Goal: Task Accomplishment & Management: Manage account settings

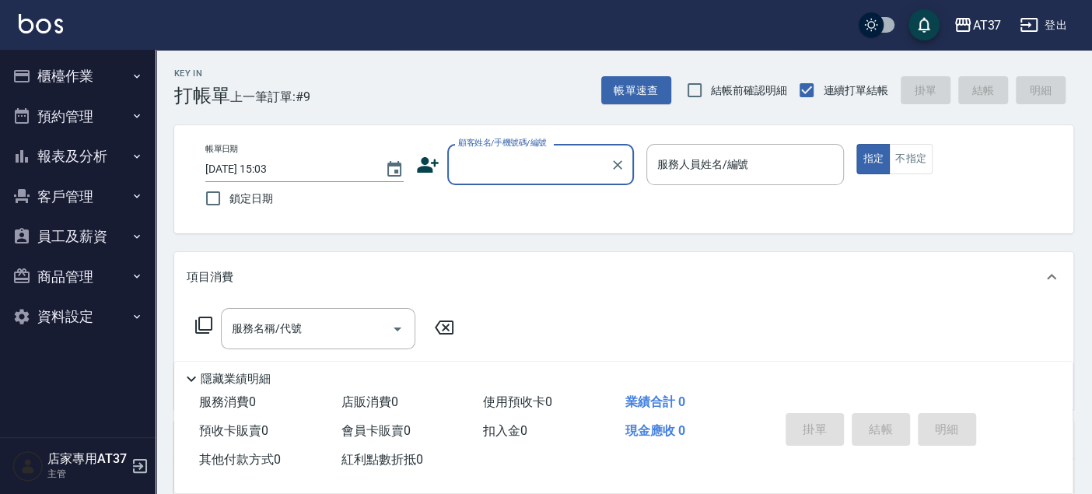
click at [560, 162] on input "顧客姓名/手機號碼/編號" at bounding box center [528, 164] width 149 height 27
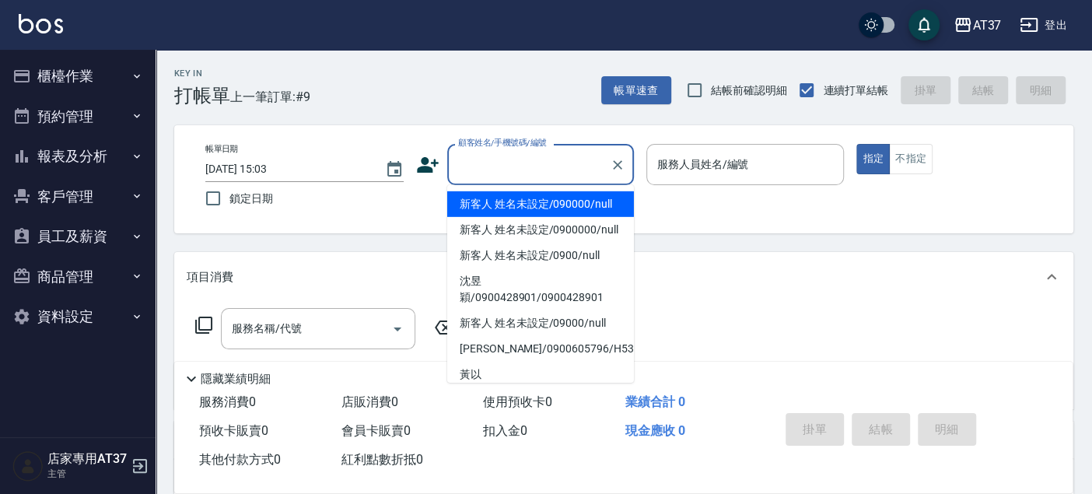
drag, startPoint x: 583, startPoint y: 202, endPoint x: 702, endPoint y: 163, distance: 125.2
click at [587, 202] on li "新客人 姓名未設定/090000/null" at bounding box center [540, 204] width 187 height 26
type input "新客人 姓名未設定/090000/null"
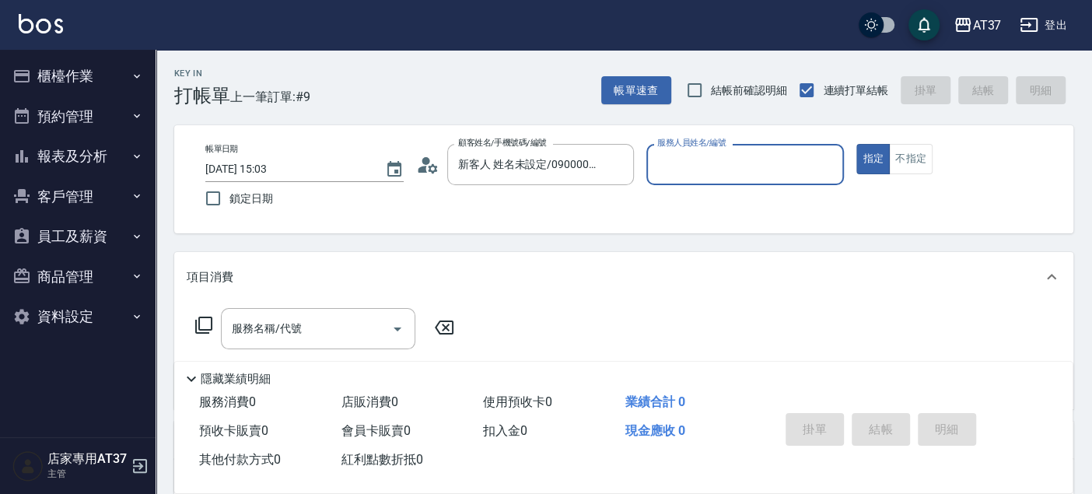
click at [702, 163] on input "服務人員姓名/編號" at bounding box center [745, 164] width 184 height 27
click at [226, 324] on div "服務名稱/代號" at bounding box center [318, 328] width 194 height 41
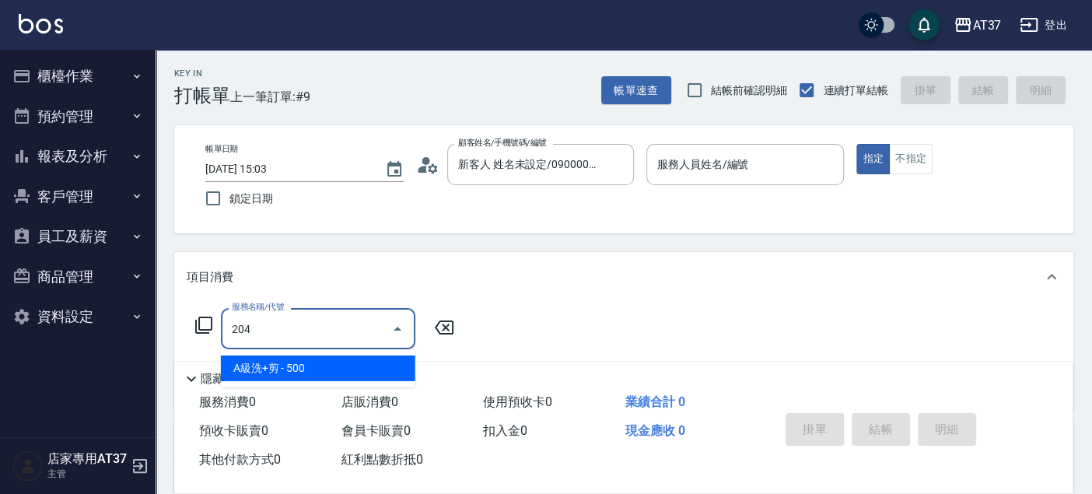
type input "A級洗+剪(204)"
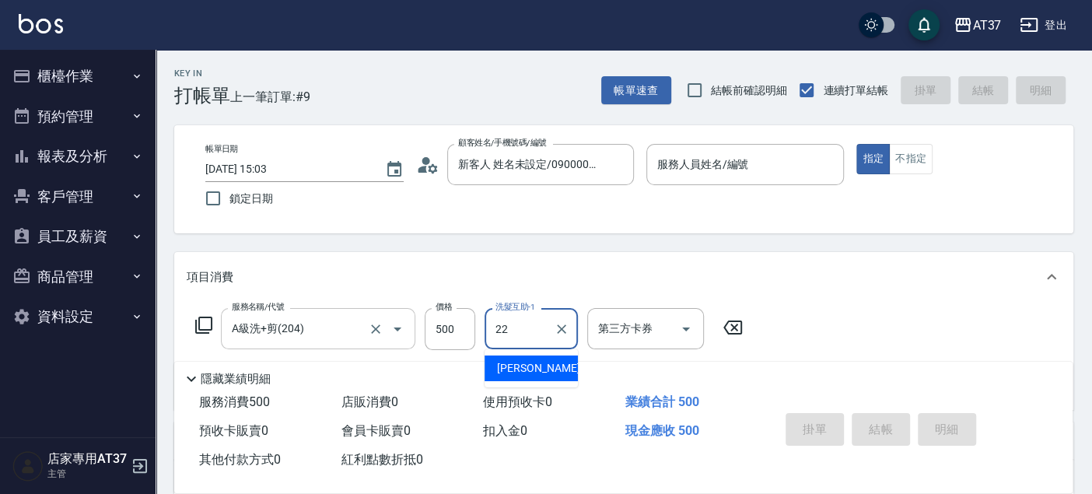
type input "威廉-22"
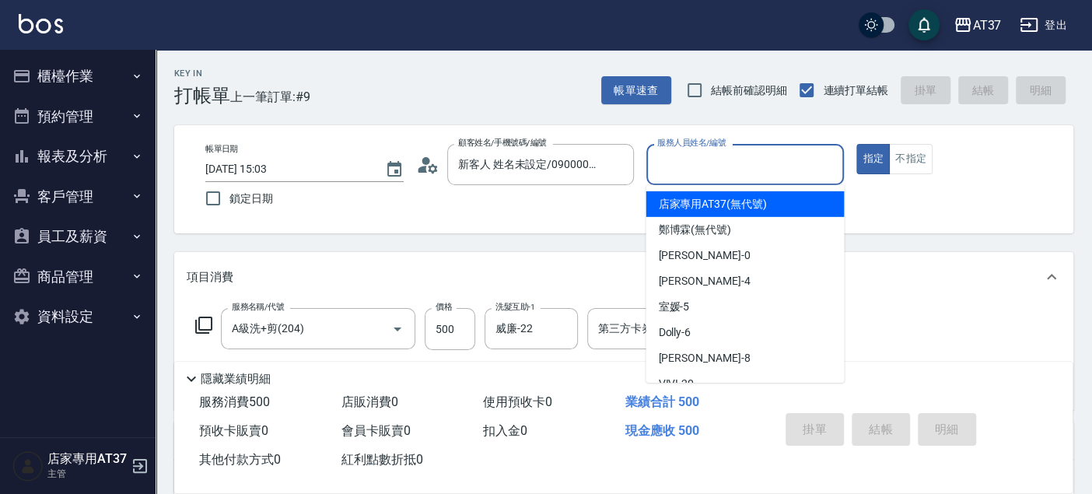
click at [747, 160] on div "服務人員姓名/編號 服務人員姓名/編號" at bounding box center [745, 164] width 198 height 41
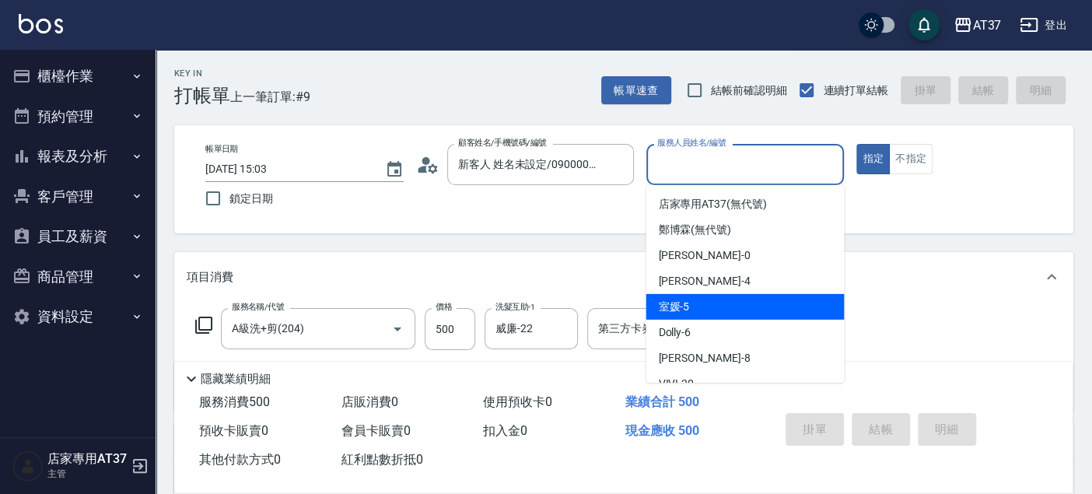
click at [716, 307] on div "室媛 -5" at bounding box center [745, 307] width 198 height 26
type input "室媛-5"
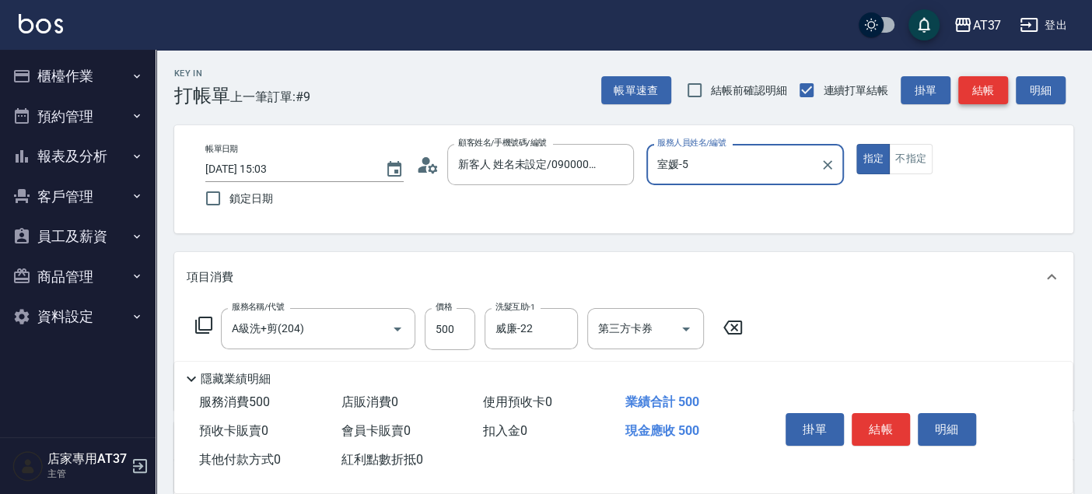
click at [993, 78] on button "結帳" at bounding box center [983, 90] width 50 height 29
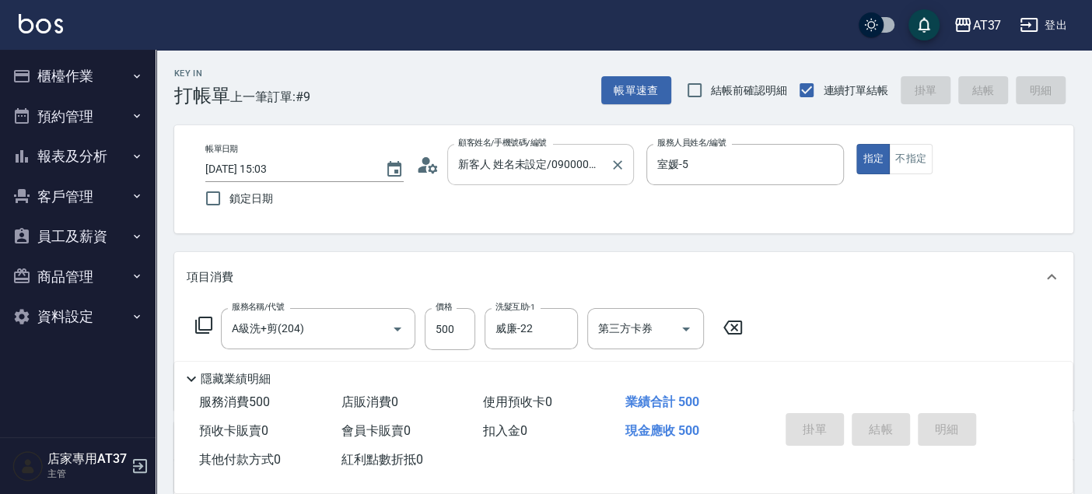
type input "[DATE] 16:19"
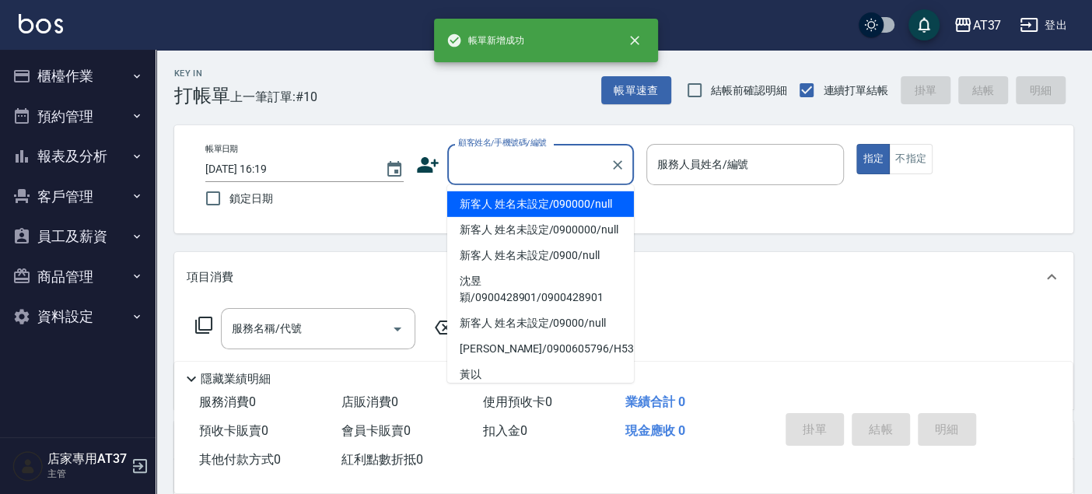
click at [584, 163] on input "顧客姓名/手機號碼/編號" at bounding box center [528, 164] width 149 height 27
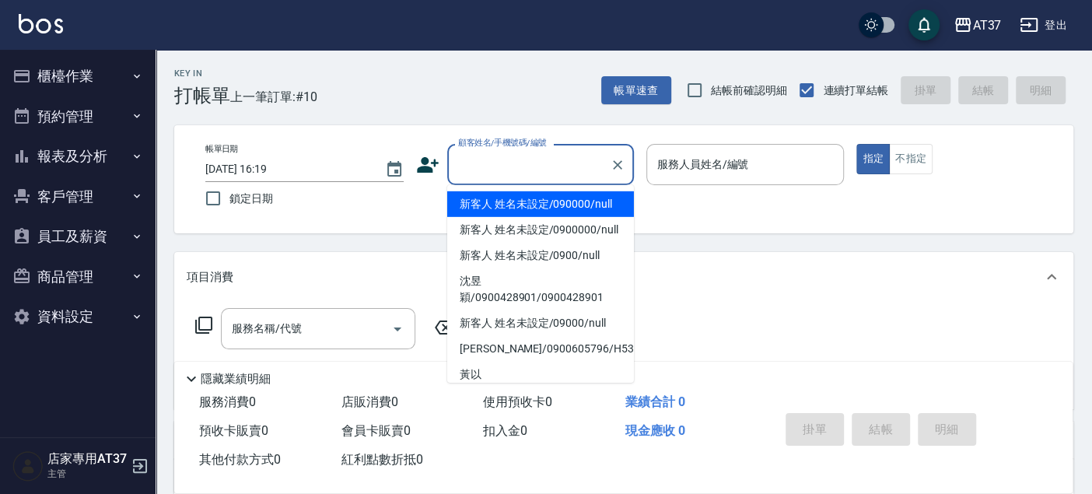
click at [580, 205] on li "新客人 姓名未設定/090000/null" at bounding box center [540, 204] width 187 height 26
type input "新客人 姓名未設定/090000/null"
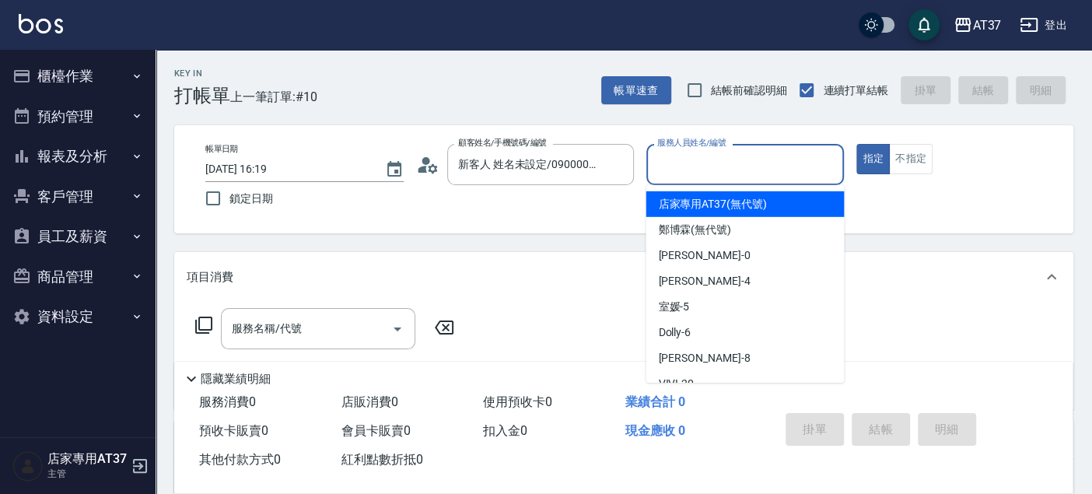
click at [658, 157] on input "服務人員姓名/編號" at bounding box center [745, 164] width 184 height 27
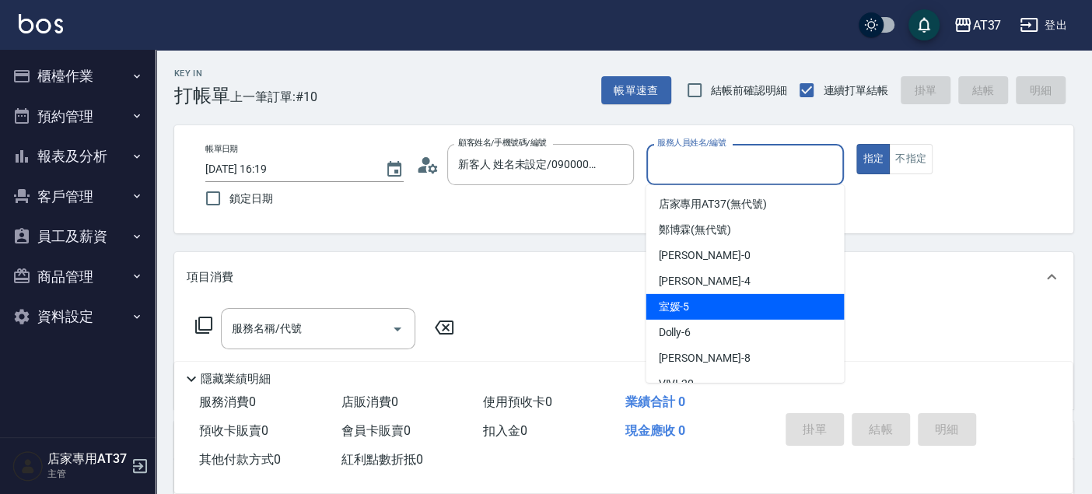
click at [683, 299] on span "室媛 -5" at bounding box center [673, 307] width 31 height 16
type input "室媛-5"
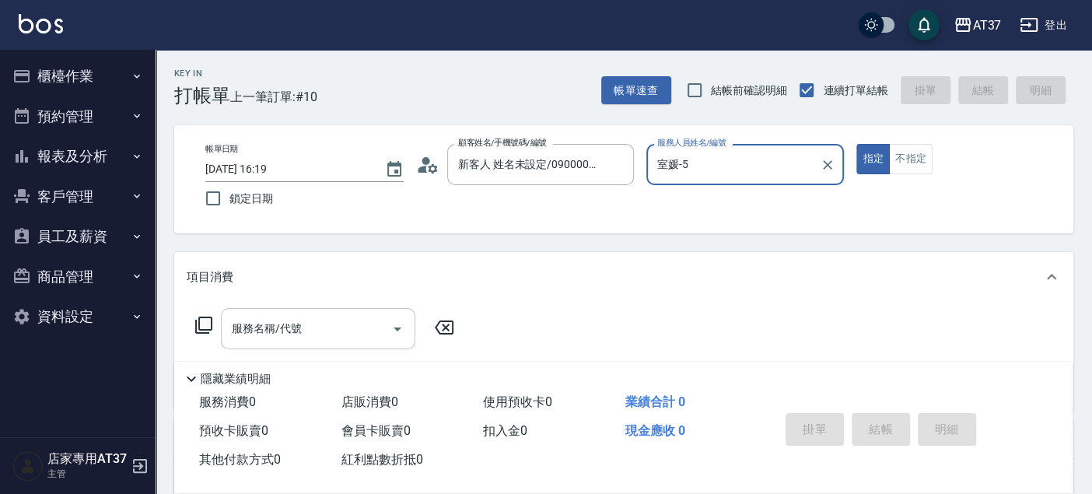
click at [356, 323] on input "服務名稱/代號" at bounding box center [306, 328] width 157 height 27
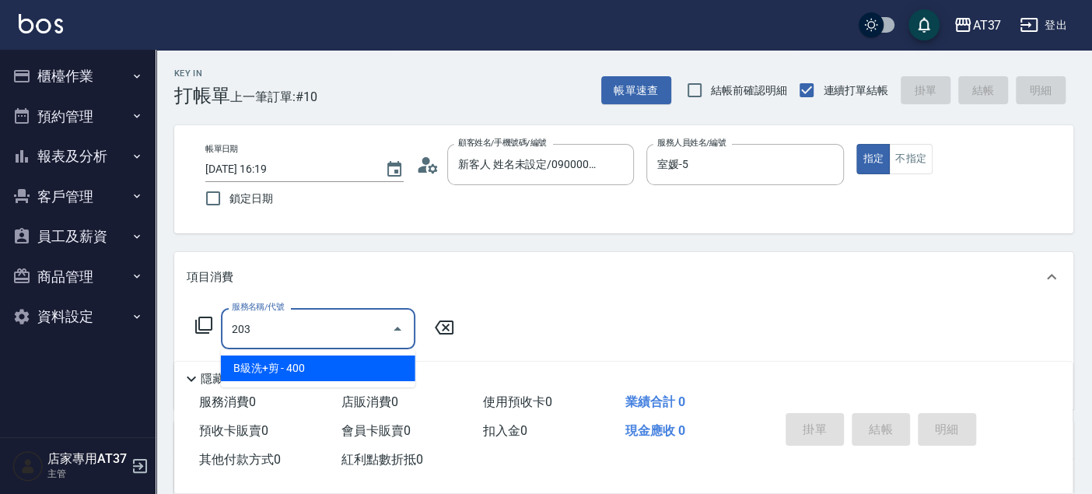
type input "B級洗+剪(203)"
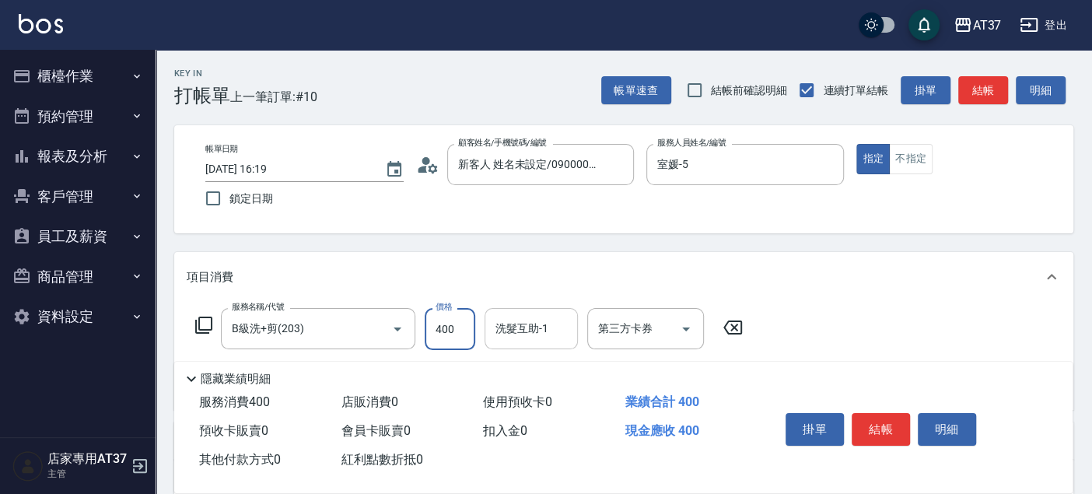
click at [504, 320] on div "洗髮互助-1 洗髮互助-1" at bounding box center [531, 328] width 93 height 41
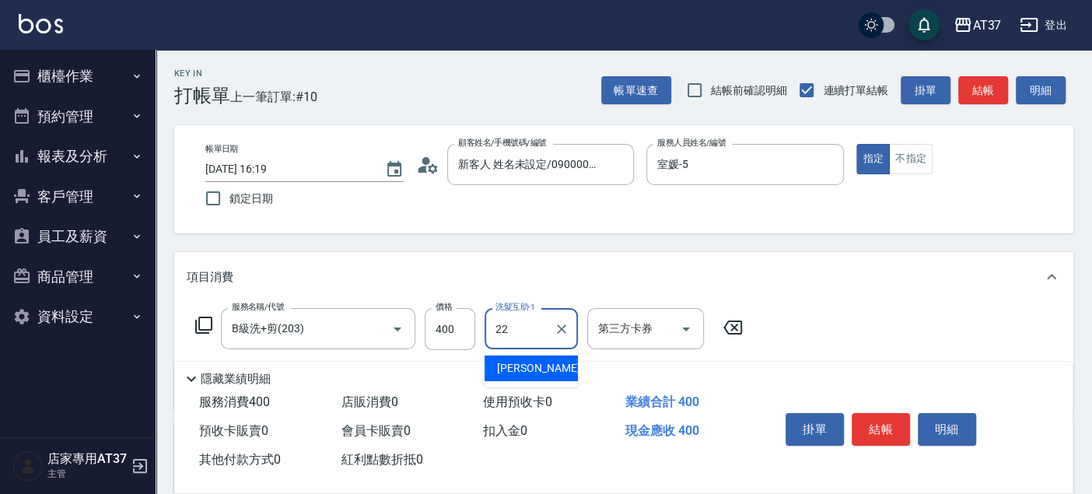
type input "威廉-22"
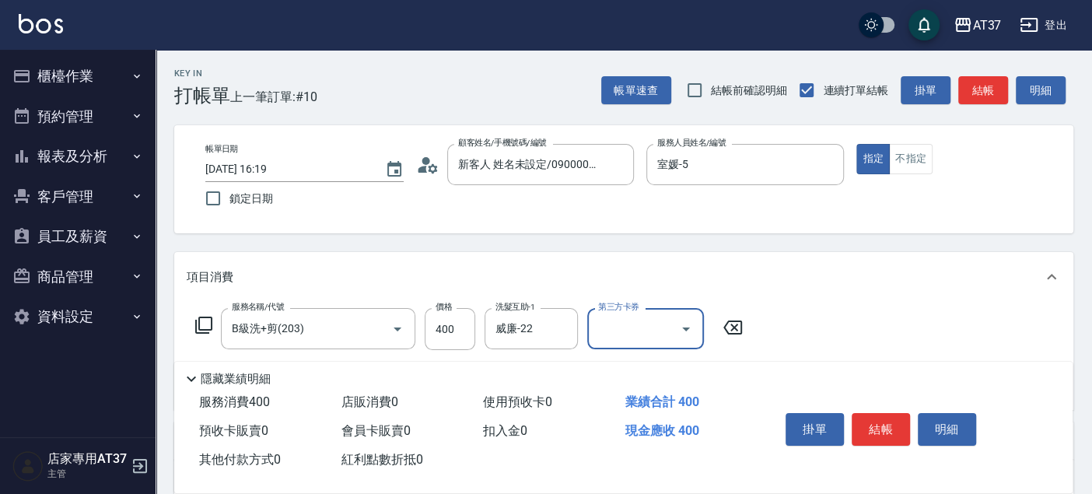
drag, startPoint x: 975, startPoint y: 83, endPoint x: 958, endPoint y: 86, distance: 18.0
click at [975, 84] on button "結帳" at bounding box center [983, 90] width 50 height 29
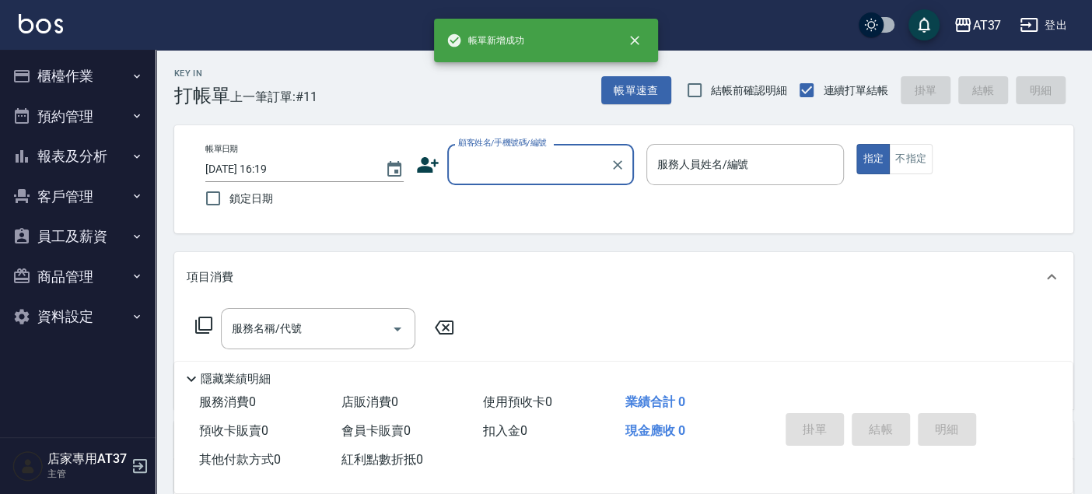
click at [573, 162] on input "顧客姓名/手機號碼/編號" at bounding box center [528, 164] width 149 height 27
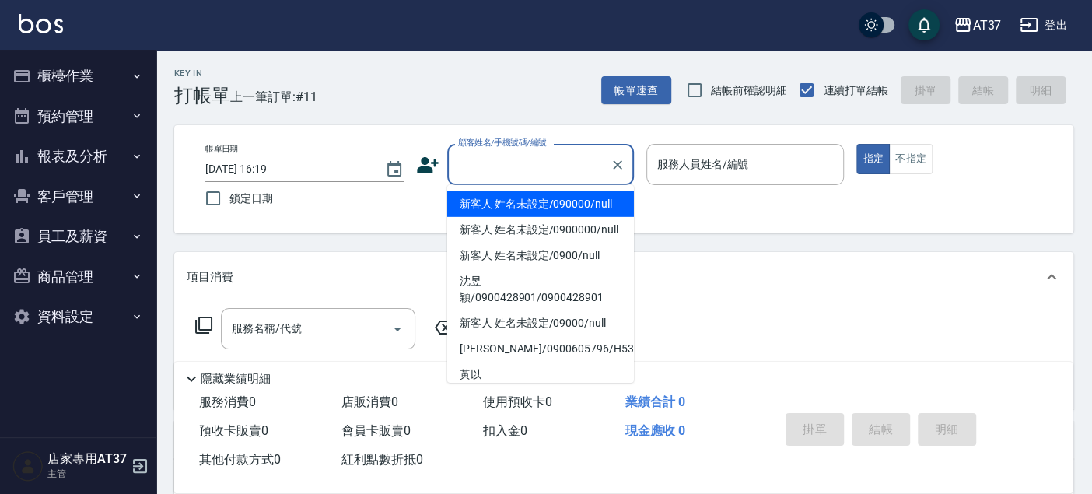
click at [573, 211] on li "新客人 姓名未設定/090000/null" at bounding box center [540, 204] width 187 height 26
type input "新客人 姓名未設定/090000/null"
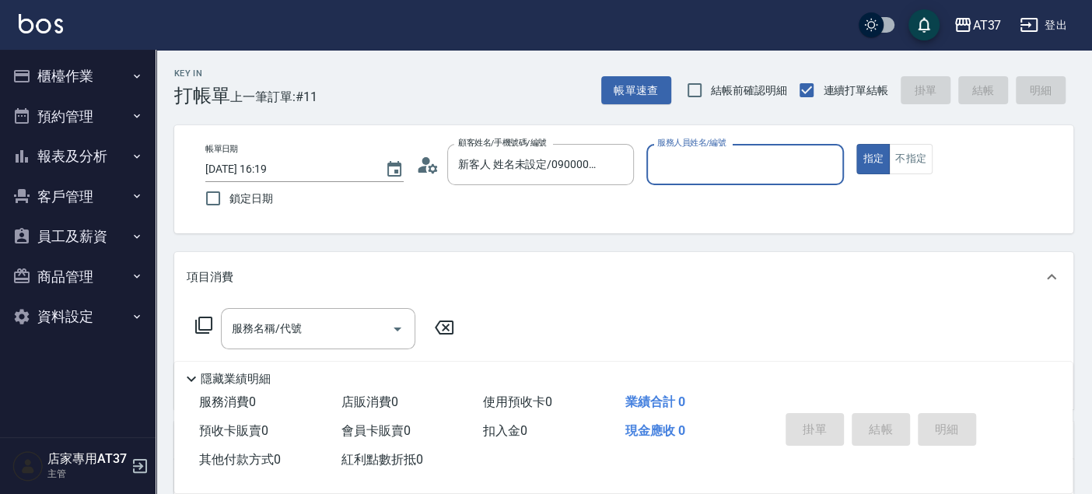
click at [691, 162] on input "服務人員姓名/編號" at bounding box center [745, 164] width 184 height 27
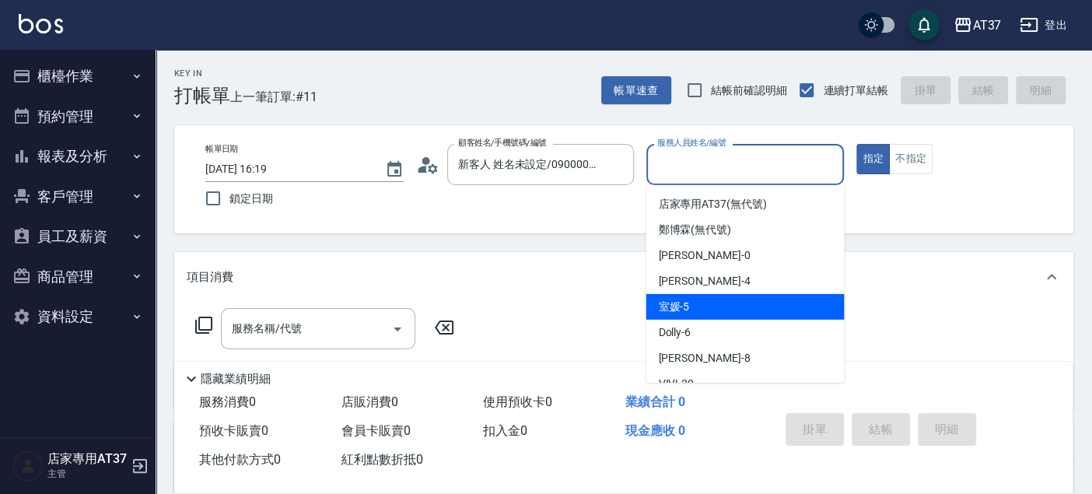
click at [702, 300] on div "室媛 -5" at bounding box center [745, 307] width 198 height 26
type input "室媛-5"
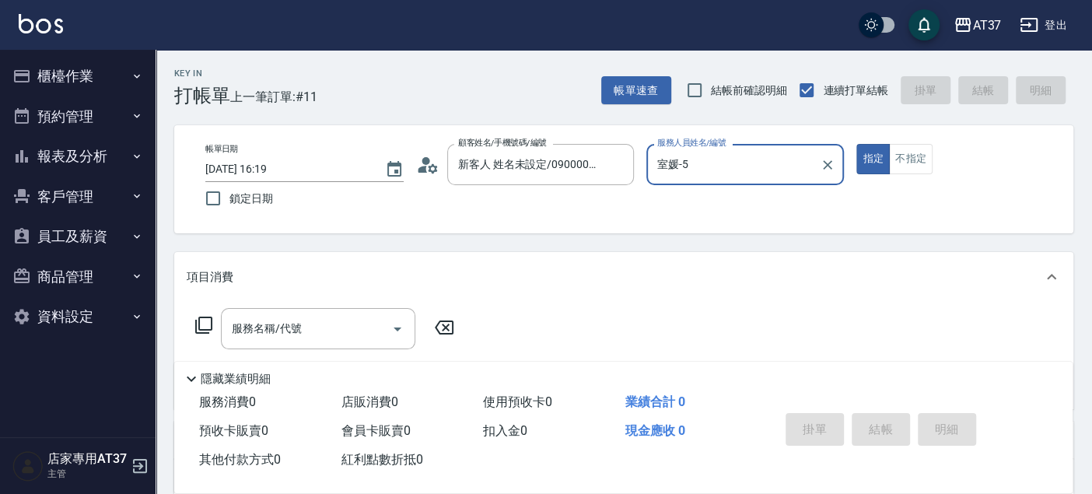
click at [262, 331] on div "服務名稱/代號 服務名稱/代號" at bounding box center [318, 328] width 194 height 41
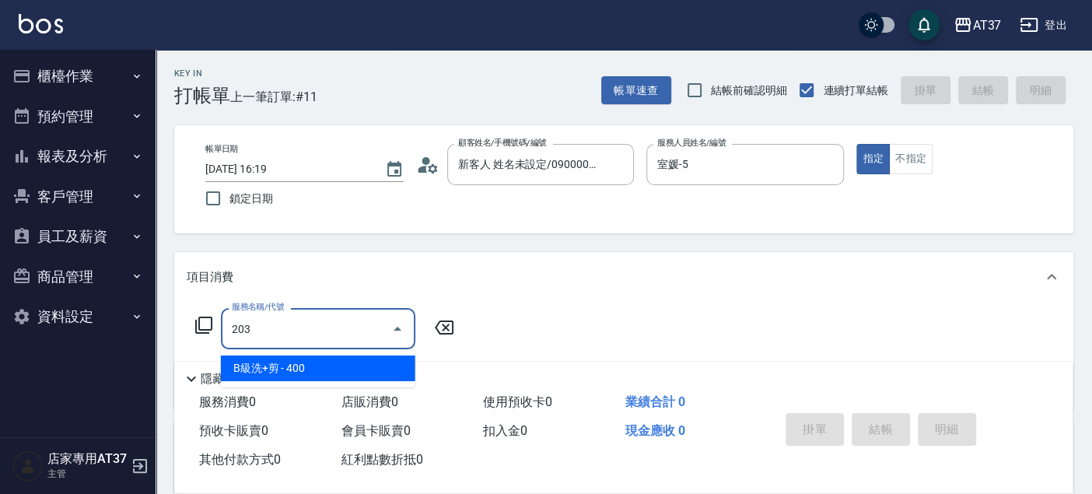
type input "B級洗+剪(203)"
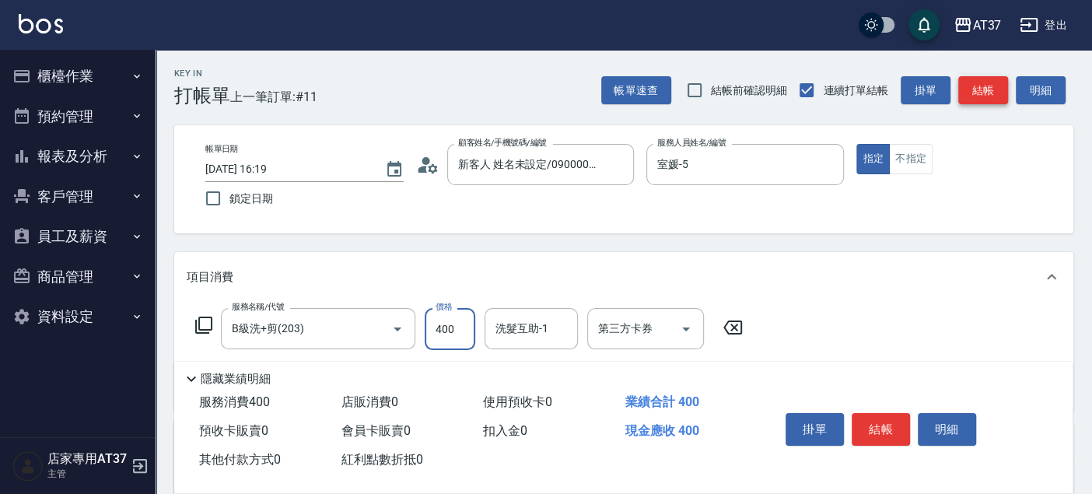
click at [980, 98] on button "結帳" at bounding box center [983, 90] width 50 height 29
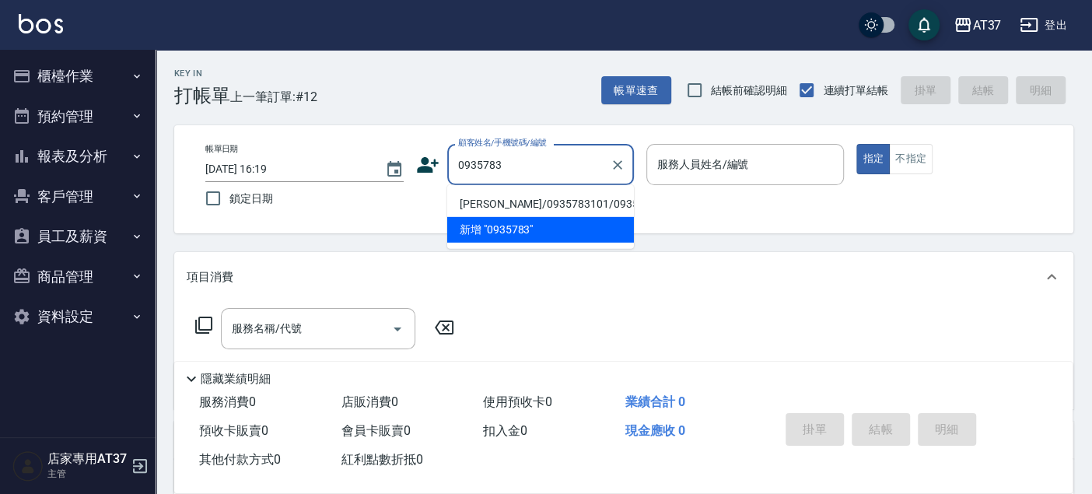
click at [587, 217] on li "[PERSON_NAME]/0935783101/0935783101" at bounding box center [540, 204] width 187 height 26
type input "[PERSON_NAME]/0935783101/0935783101"
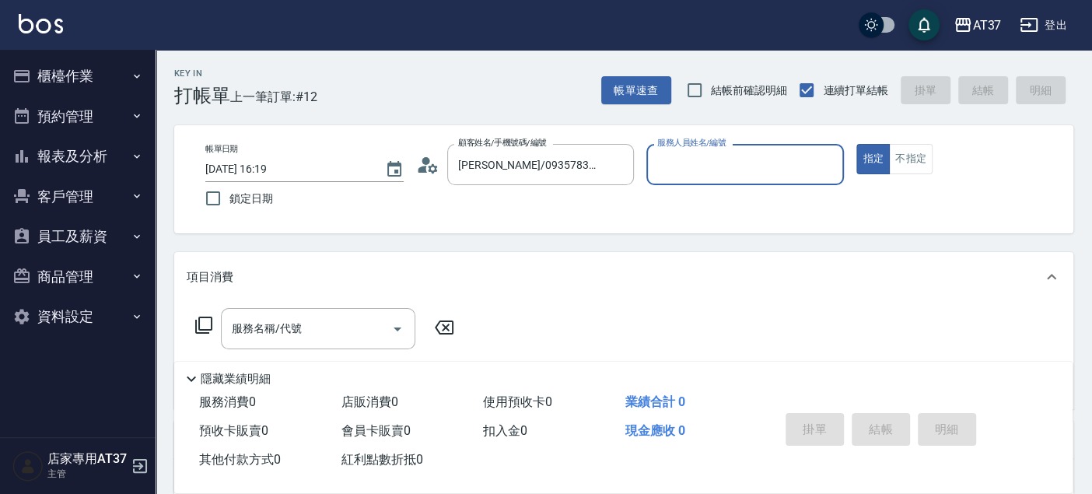
type input "Dolly-6"
drag, startPoint x: 385, startPoint y: 341, endPoint x: 393, endPoint y: 335, distance: 9.5
click at [387, 339] on div at bounding box center [396, 328] width 23 height 41
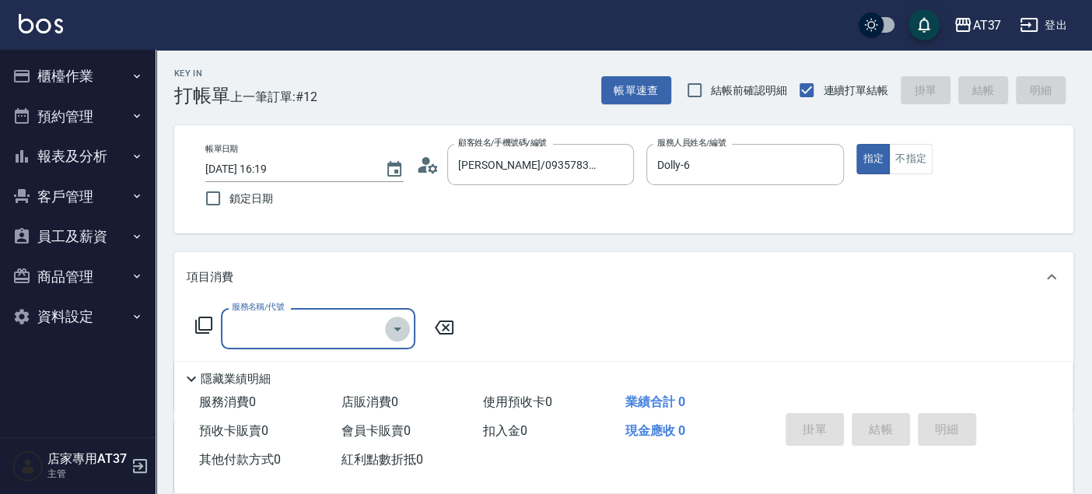
click at [400, 334] on icon "Open" at bounding box center [397, 329] width 19 height 19
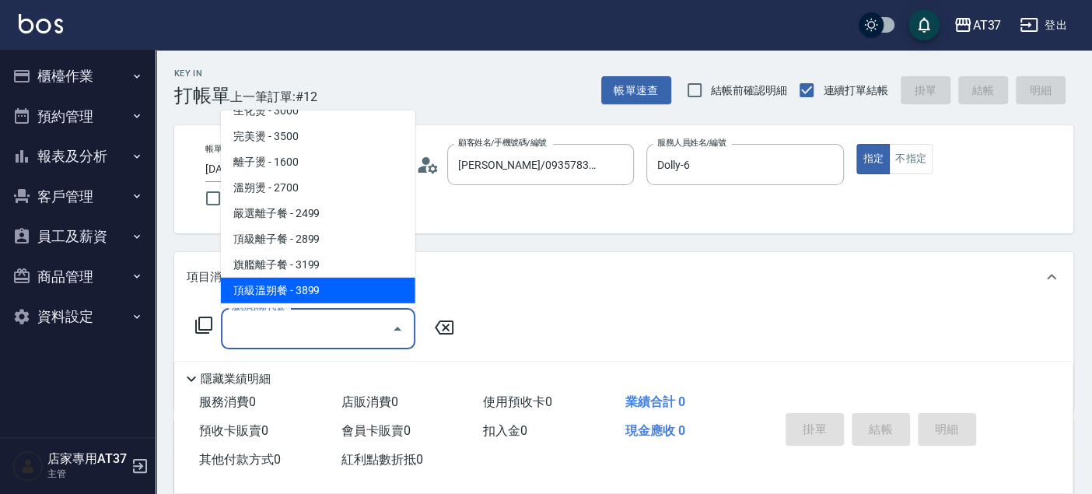
scroll to position [691, 0]
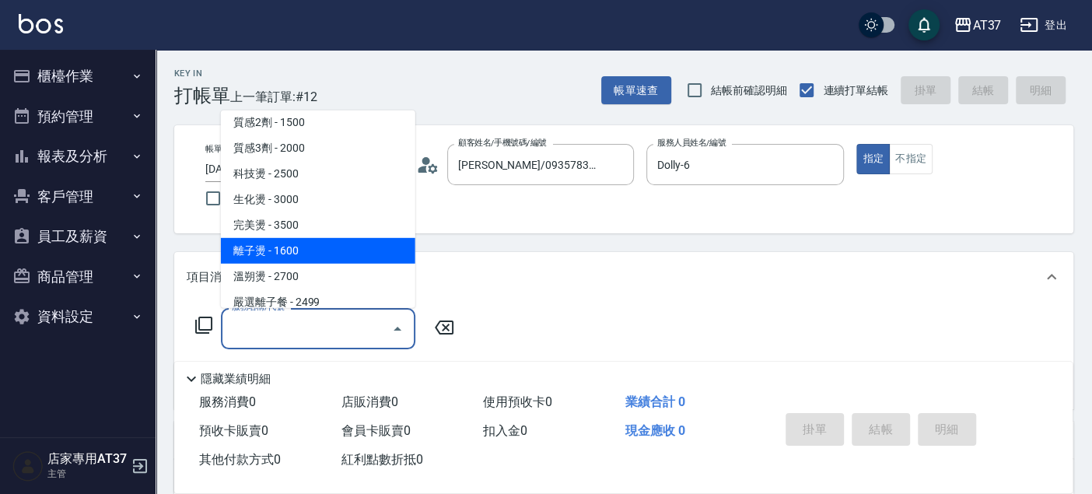
click at [342, 253] on span "離子燙 - 1600" at bounding box center [318, 251] width 194 height 26
type input "離子燙(306)"
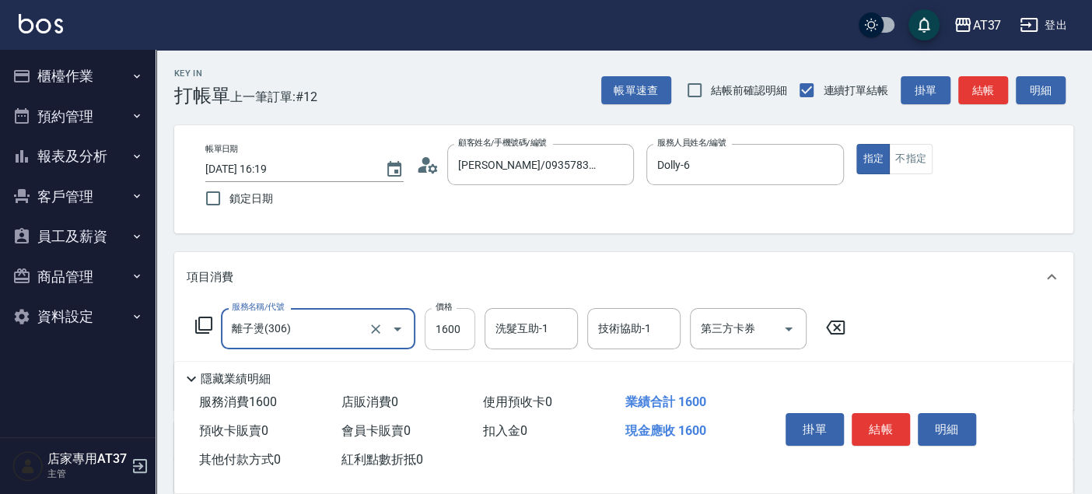
click at [458, 327] on input "1600" at bounding box center [450, 329] width 51 height 42
type input "2400"
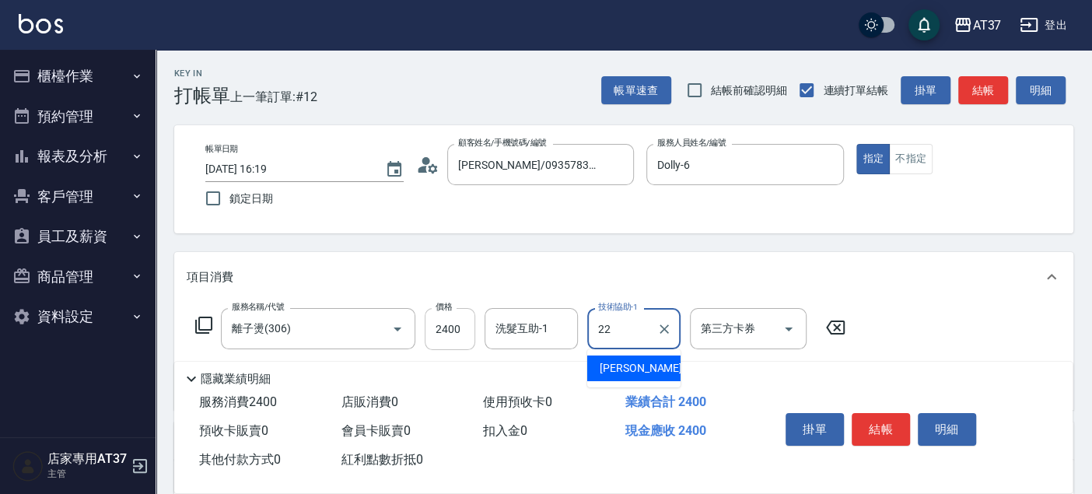
type input "威廉-22"
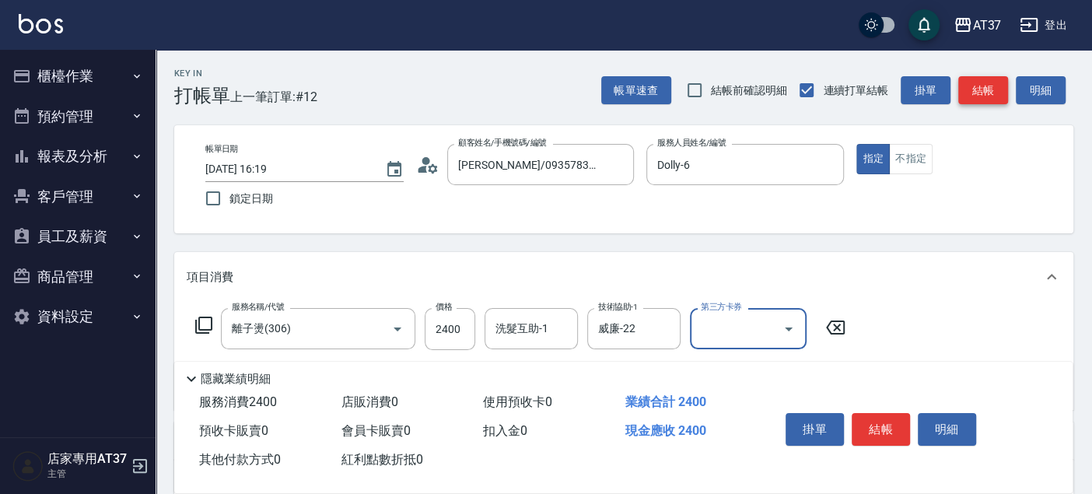
click at [977, 82] on button "結帳" at bounding box center [983, 90] width 50 height 29
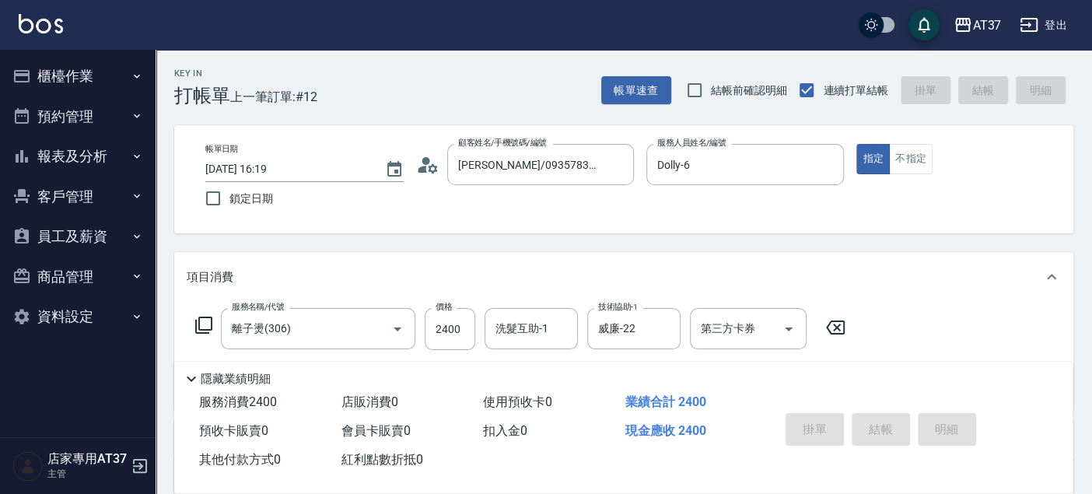
type input "[DATE] 16:23"
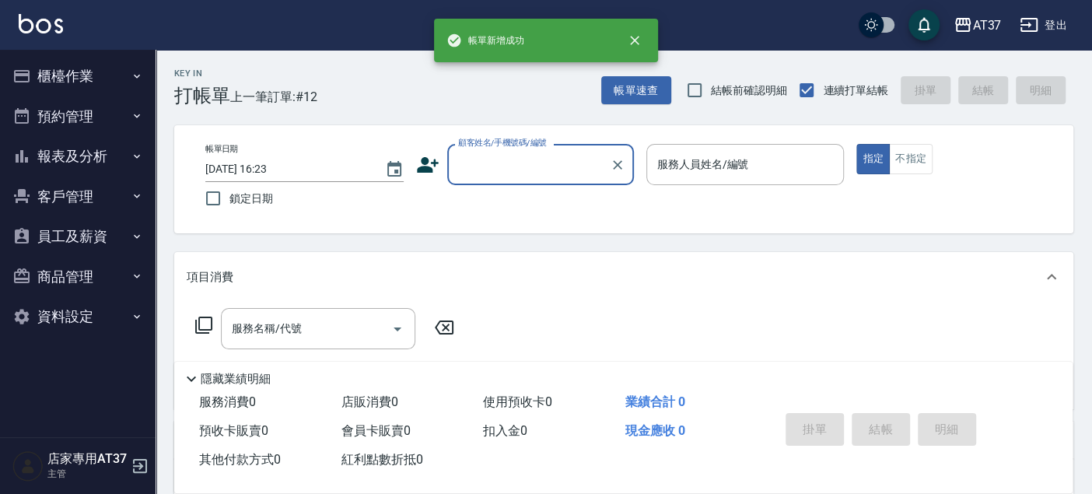
scroll to position [0, 0]
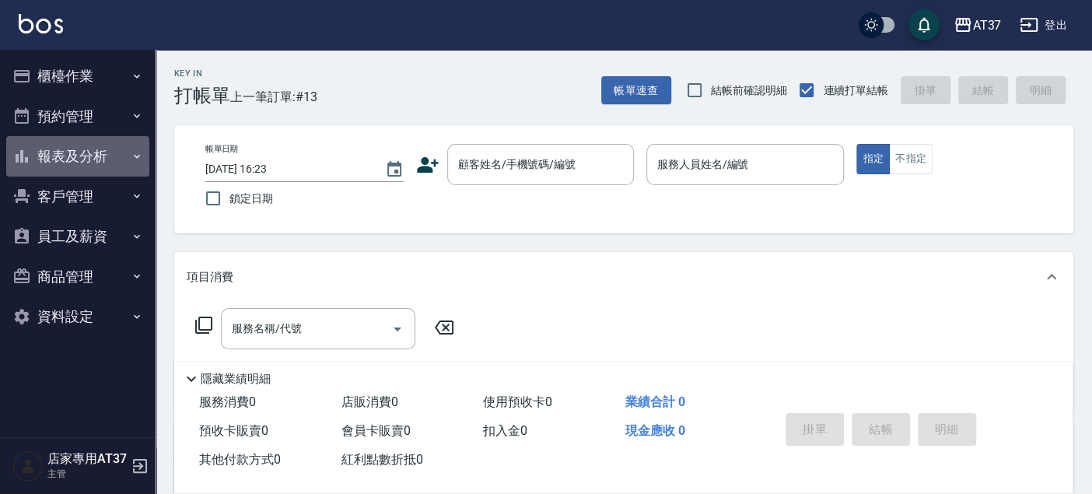
click at [104, 148] on button "報表及分析" at bounding box center [77, 156] width 143 height 40
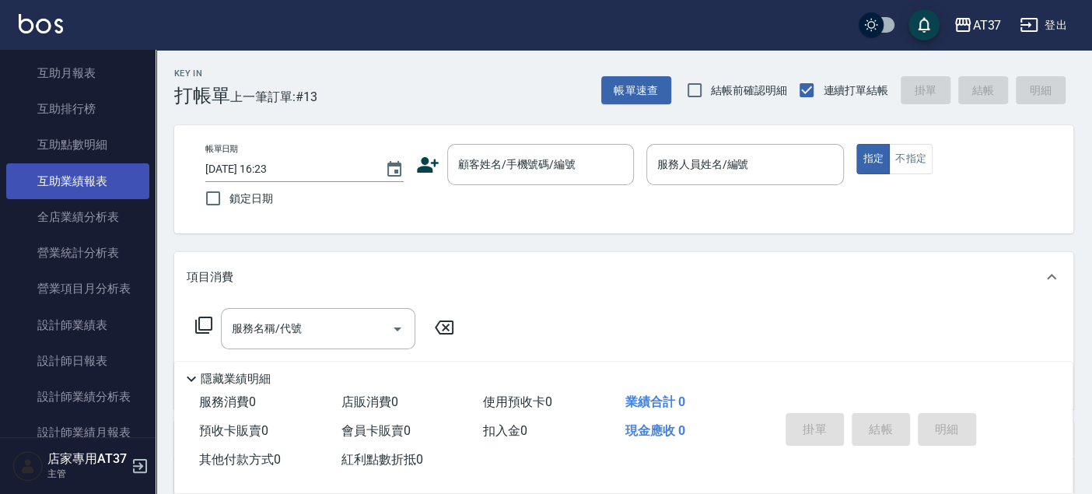
scroll to position [345, 0]
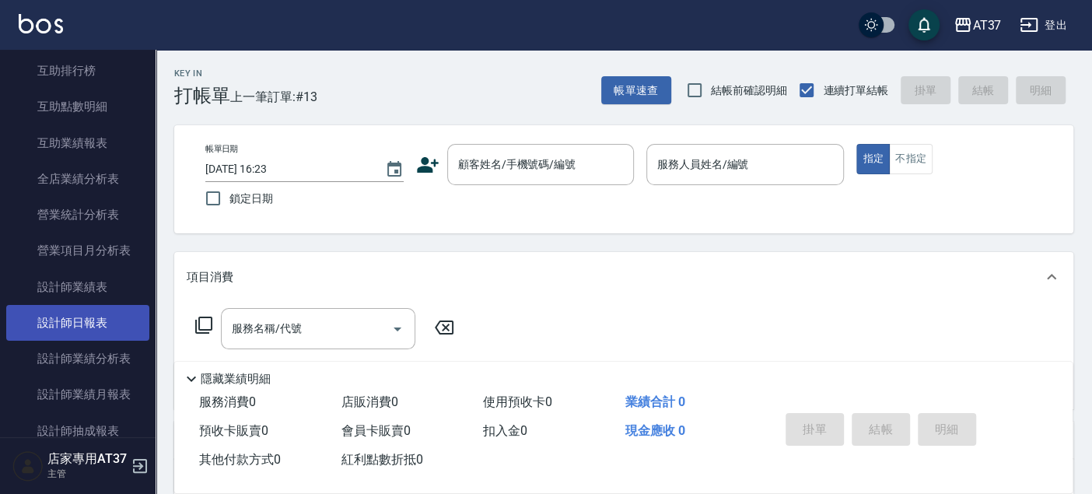
click at [117, 322] on link "設計師日報表" at bounding box center [77, 323] width 143 height 36
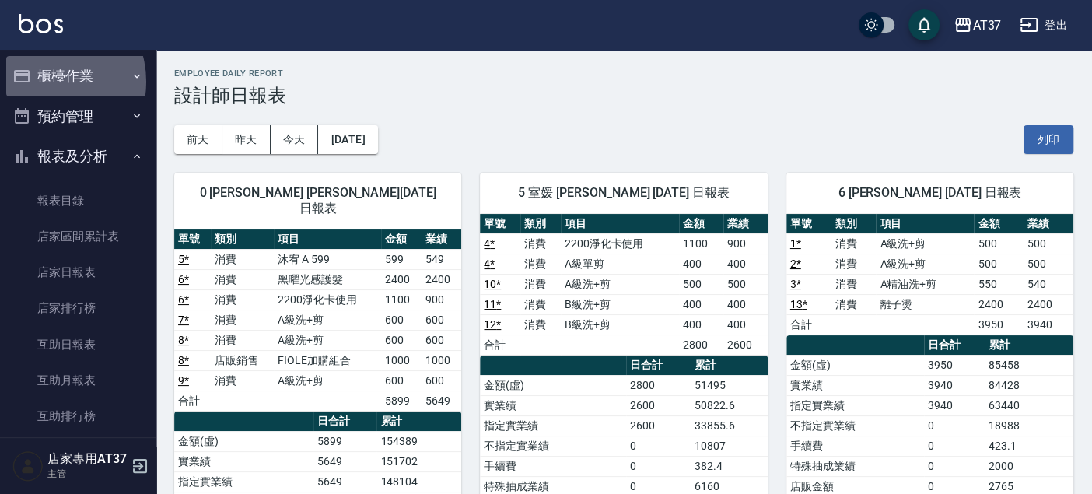
click at [45, 82] on button "櫃檯作業" at bounding box center [77, 76] width 143 height 40
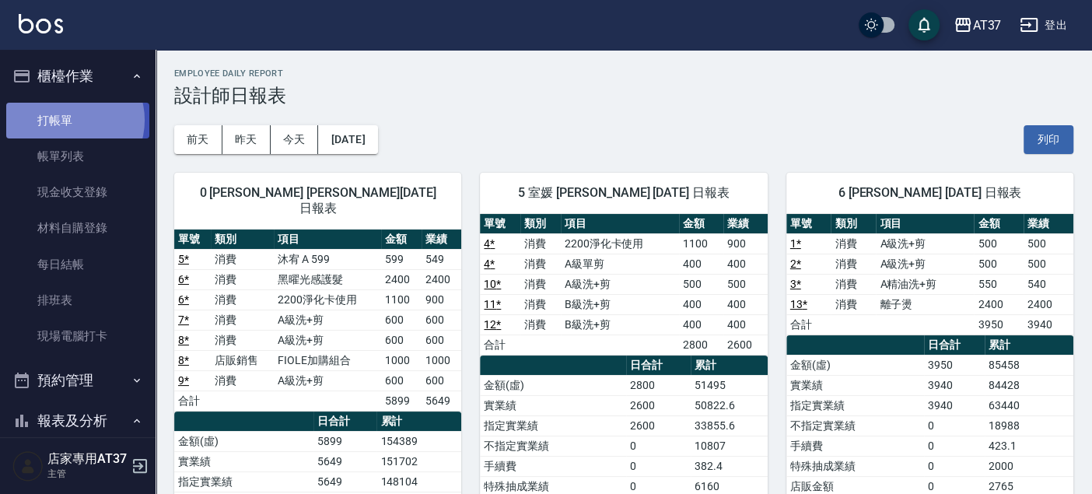
click at [70, 120] on link "打帳單" at bounding box center [77, 121] width 143 height 36
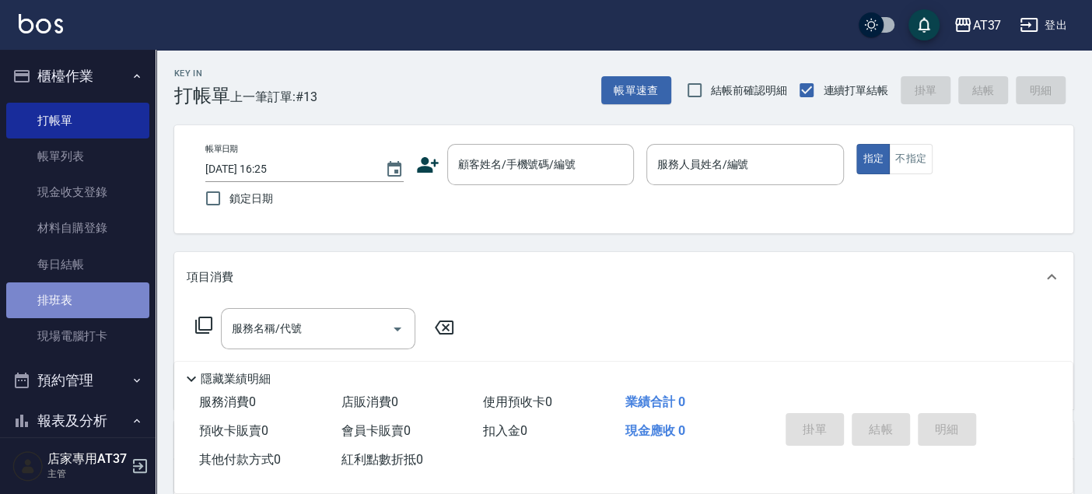
click at [88, 297] on link "排班表" at bounding box center [77, 300] width 143 height 36
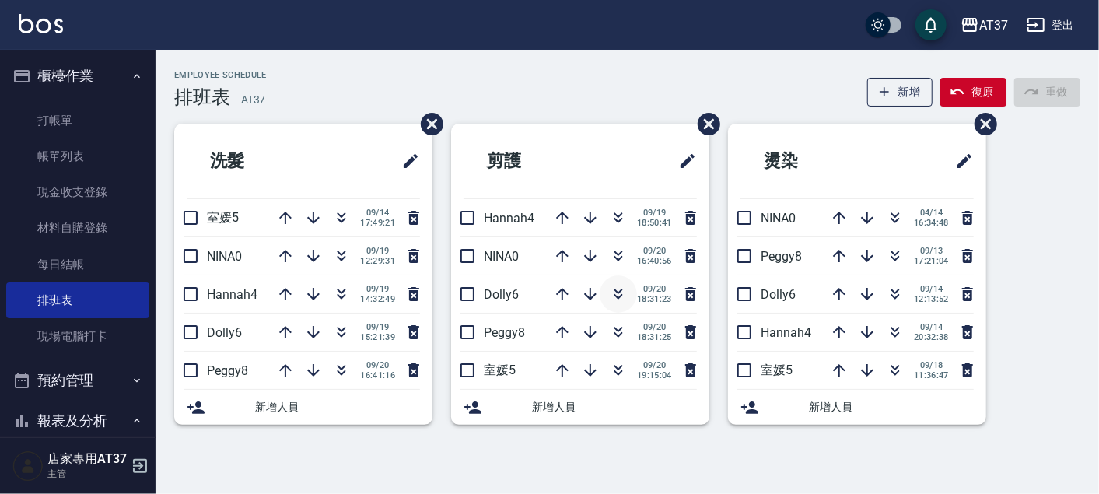
click at [629, 293] on button "button" at bounding box center [618, 293] width 37 height 37
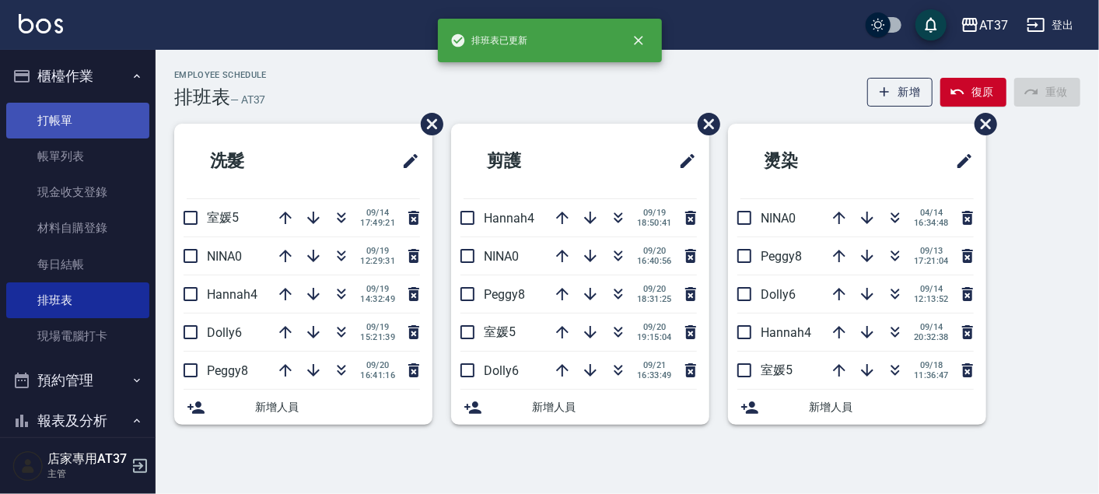
click at [89, 113] on link "打帳單" at bounding box center [77, 121] width 143 height 36
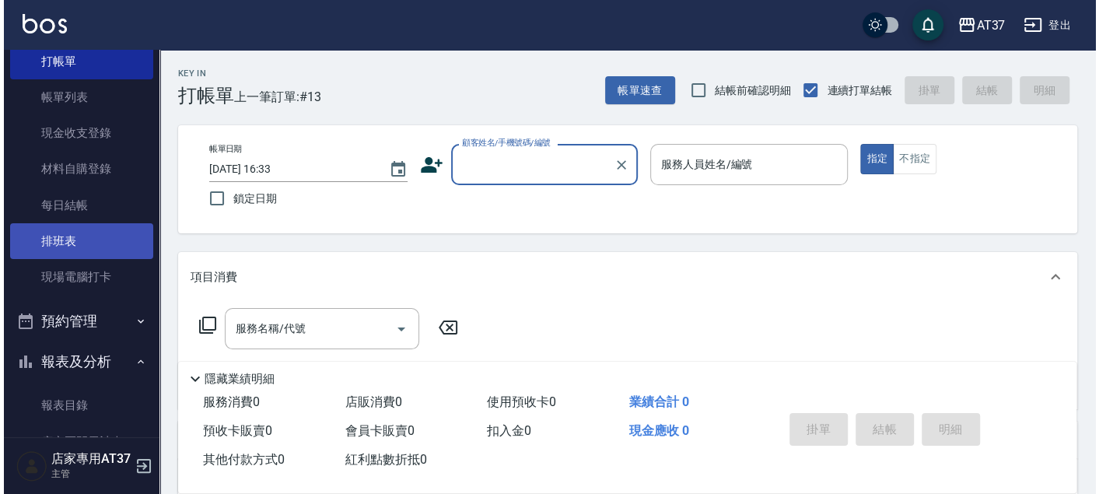
scroll to position [86, 0]
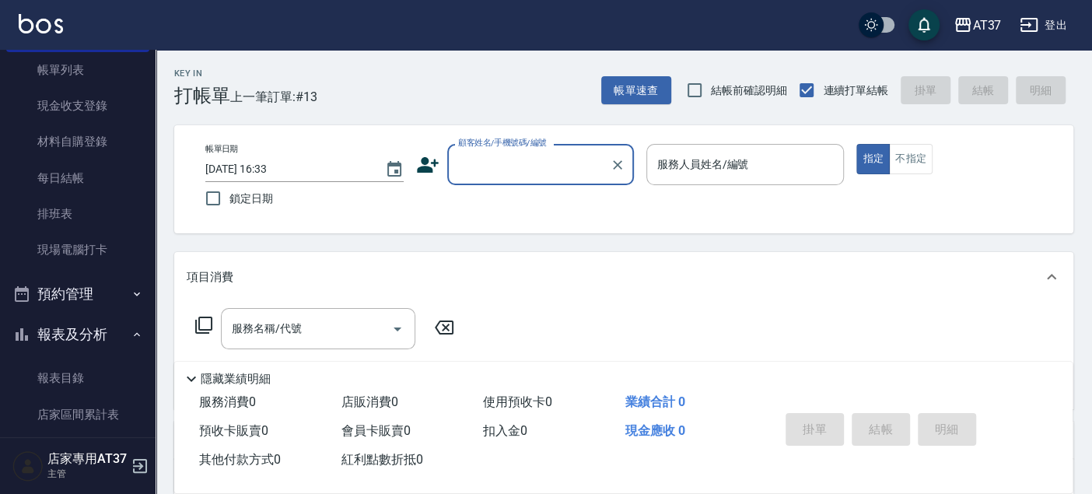
drag, startPoint x: 97, startPoint y: 212, endPoint x: 229, endPoint y: 0, distance: 249.8
click at [97, 212] on link "排班表" at bounding box center [77, 214] width 143 height 36
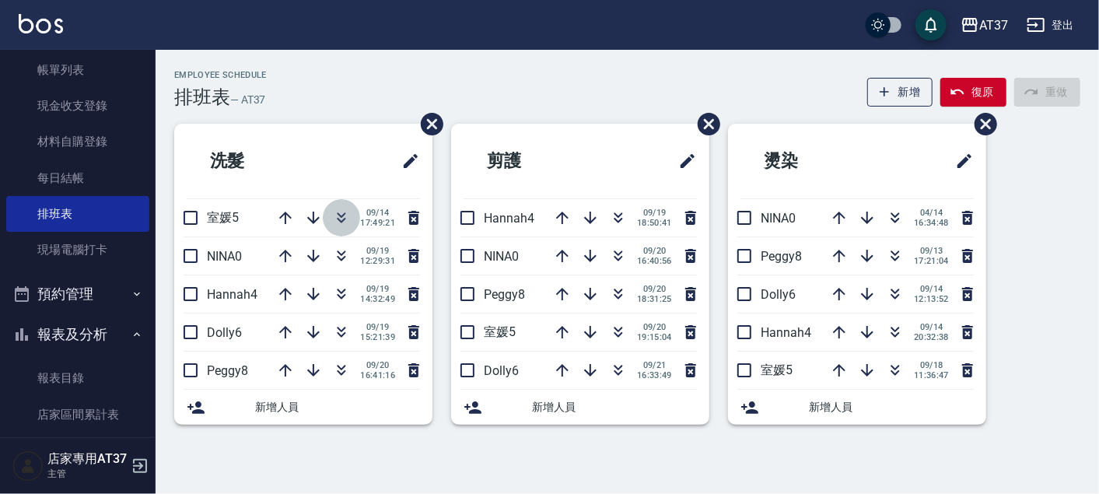
click at [347, 212] on icon "button" at bounding box center [341, 217] width 19 height 19
click at [340, 221] on icon "button" at bounding box center [342, 220] width 9 height 5
click at [626, 293] on icon "button" at bounding box center [618, 294] width 19 height 19
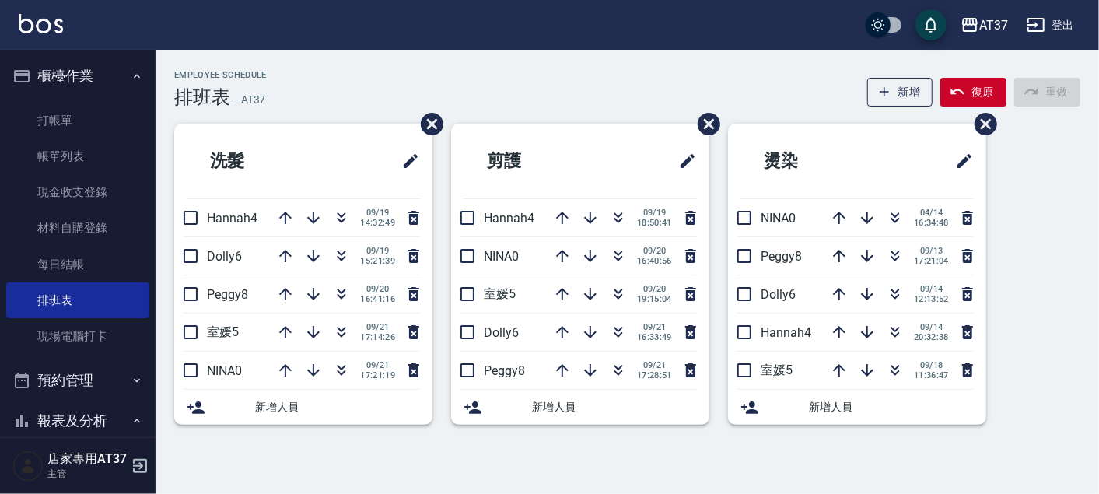
drag, startPoint x: 100, startPoint y: 107, endPoint x: 587, endPoint y: 125, distance: 487.3
click at [100, 107] on link "打帳單" at bounding box center [77, 121] width 143 height 36
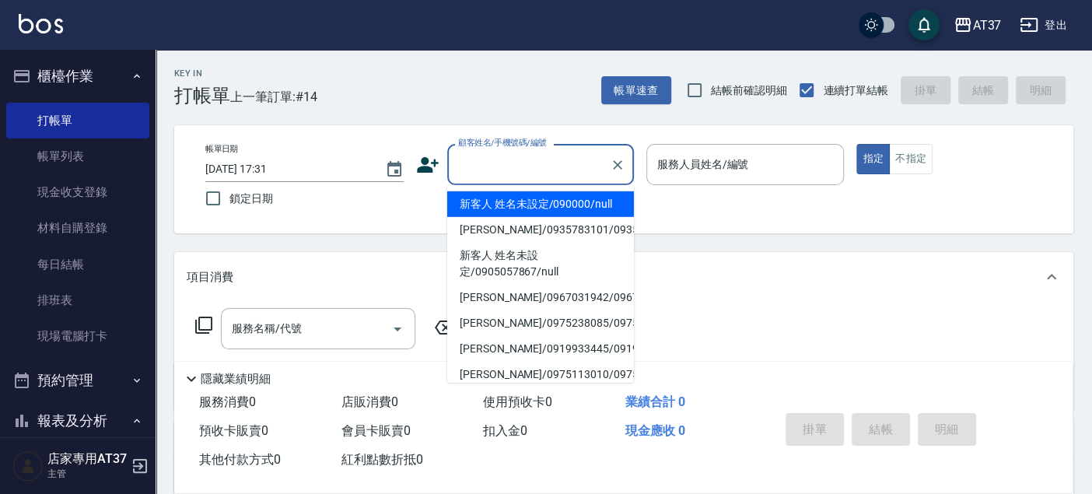
click at [543, 173] on input "顧客姓名/手機號碼/編號" at bounding box center [528, 164] width 149 height 27
click at [568, 198] on li "新客人 姓名未設定/090000/null" at bounding box center [540, 204] width 187 height 26
type input "新客人 姓名未設定/090000/null"
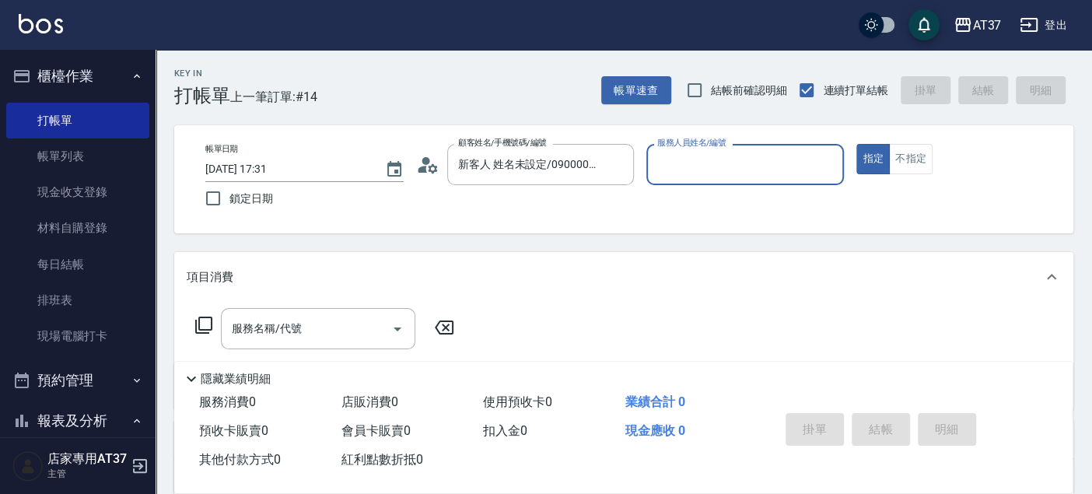
click at [704, 155] on input "服務人員姓名/編號" at bounding box center [745, 164] width 184 height 27
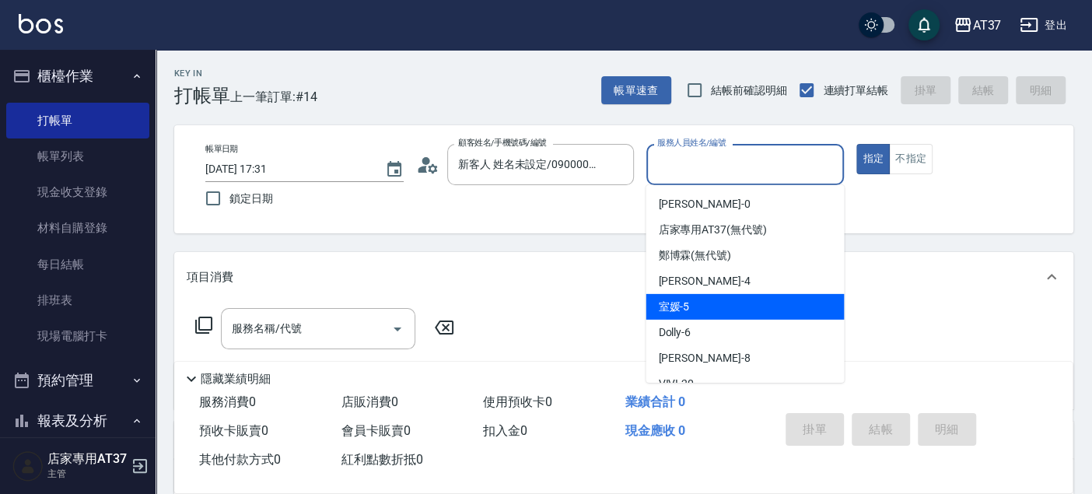
click at [722, 300] on div "室媛 -5" at bounding box center [745, 307] width 198 height 26
type input "室媛-5"
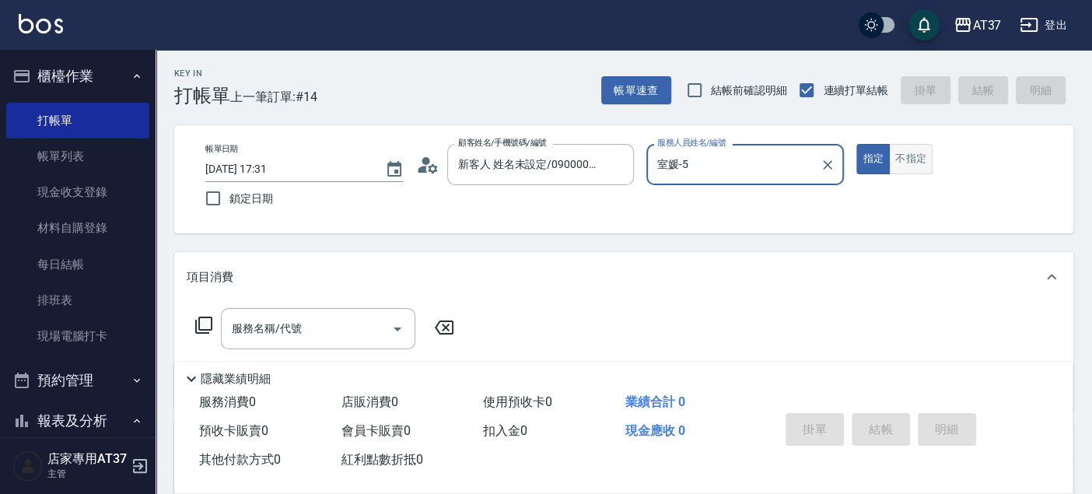
click at [895, 159] on button "不指定" at bounding box center [911, 159] width 44 height 30
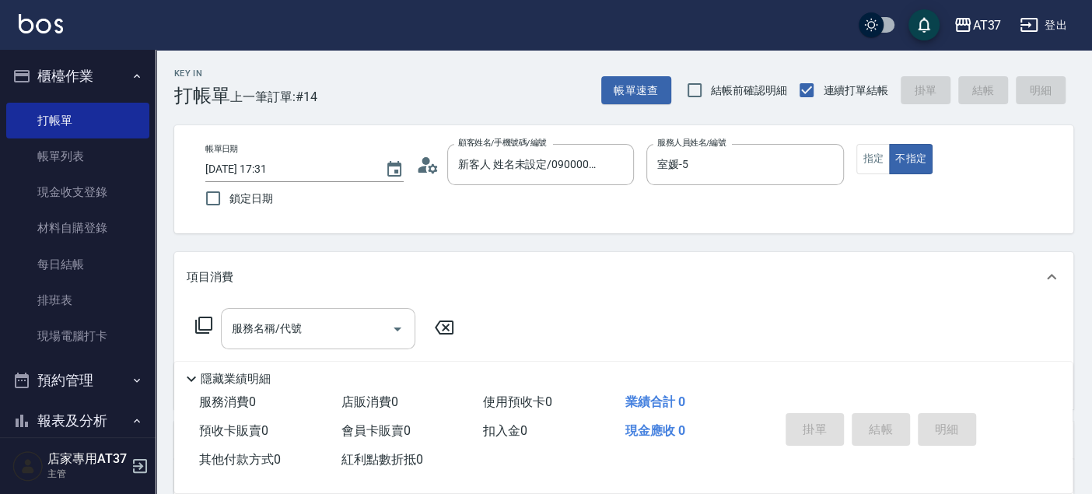
click at [353, 322] on input "服務名稱/代號" at bounding box center [306, 328] width 157 height 27
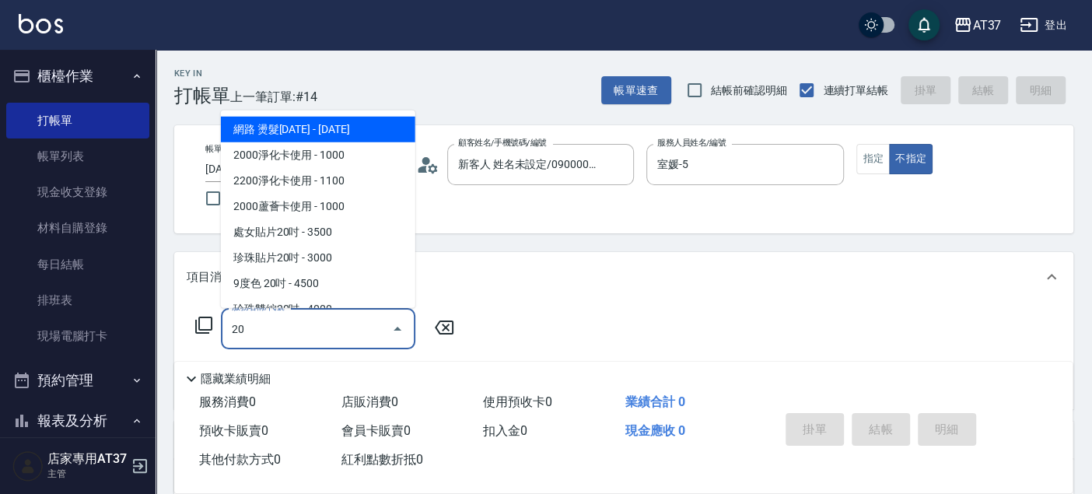
type input "2"
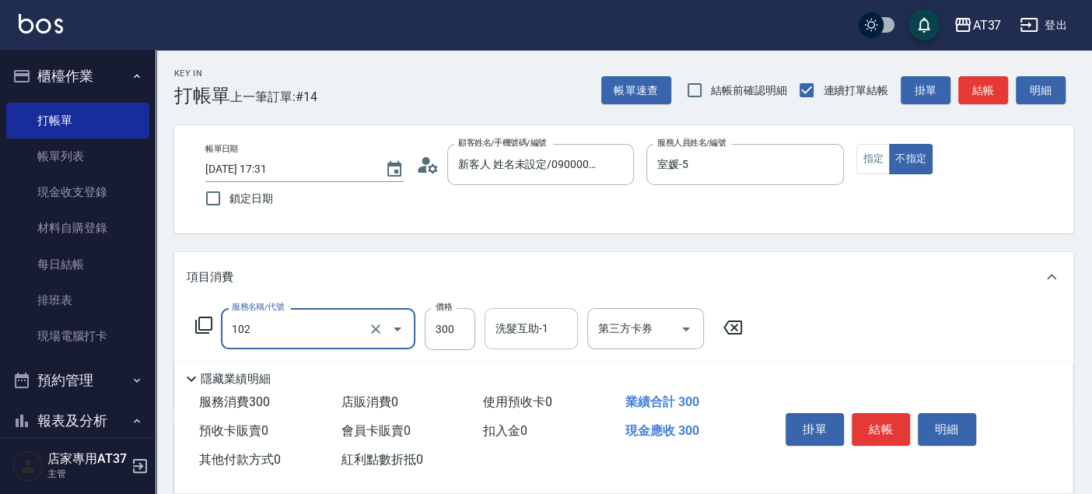
type input "精油洗髮(102)"
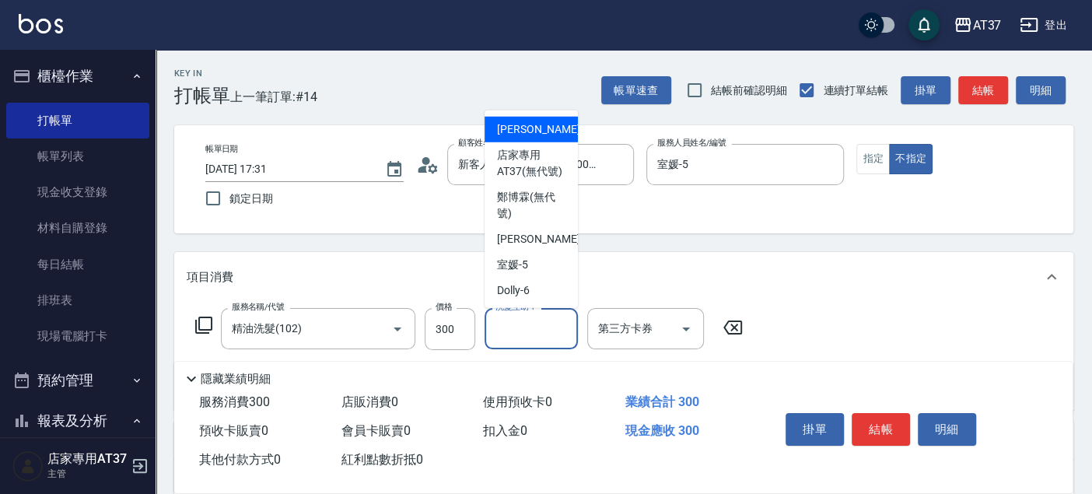
click at [504, 334] on div "洗髮互助-1 洗髮互助-1" at bounding box center [531, 328] width 93 height 41
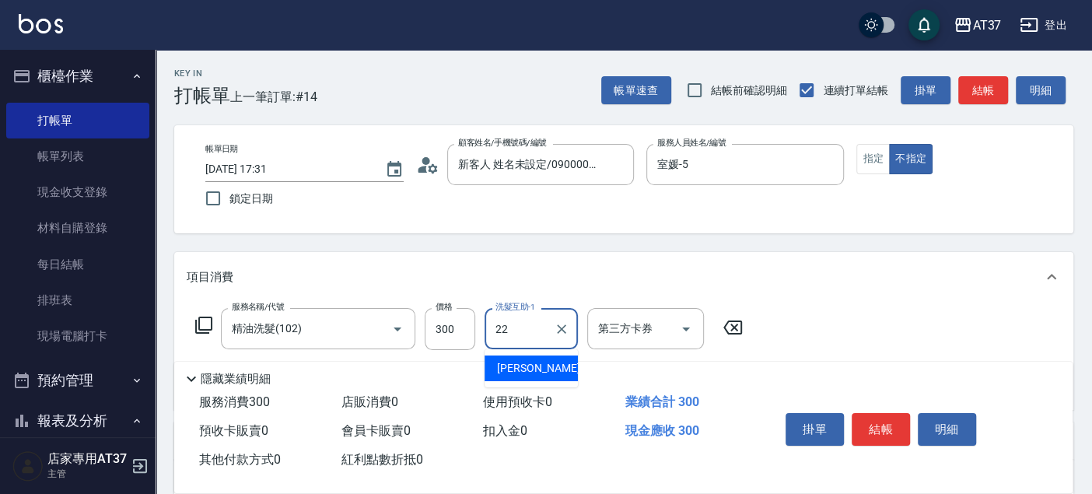
type input "威廉-22"
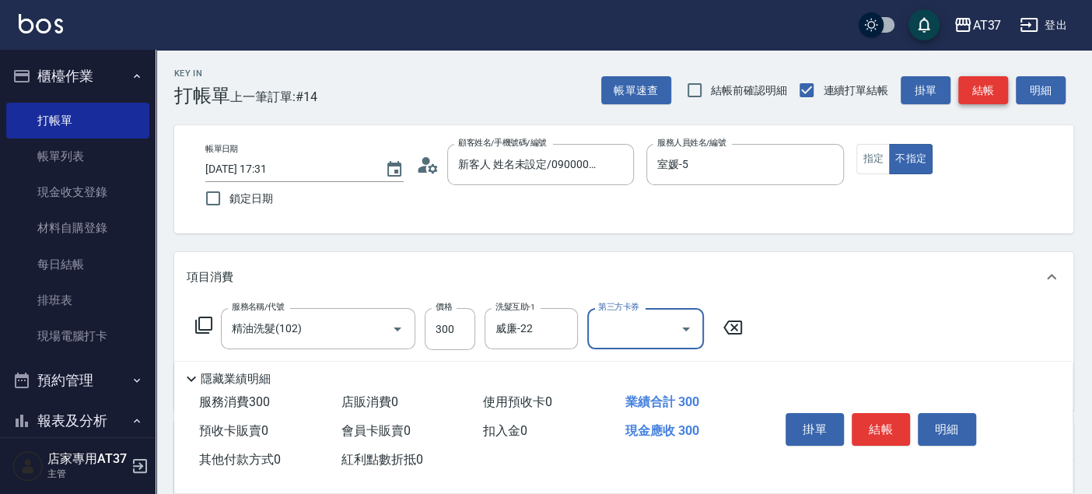
click at [997, 83] on button "結帳" at bounding box center [983, 90] width 50 height 29
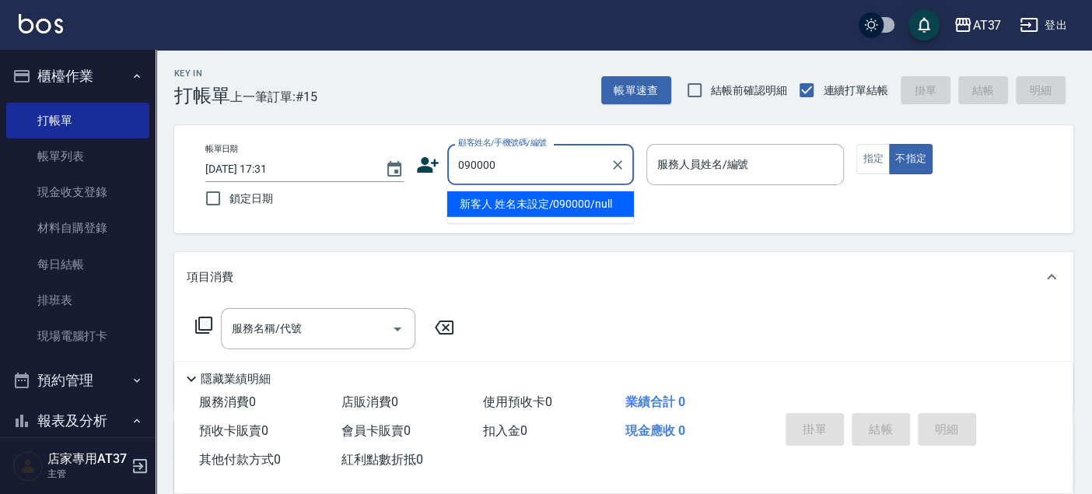
type input "090000"
type input "6"
type input "新客人 姓名未設定/090000/null"
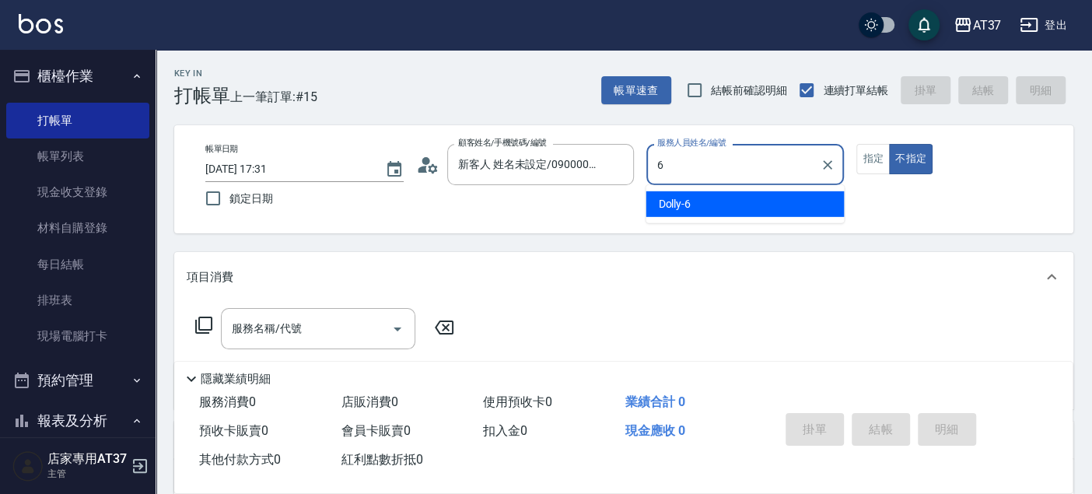
type input "6"
type button "false"
type input "Dolly-6"
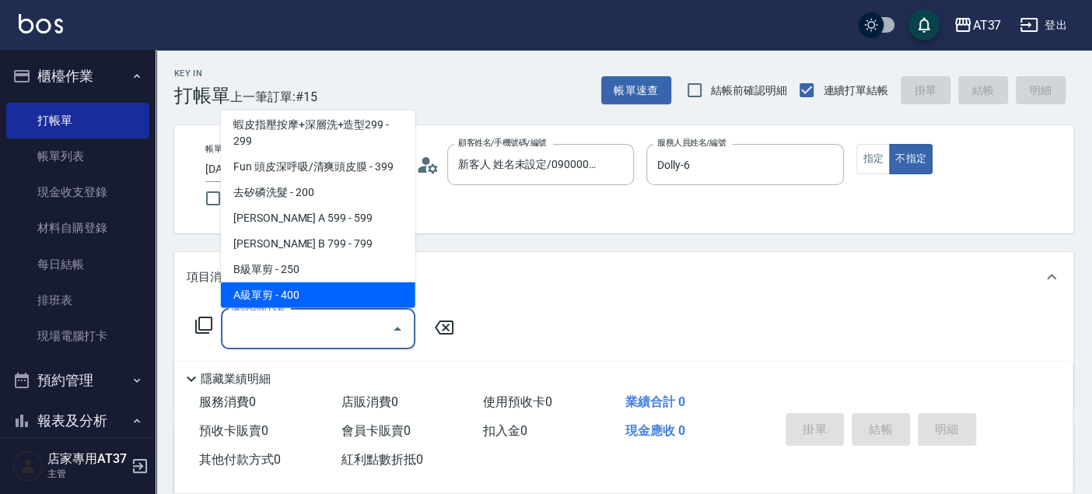
scroll to position [286, 0]
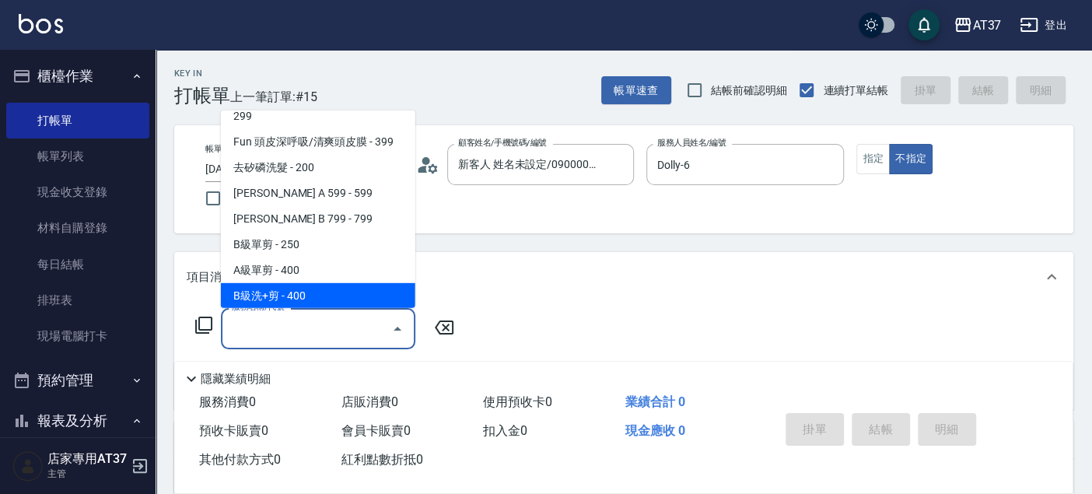
type input "B級洗+剪(203)"
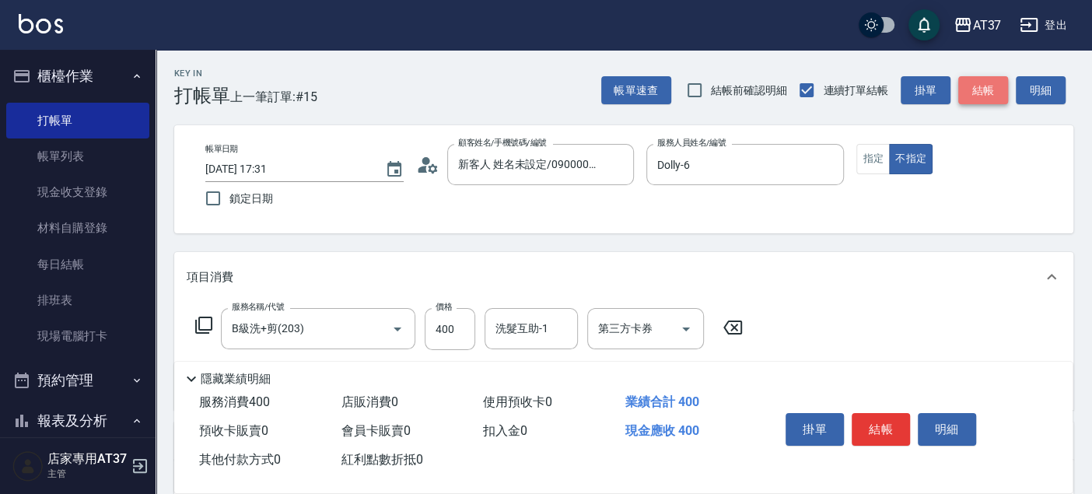
click at [995, 100] on button "結帳" at bounding box center [983, 90] width 50 height 29
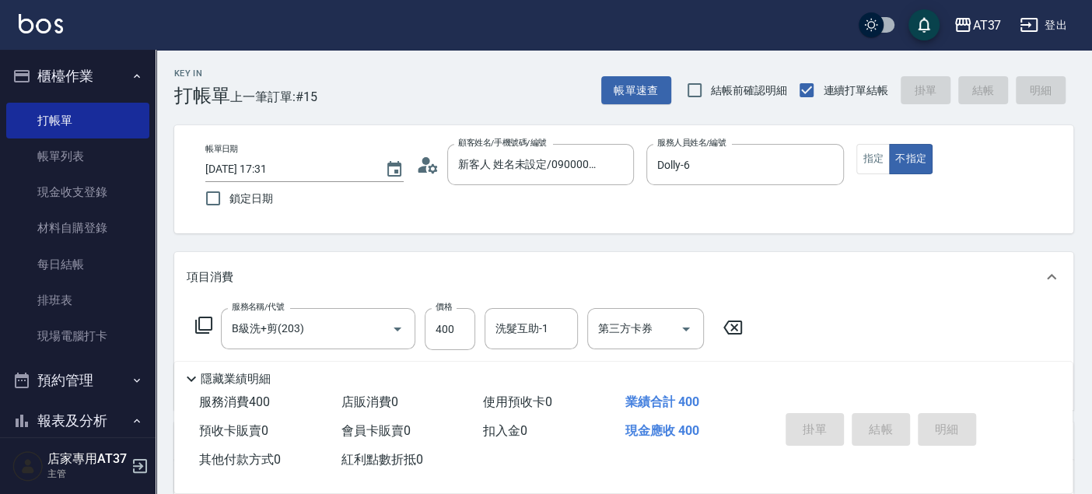
type input "[DATE] 17:40"
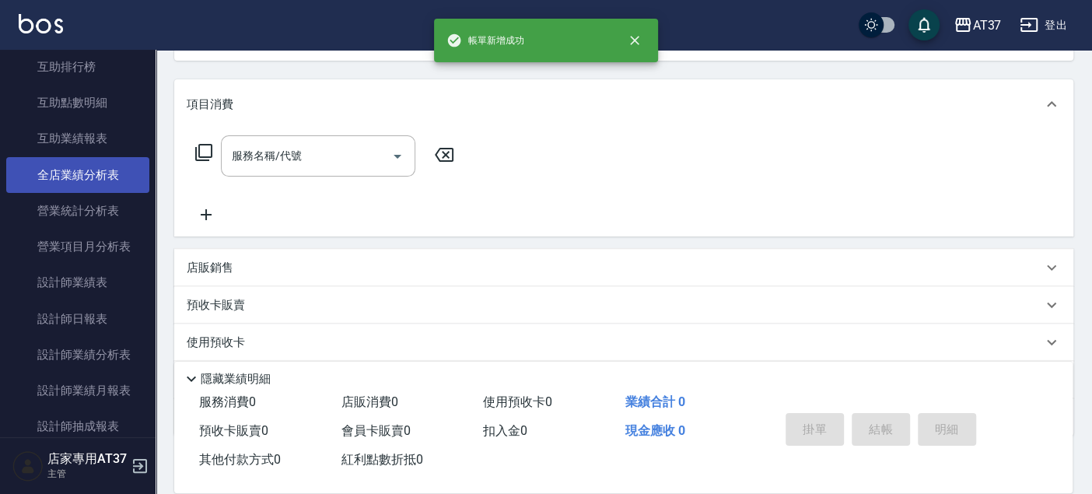
scroll to position [691, 0]
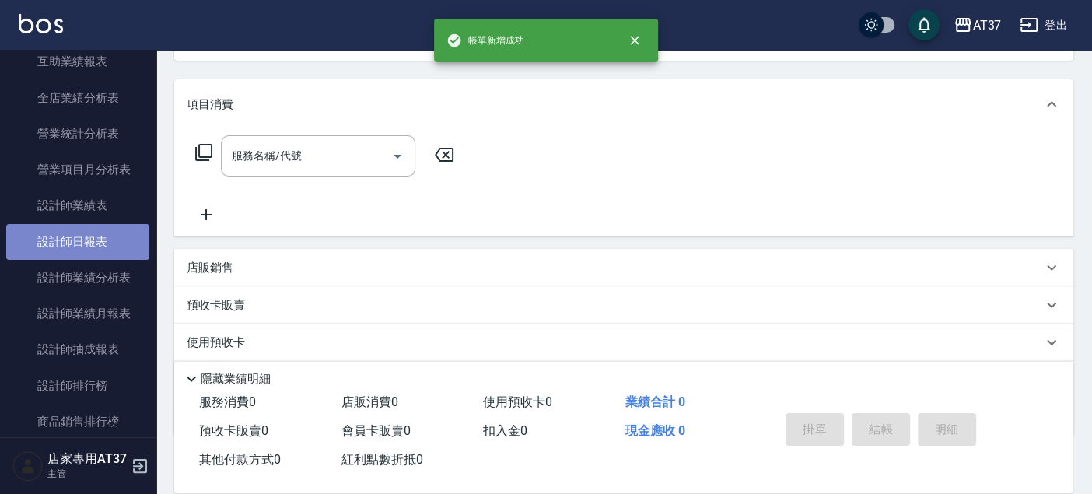
click at [91, 247] on link "設計師日報表" at bounding box center [77, 242] width 143 height 36
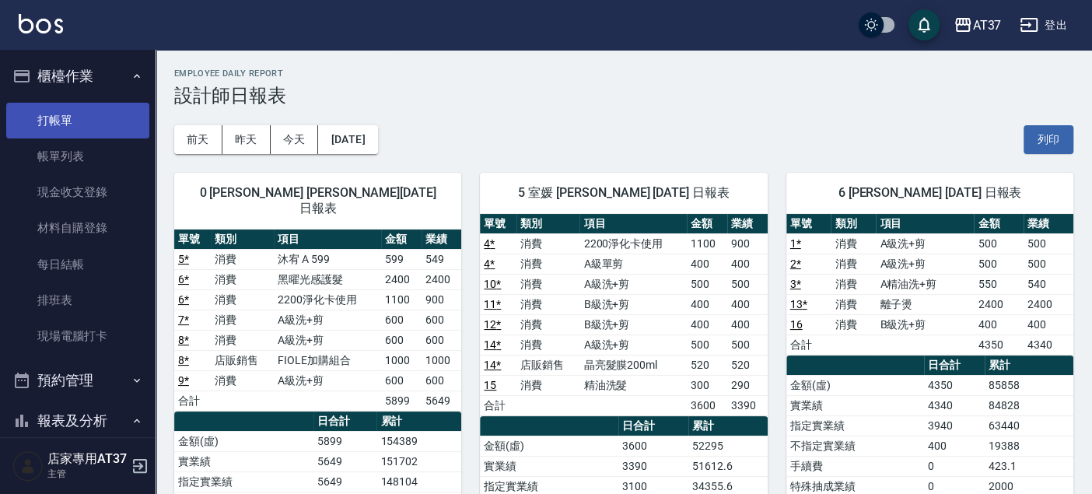
click at [84, 116] on link "打帳單" at bounding box center [77, 121] width 143 height 36
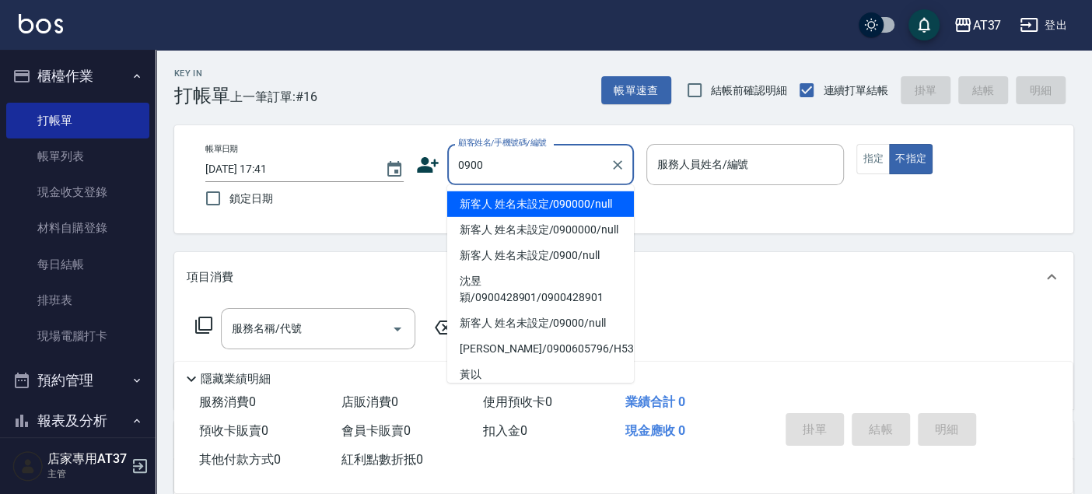
click at [582, 210] on li "新客人 姓名未設定/090000/null" at bounding box center [540, 204] width 187 height 26
type input "新客人 姓名未設定/090000/null"
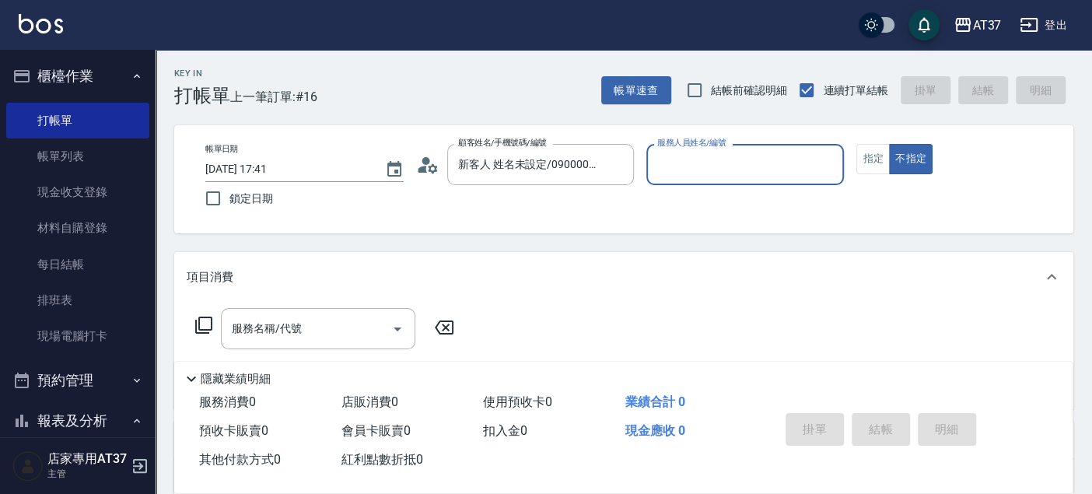
click at [703, 187] on p at bounding box center [745, 193] width 198 height 16
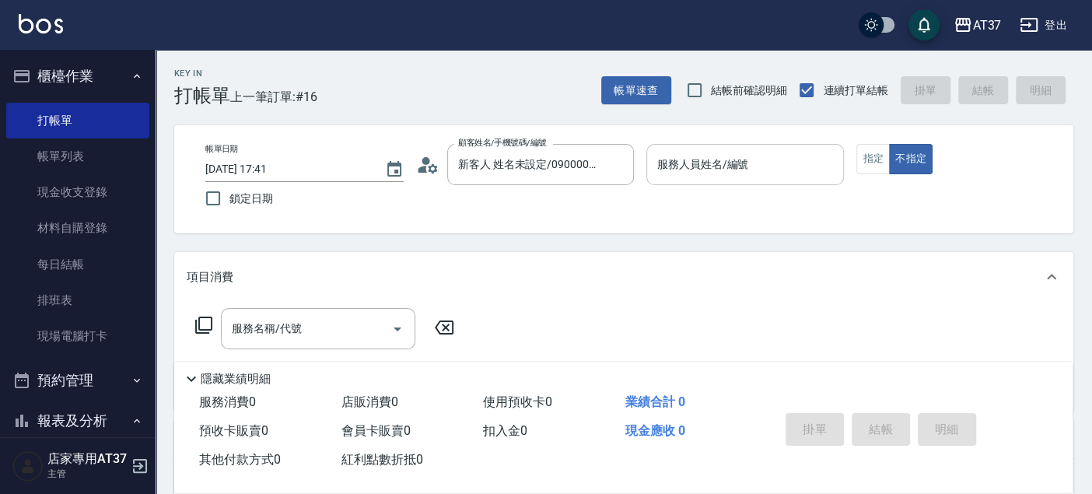
click at [701, 177] on input "服務人員姓名/編號" at bounding box center [745, 164] width 184 height 27
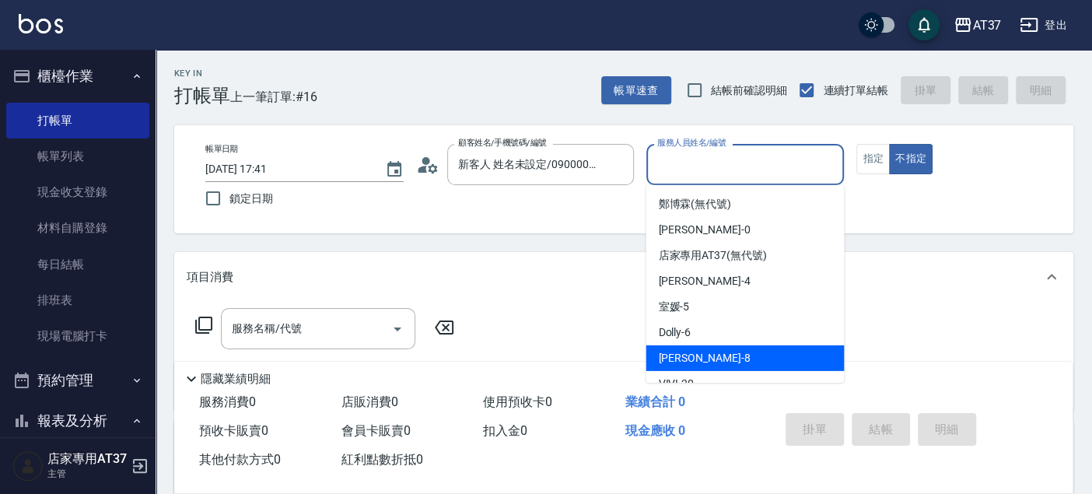
click at [739, 352] on div "Peggy -8" at bounding box center [745, 358] width 198 height 26
type input "Peggy-8"
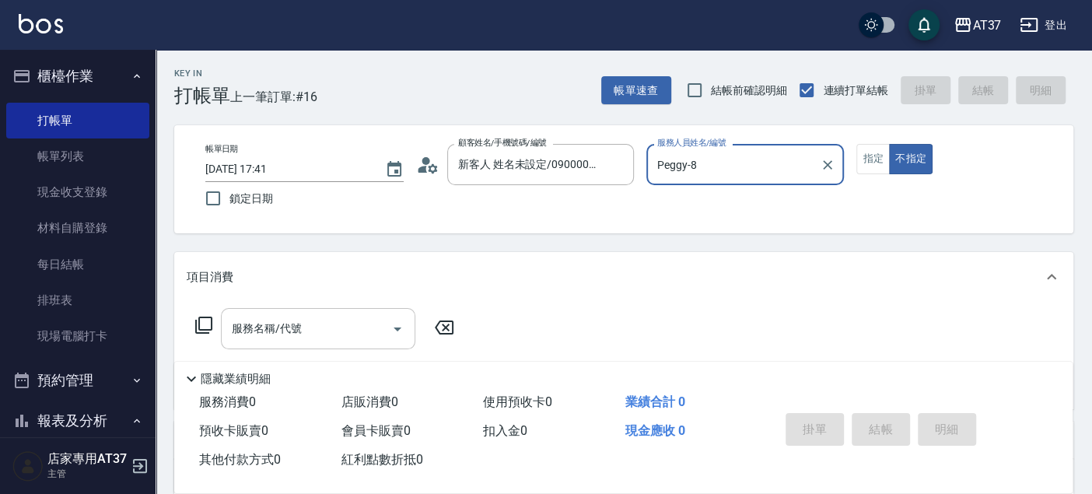
click at [313, 331] on input "服務名稱/代號" at bounding box center [306, 328] width 157 height 27
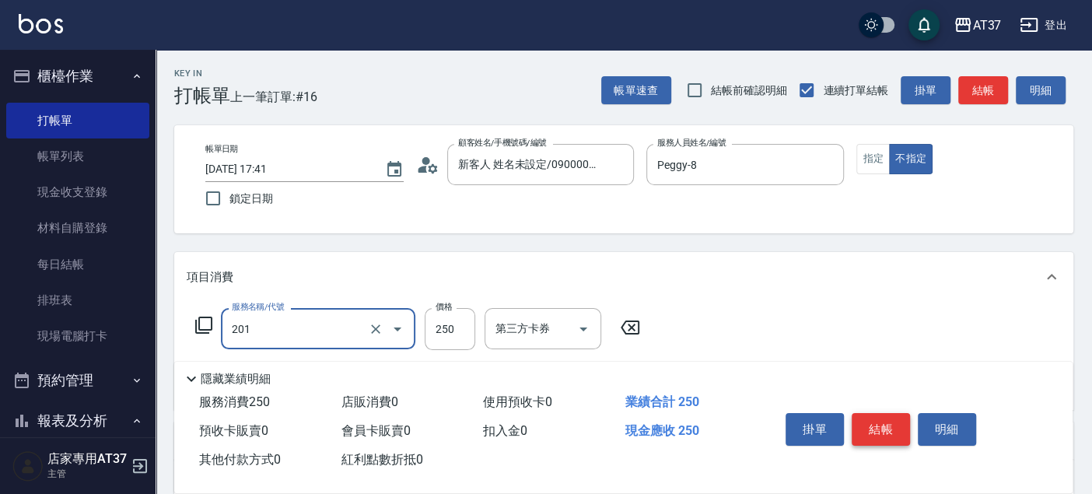
type input "B級單剪(201)"
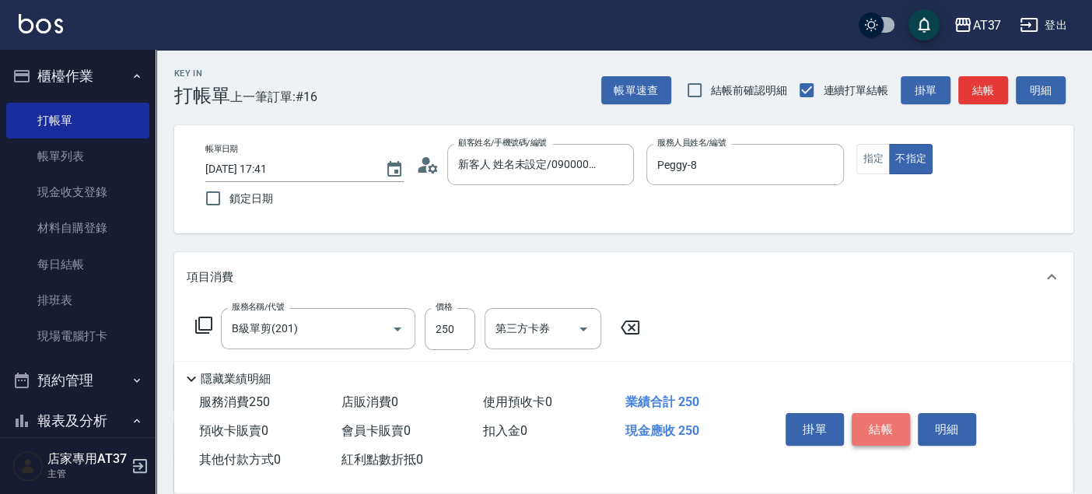
click at [872, 426] on button "結帳" at bounding box center [881, 429] width 58 height 33
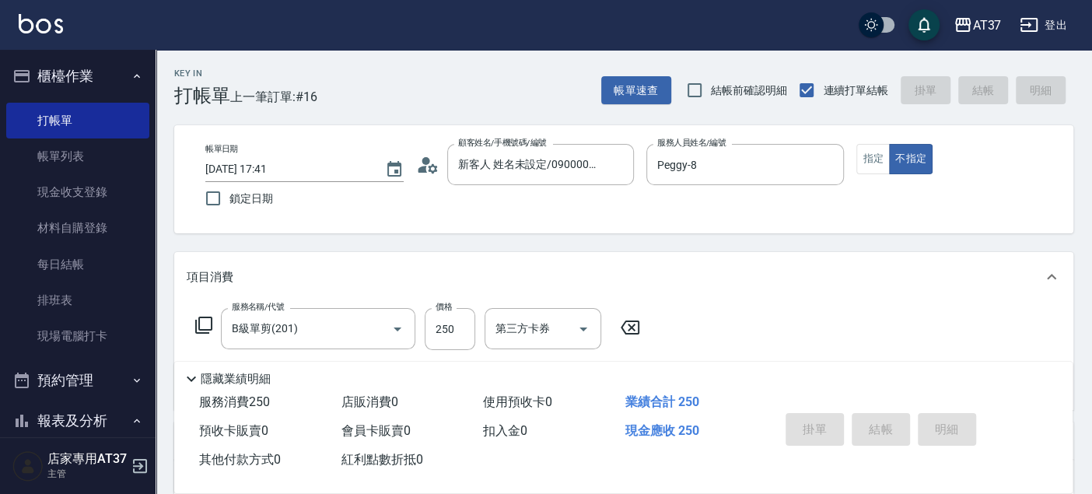
type input "[DATE] 17:49"
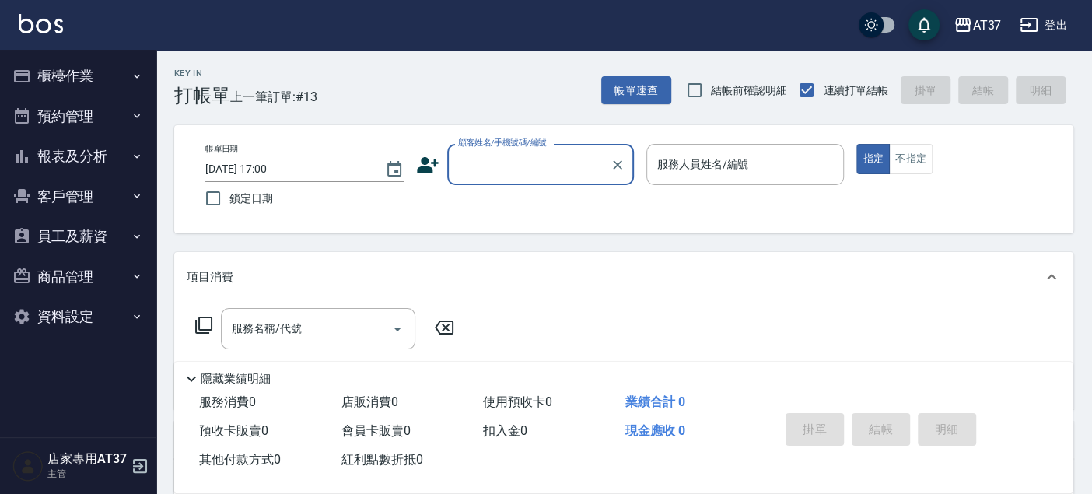
click at [553, 153] on input "顧客姓名/手機號碼/編號" at bounding box center [528, 164] width 149 height 27
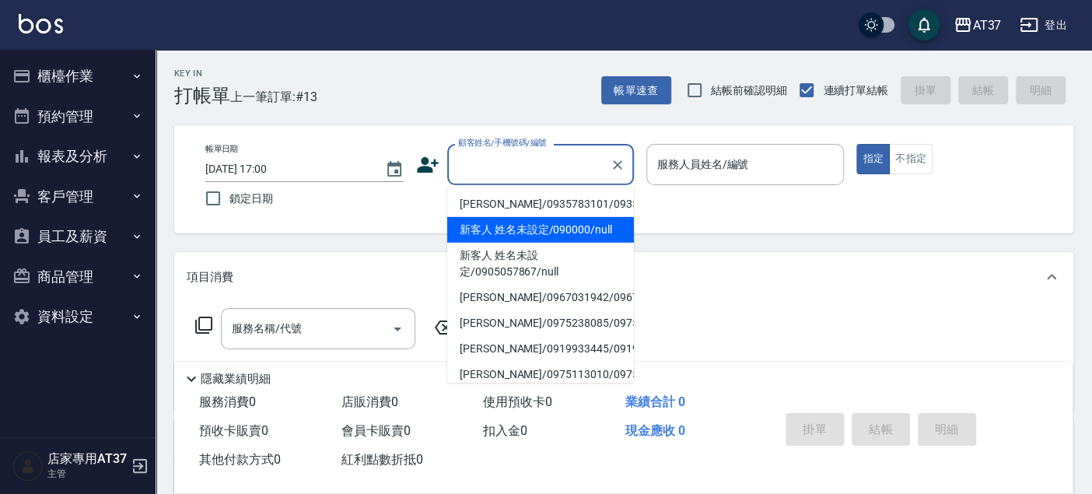
click at [549, 242] on li "新客人 姓名未設定/090000/null" at bounding box center [540, 230] width 187 height 26
type input "新客人 姓名未設定/090000/null"
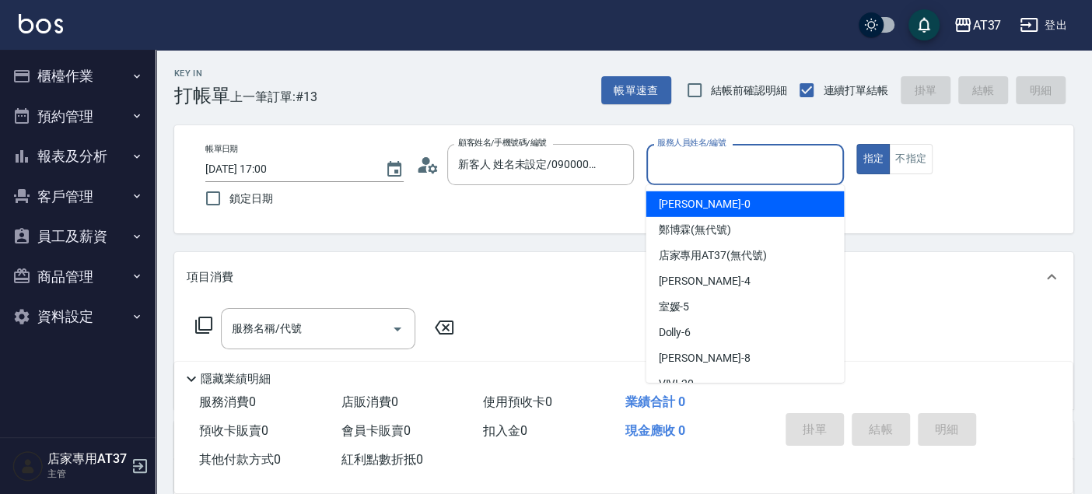
click at [758, 167] on input "服務人員姓名/編號" at bounding box center [745, 164] width 184 height 27
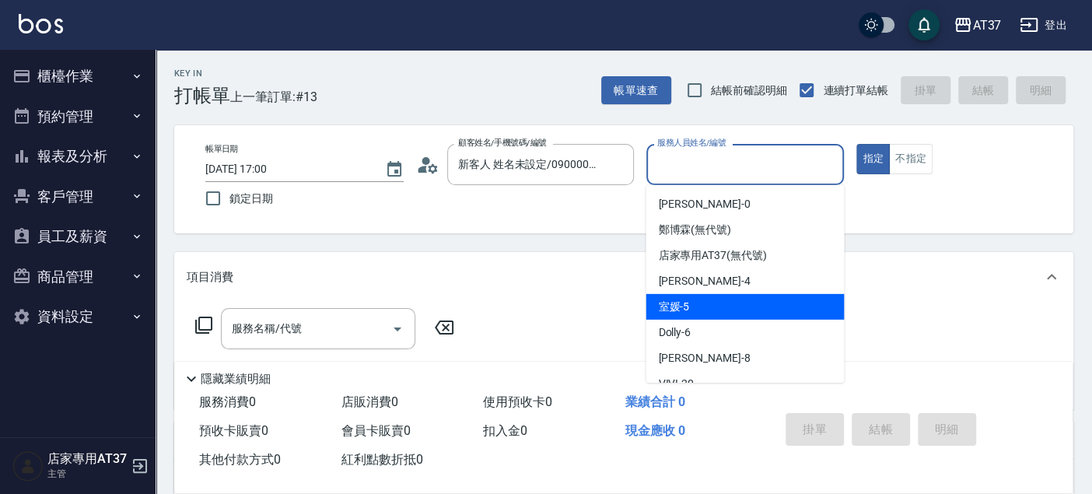
click at [776, 306] on div "室媛 -5" at bounding box center [745, 307] width 198 height 26
type input "室媛-5"
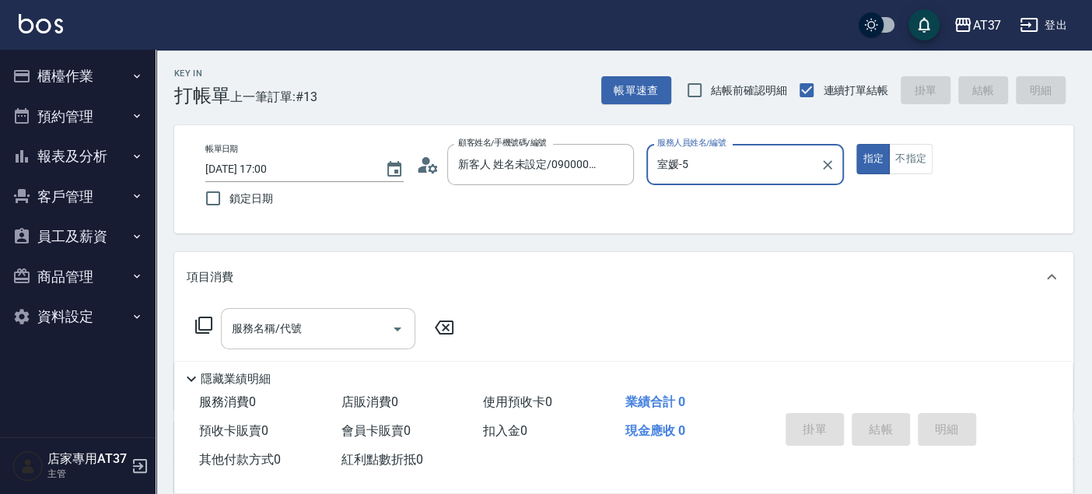
click at [326, 328] on input "服務名稱/代號" at bounding box center [306, 328] width 157 height 27
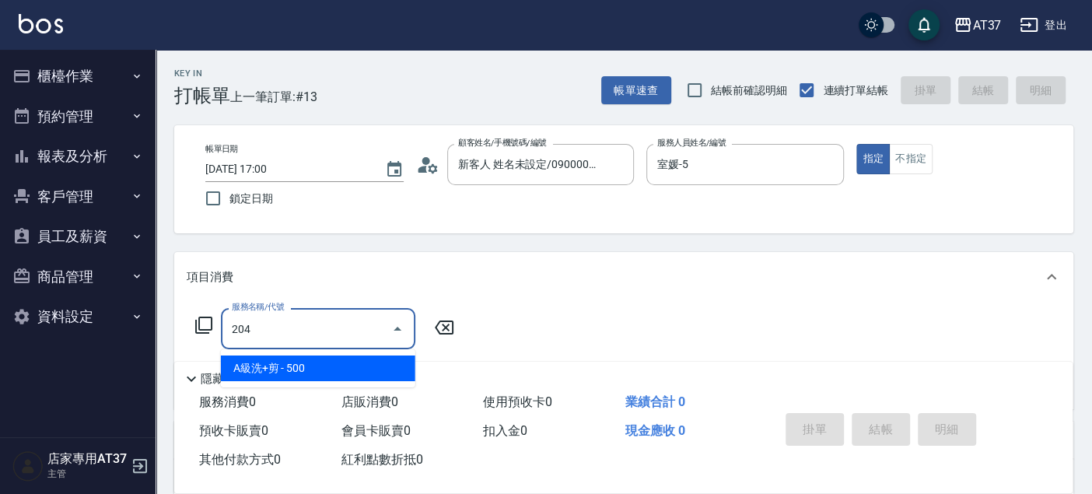
type input "A級洗+剪(204)"
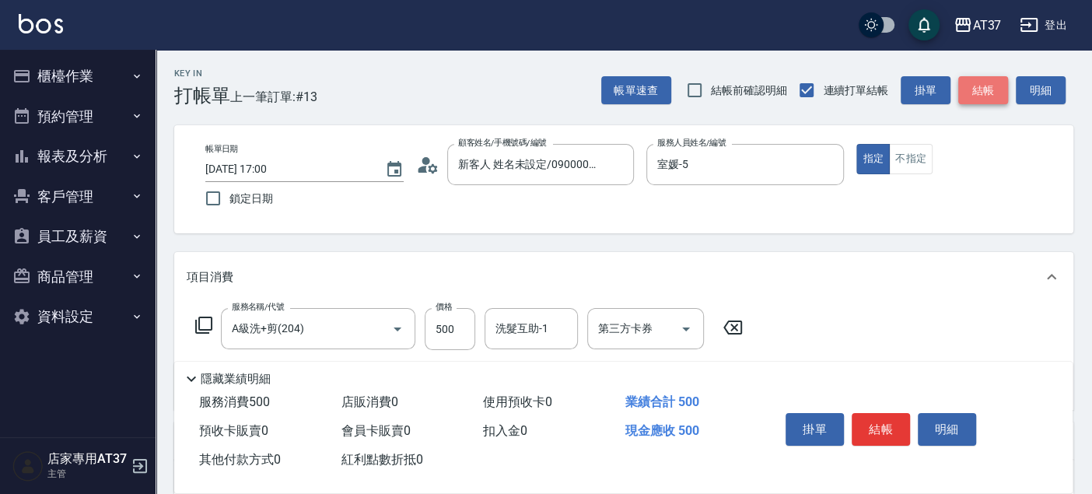
click at [999, 76] on button "結帳" at bounding box center [983, 90] width 50 height 29
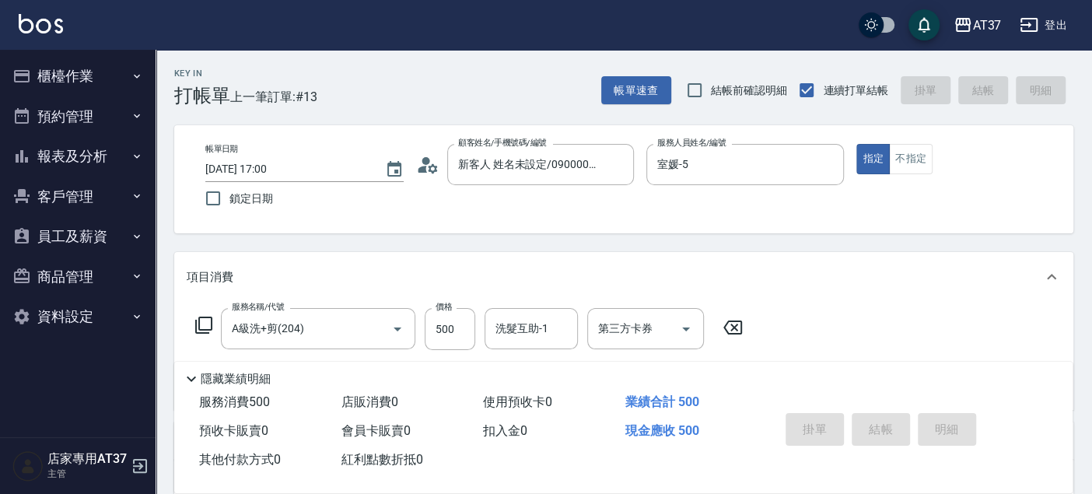
type input "2025/09/21 17:02"
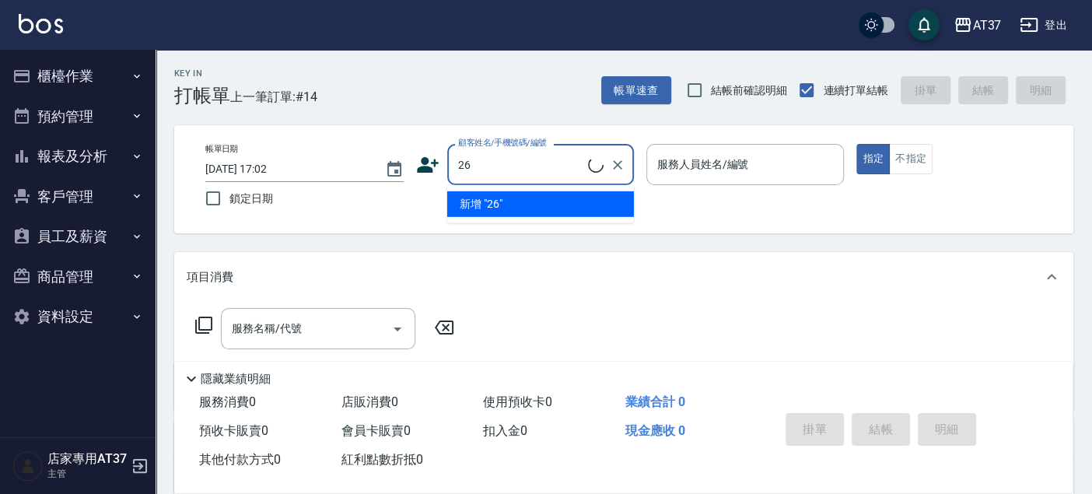
type input "2"
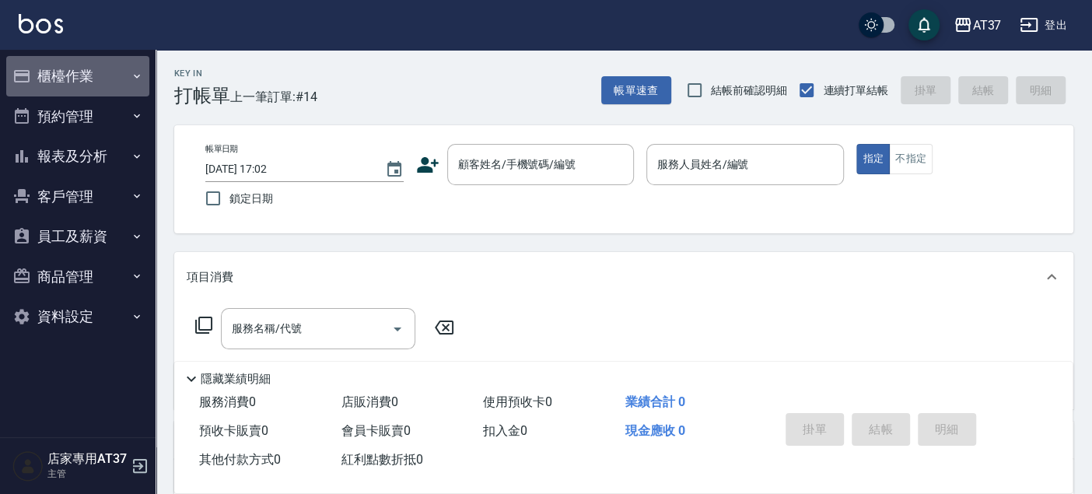
click at [36, 78] on button "櫃檯作業" at bounding box center [77, 76] width 143 height 40
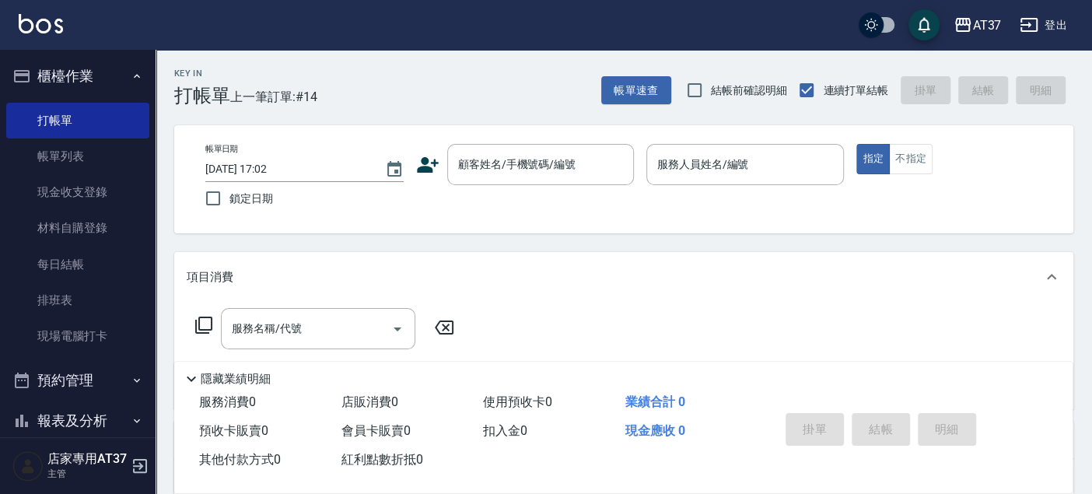
drag, startPoint x: 112, startPoint y: 155, endPoint x: 202, endPoint y: 189, distance: 96.5
click at [112, 155] on link "帳單列表" at bounding box center [77, 156] width 143 height 36
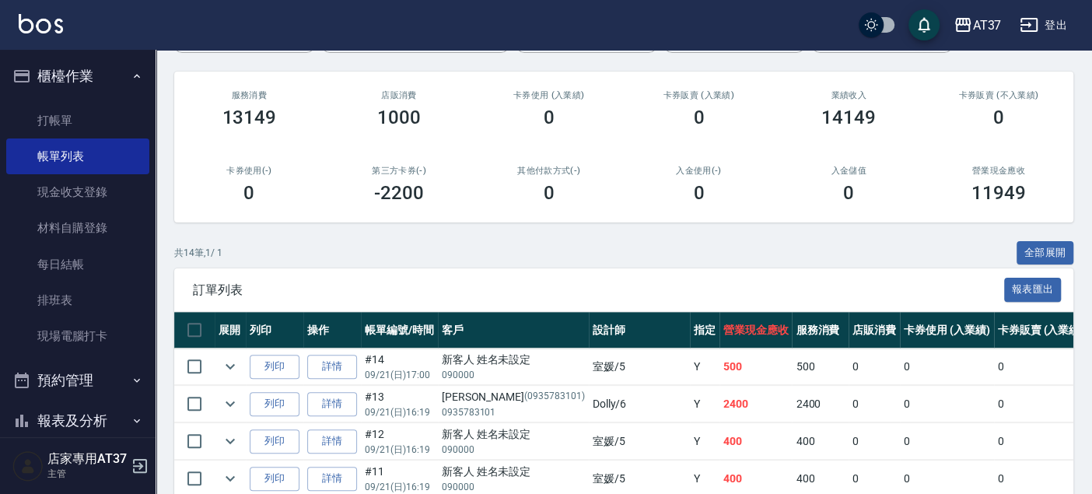
scroll to position [173, 0]
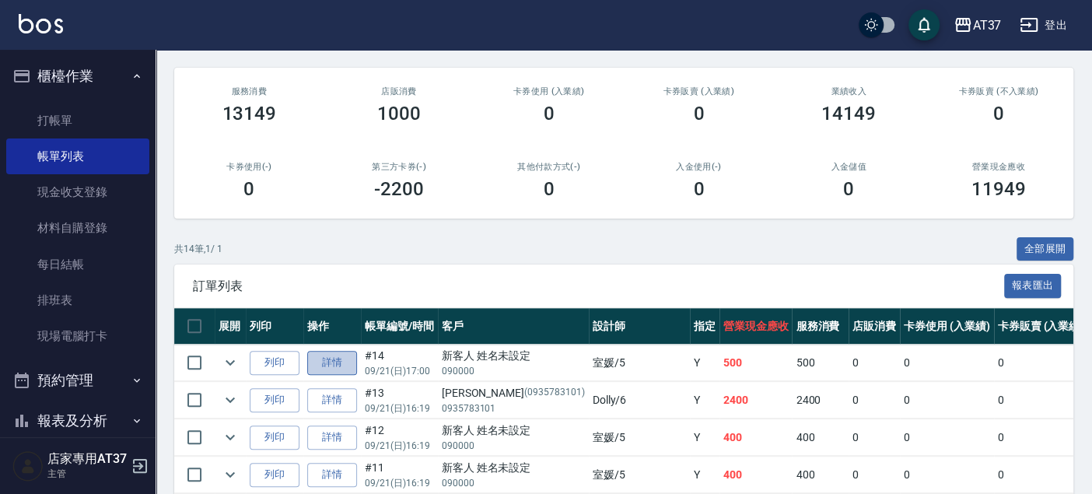
click at [341, 361] on link "詳情" at bounding box center [332, 363] width 50 height 24
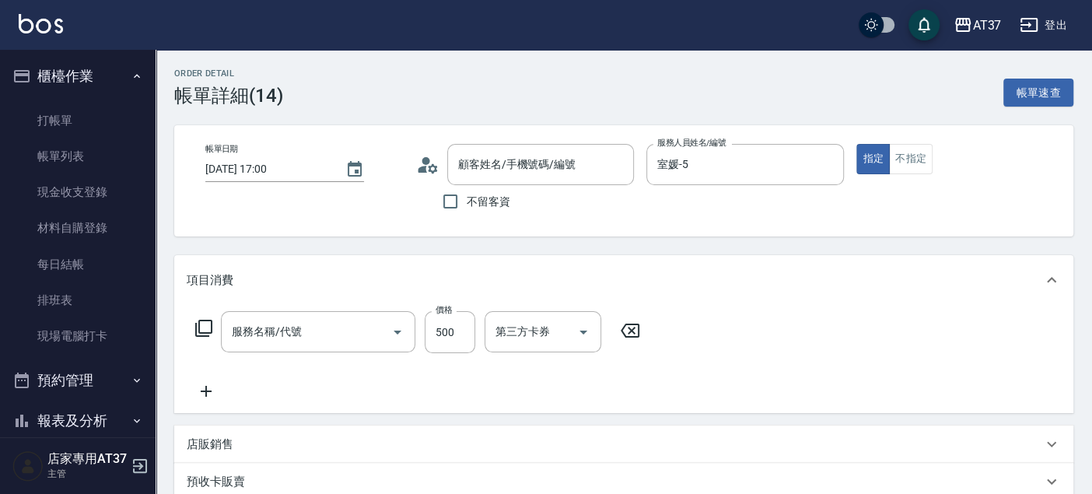
type input "2025/09/21 17:00"
type input "室媛-5"
type input "新客人 姓名未設定/090000/null"
type input "A級洗+剪(204)"
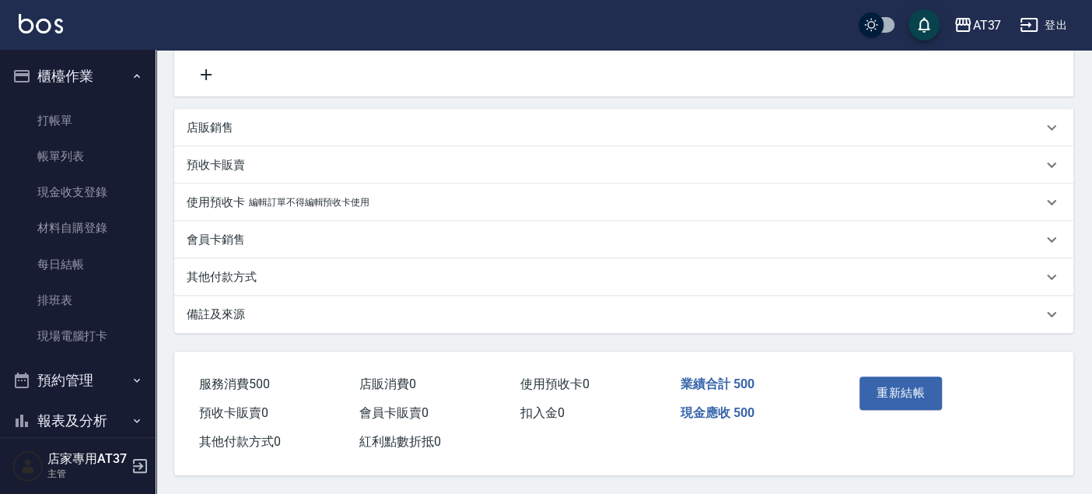
click at [236, 131] on div "店販銷售" at bounding box center [615, 128] width 856 height 16
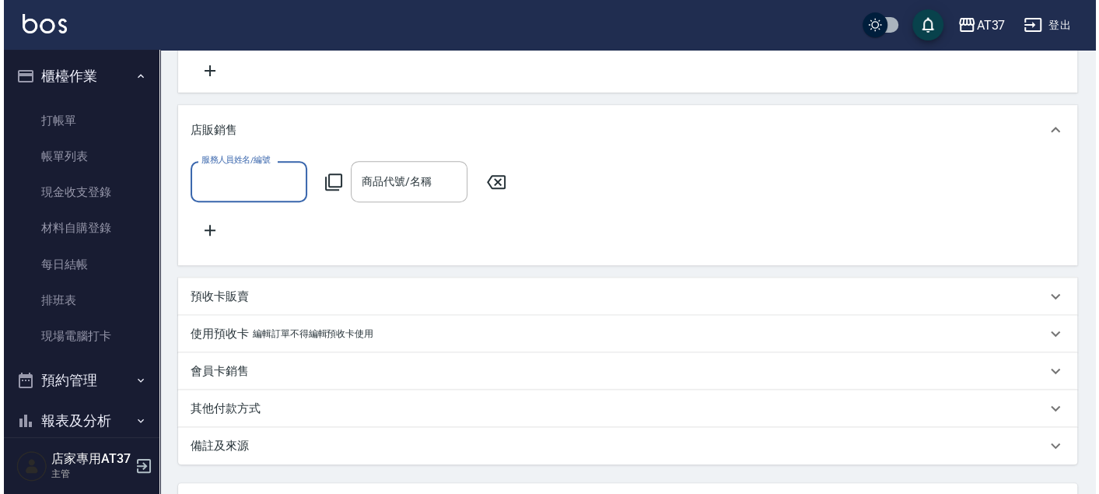
scroll to position [0, 0]
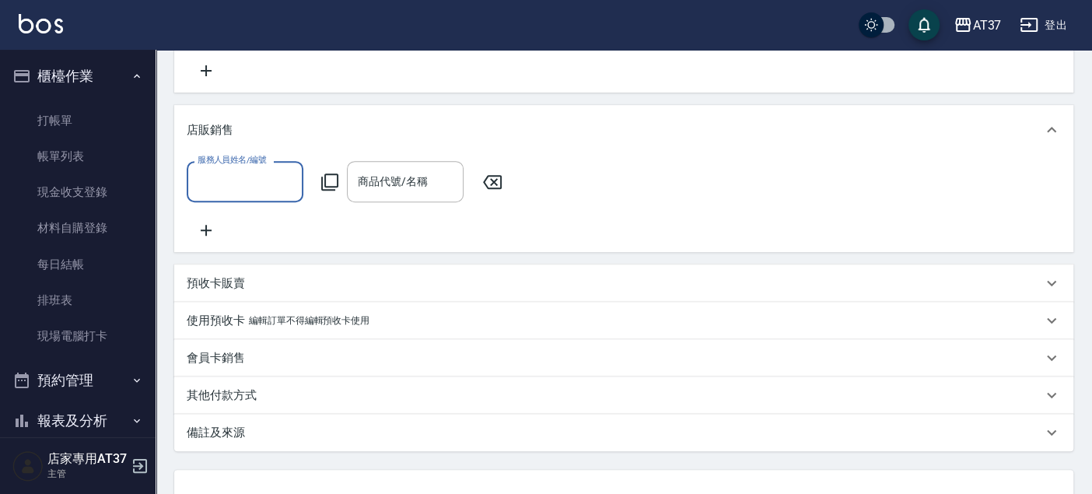
click at [285, 170] on input "服務人員姓名/編號" at bounding box center [245, 181] width 103 height 27
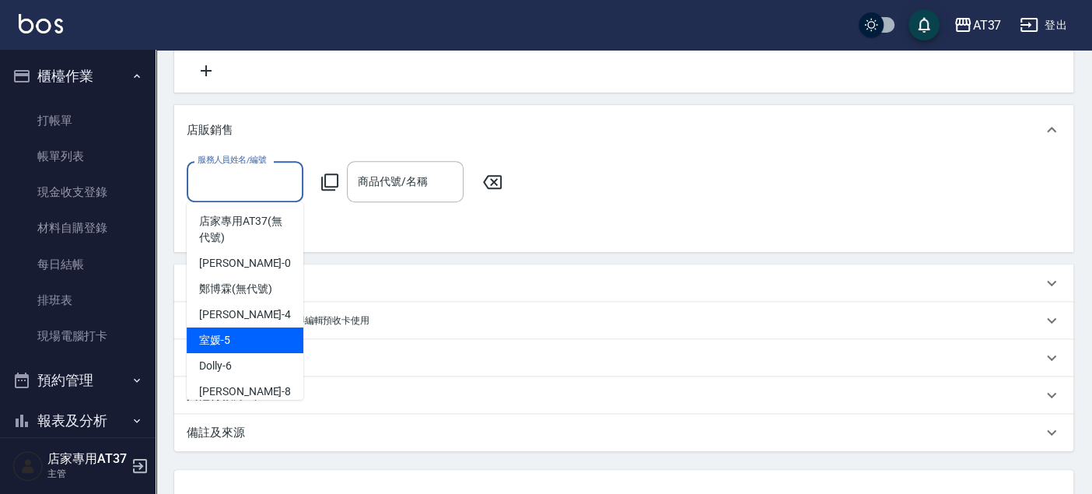
click at [268, 342] on div "室媛 -5" at bounding box center [245, 340] width 117 height 26
type input "室媛-5"
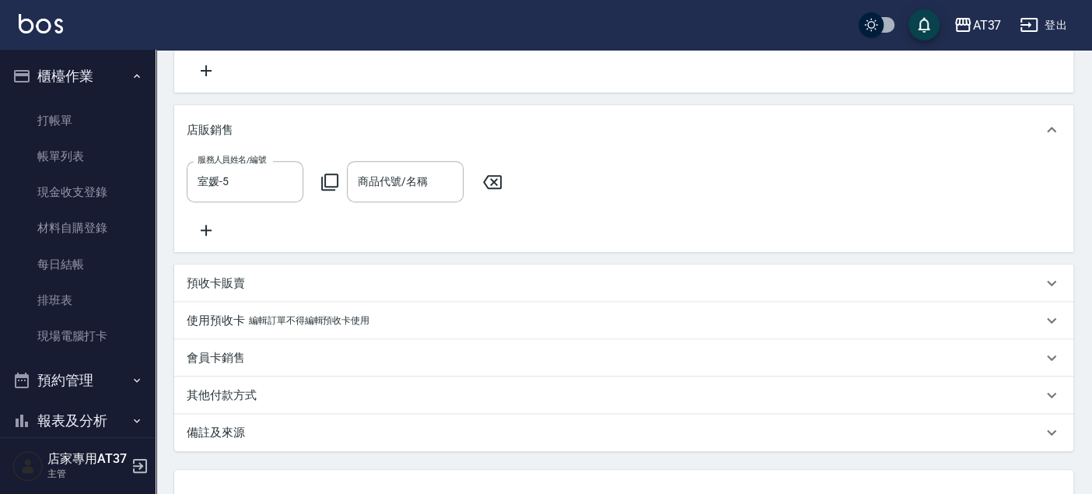
click at [325, 173] on icon at bounding box center [329, 181] width 17 height 17
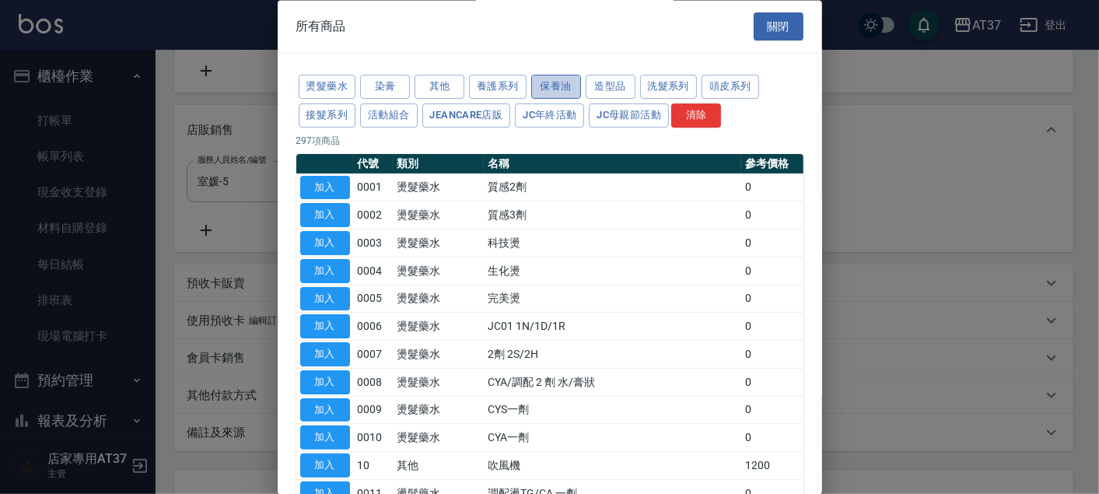
click at [541, 82] on button "保養油" at bounding box center [556, 87] width 50 height 24
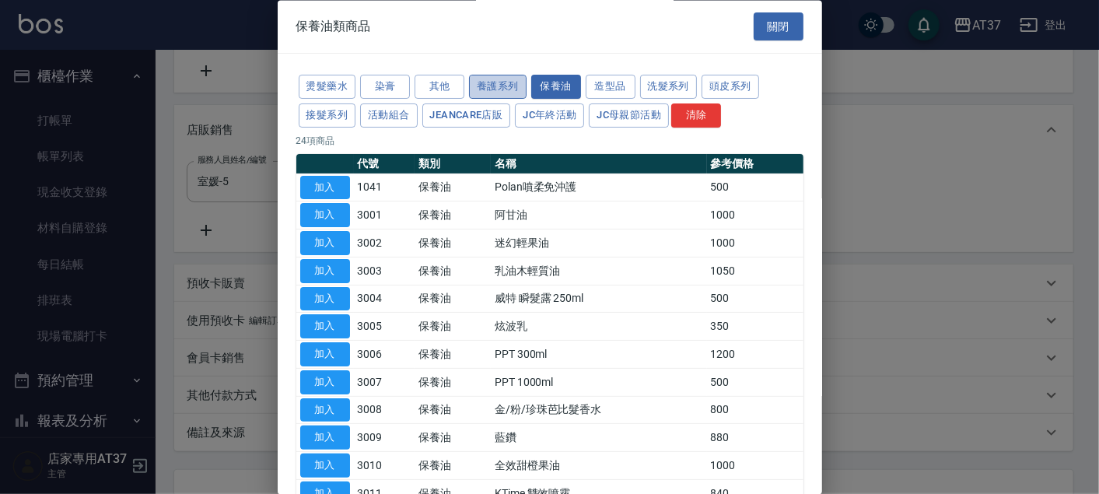
click at [479, 89] on button "養護系列" at bounding box center [498, 87] width 58 height 24
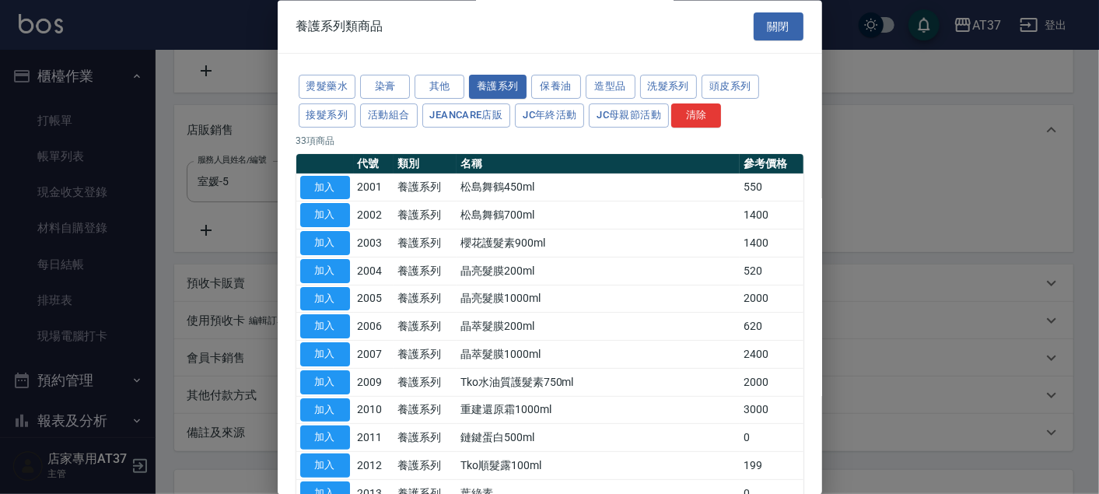
drag, startPoint x: 338, startPoint y: 292, endPoint x: 400, endPoint y: 292, distance: 61.5
click at [338, 292] on button "加入" at bounding box center [325, 299] width 50 height 24
type input "晶亮髮膜1000ml"
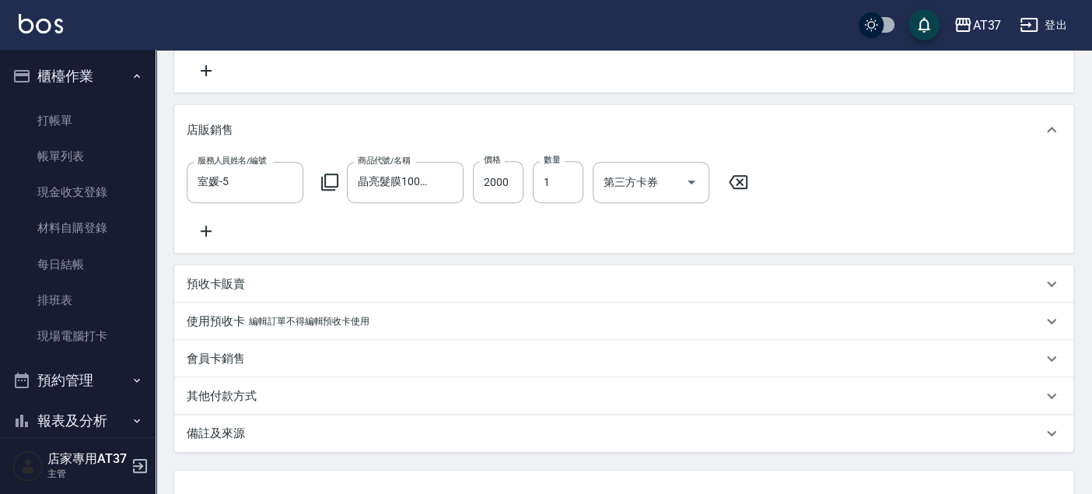
click at [327, 180] on icon at bounding box center [329, 182] width 19 height 19
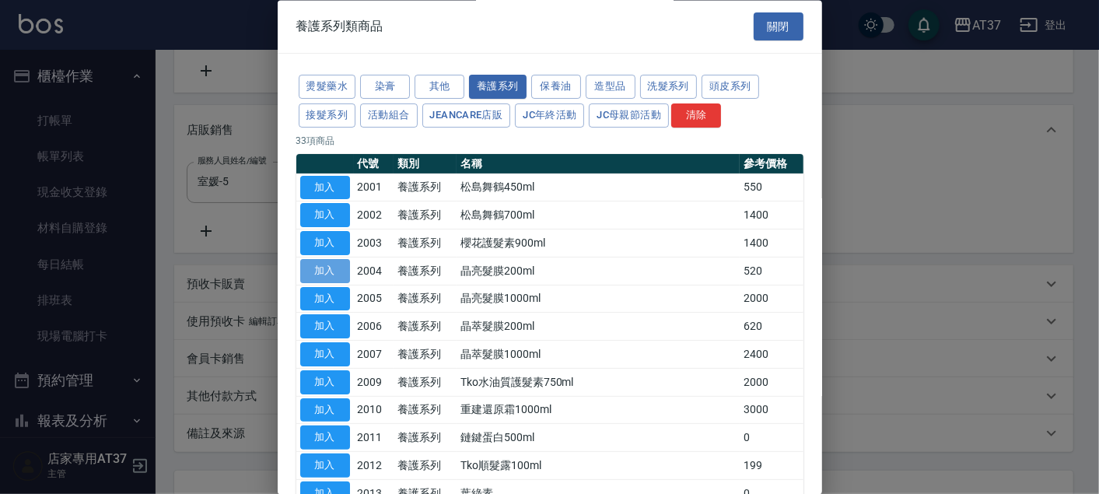
click at [343, 271] on button "加入" at bounding box center [325, 271] width 50 height 24
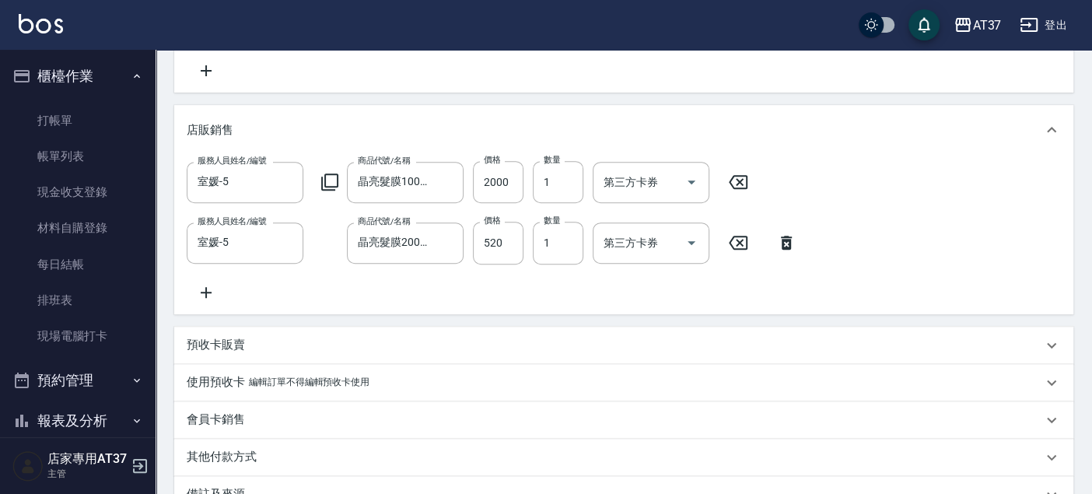
click at [735, 183] on icon at bounding box center [738, 182] width 39 height 19
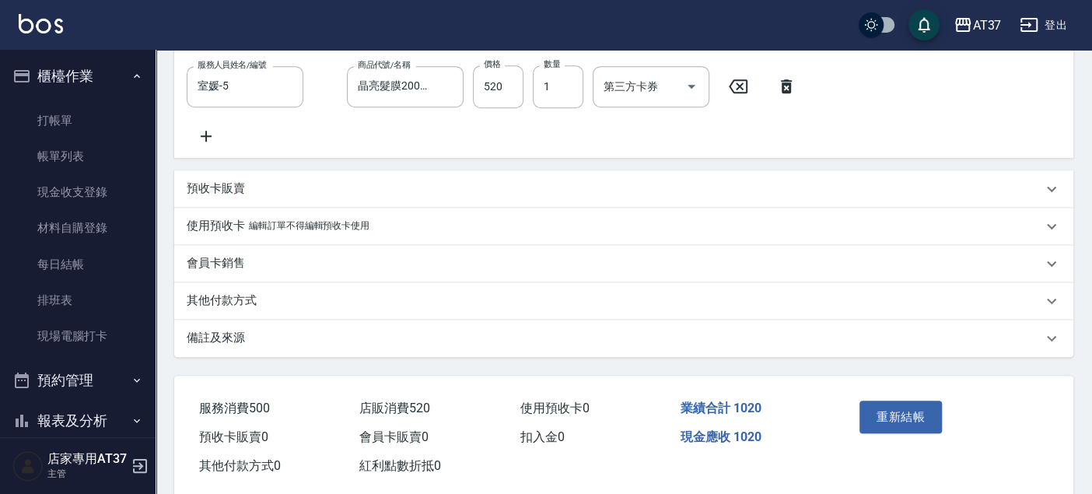
scroll to position [493, 0]
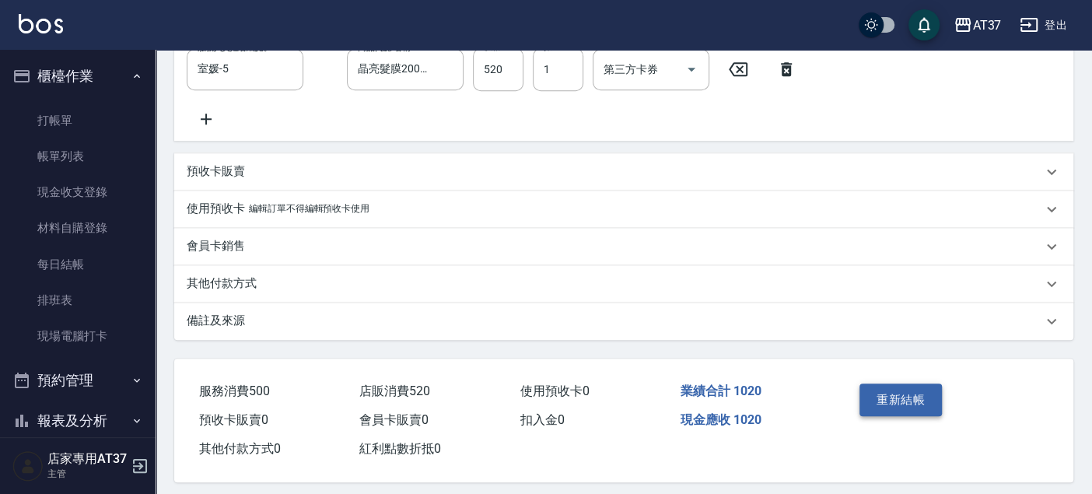
click at [898, 409] on button "重新結帳" at bounding box center [901, 400] width 82 height 33
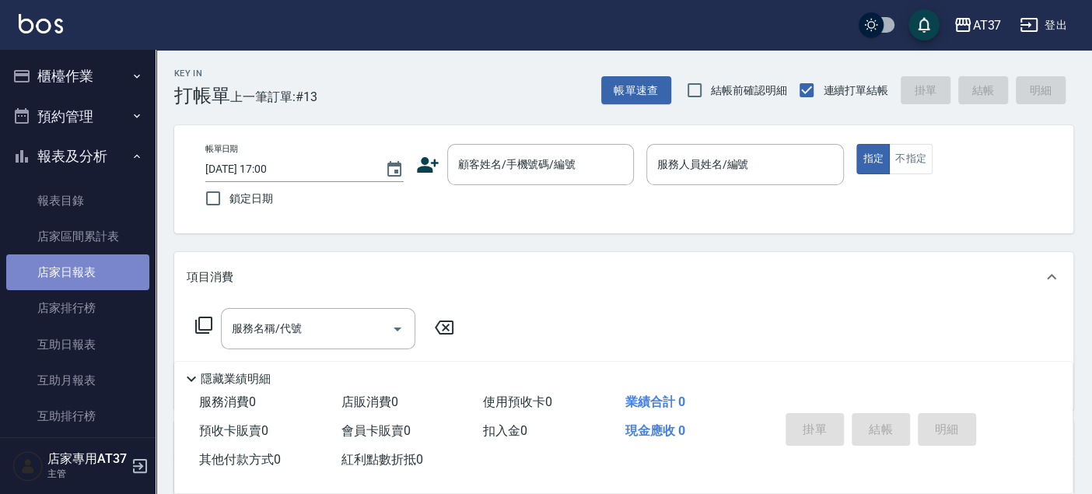
click at [84, 262] on link "店家日報表" at bounding box center [77, 272] width 143 height 36
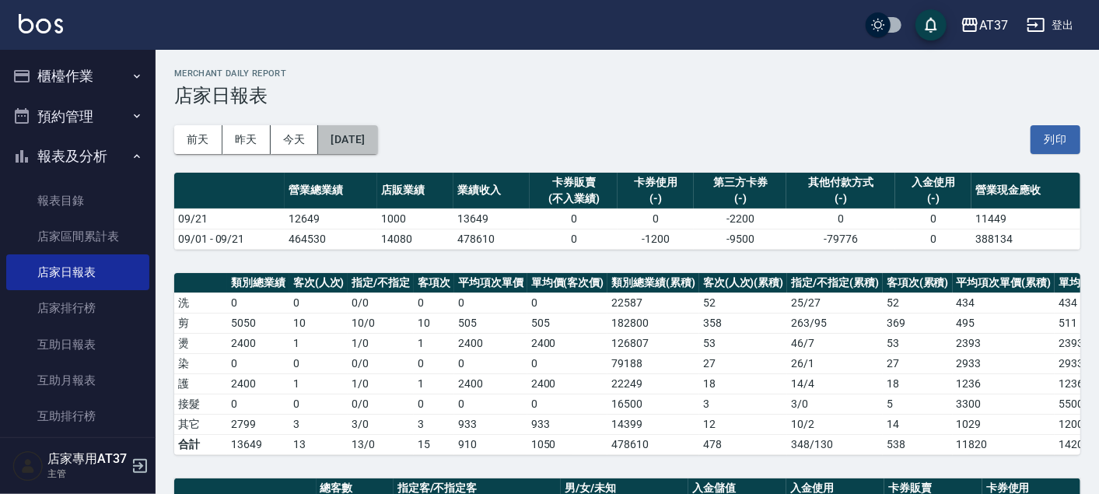
drag, startPoint x: 371, startPoint y: 143, endPoint x: 387, endPoint y: 133, distance: 18.6
click at [377, 133] on button "[DATE]" at bounding box center [347, 139] width 59 height 29
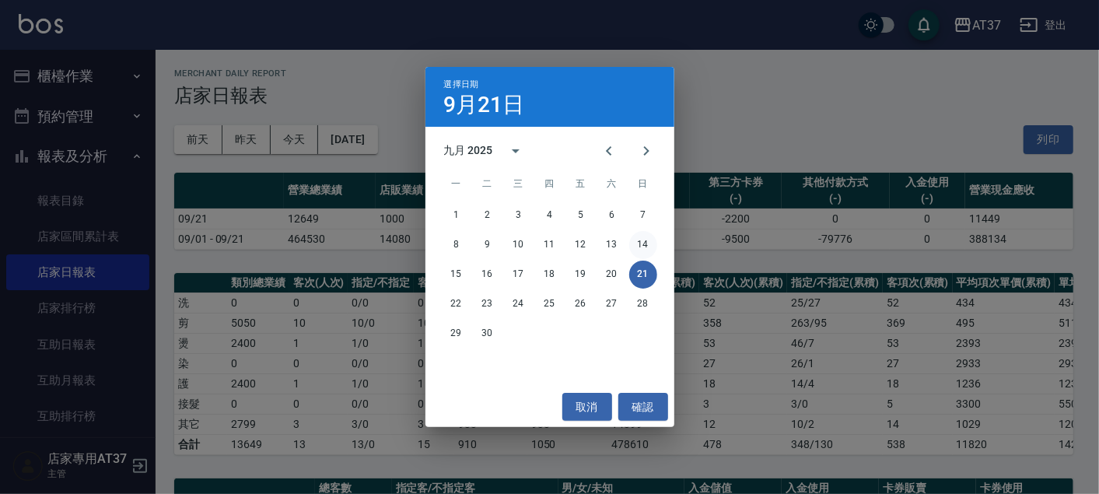
click at [644, 251] on button "14" at bounding box center [643, 245] width 28 height 28
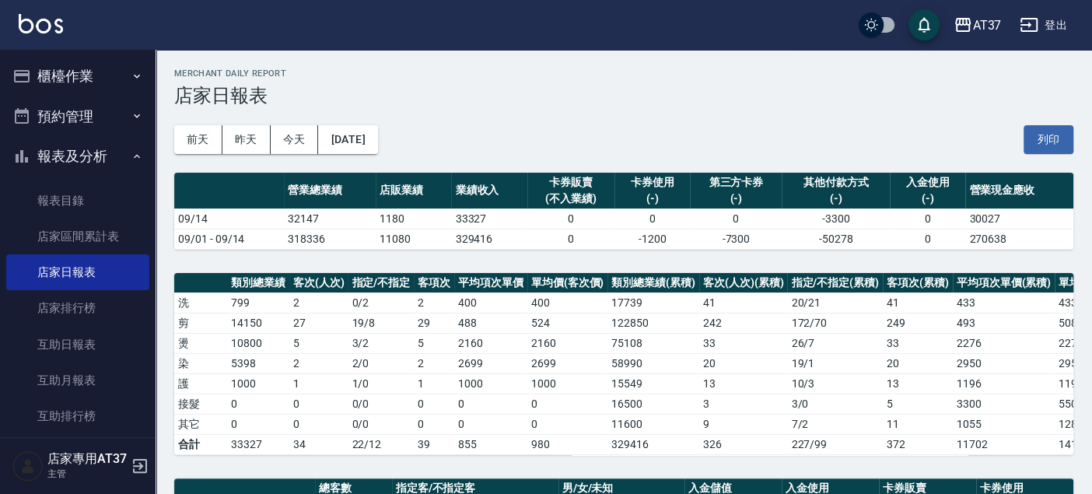
drag, startPoint x: 264, startPoint y: 169, endPoint x: 600, endPoint y: 110, distance: 340.4
click at [600, 110] on div "[DATE] [DATE] [DATE] [DATE] 列印" at bounding box center [623, 140] width 899 height 66
click at [377, 144] on button "[DATE]" at bounding box center [347, 139] width 59 height 29
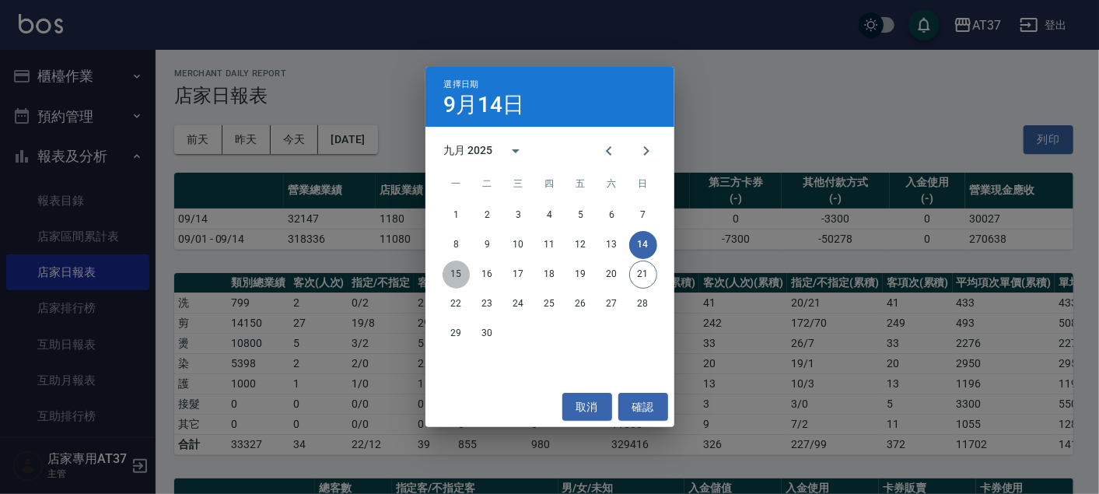
click at [452, 276] on button "15" at bounding box center [457, 275] width 28 height 28
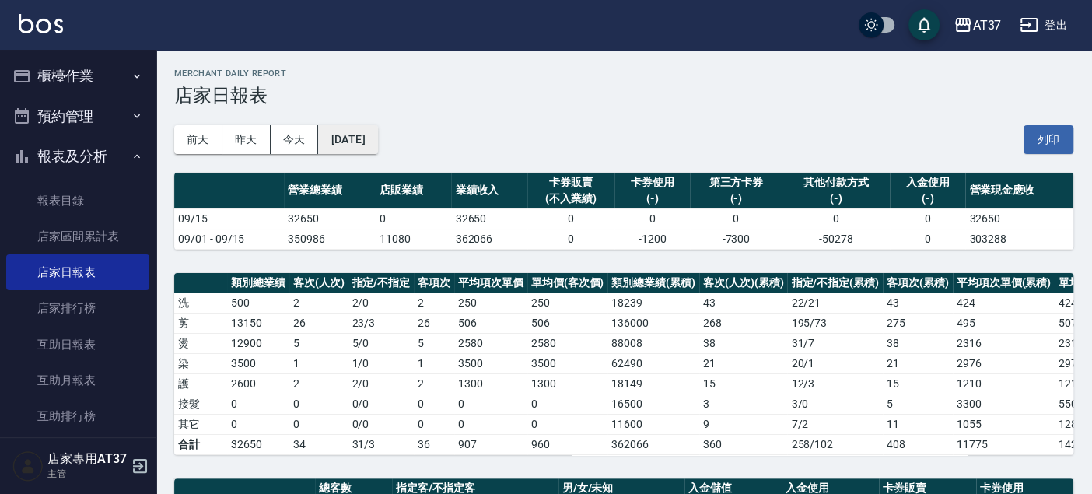
click at [361, 140] on button "[DATE]" at bounding box center [347, 139] width 59 height 29
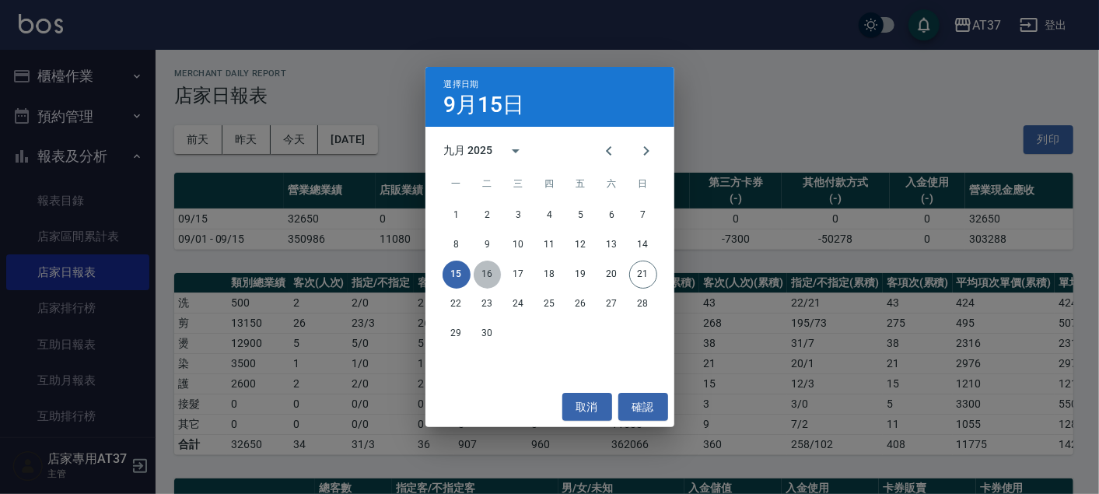
click at [489, 271] on button "16" at bounding box center [488, 275] width 28 height 28
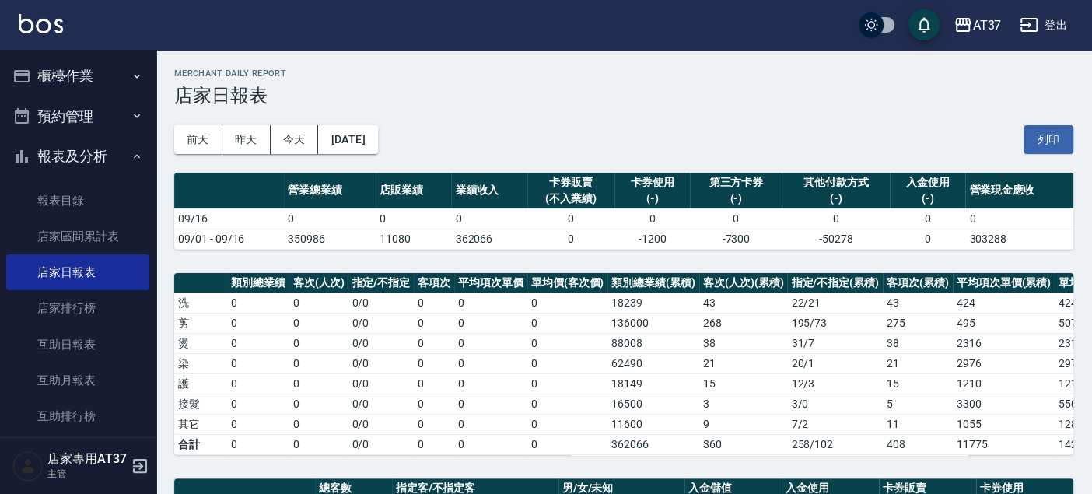
click at [376, 122] on div "[DATE] [DATE] [DATE] [DATE] 列印" at bounding box center [623, 140] width 899 height 66
click at [376, 134] on button "2025/09/16" at bounding box center [347, 139] width 59 height 29
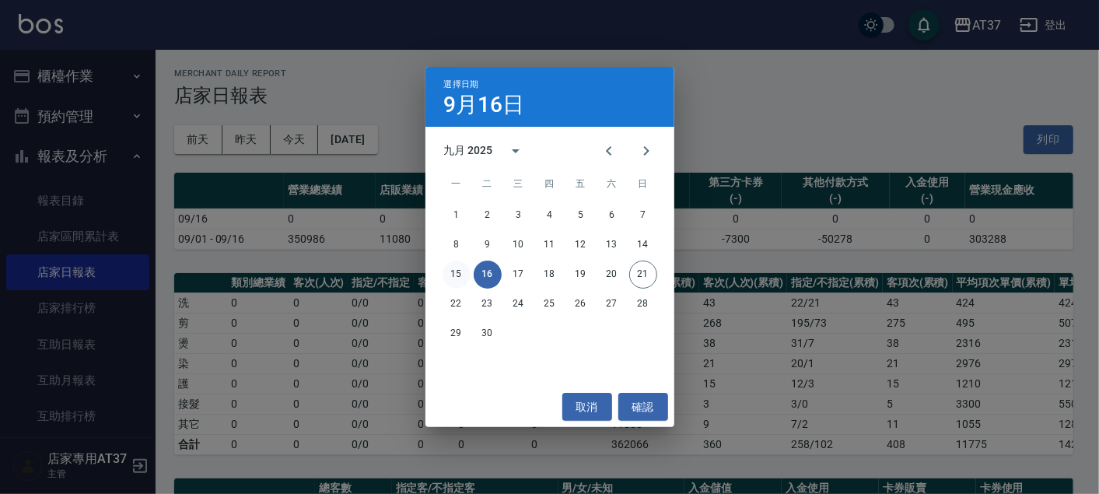
click at [456, 268] on button "15" at bounding box center [457, 275] width 28 height 28
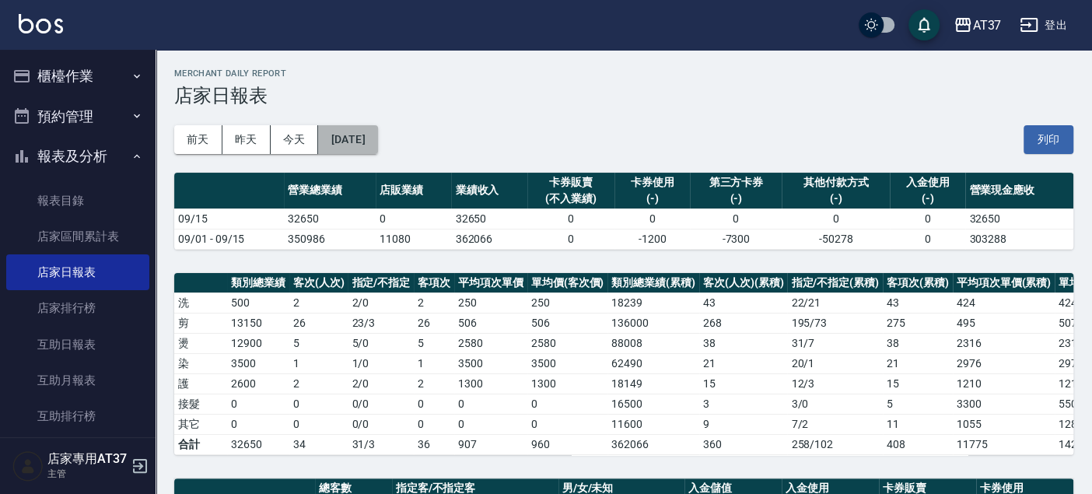
click at [366, 128] on button "2025/09/15" at bounding box center [347, 139] width 59 height 29
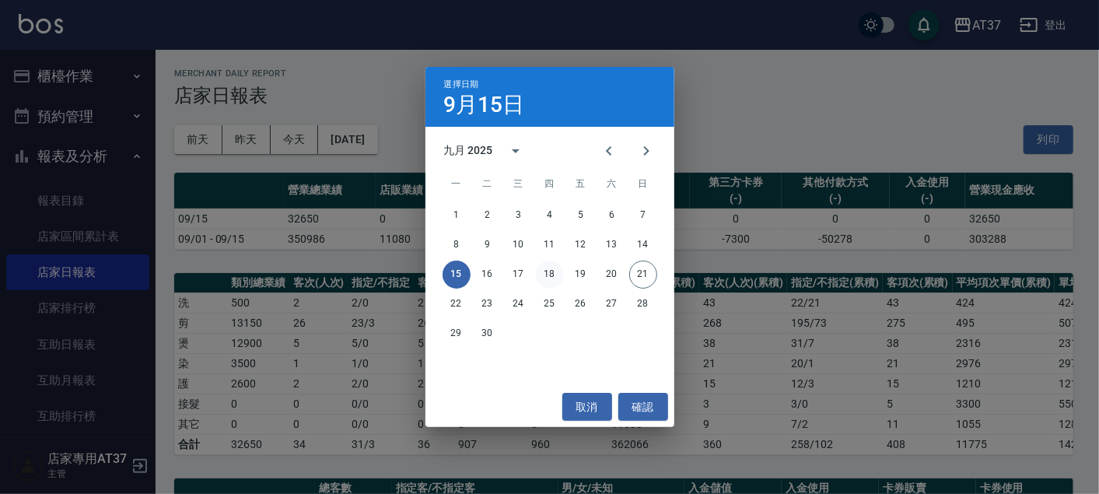
click at [549, 274] on button "18" at bounding box center [550, 275] width 28 height 28
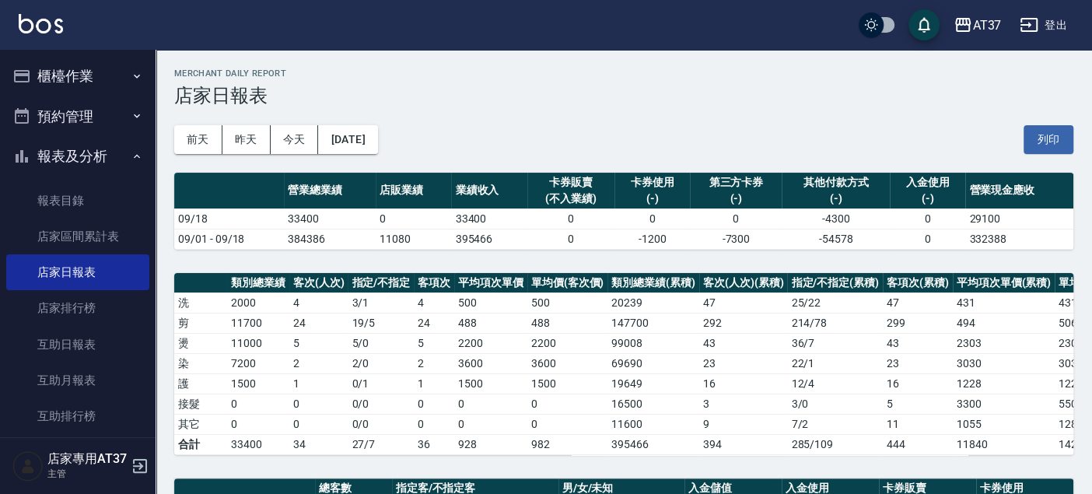
drag, startPoint x: 549, startPoint y: 274, endPoint x: 563, endPoint y: 118, distance: 156.2
click at [563, 118] on div "前天 昨天 今天 2025/09/18 列印" at bounding box center [623, 140] width 899 height 66
click at [377, 148] on button "2025/09/18" at bounding box center [347, 139] width 59 height 29
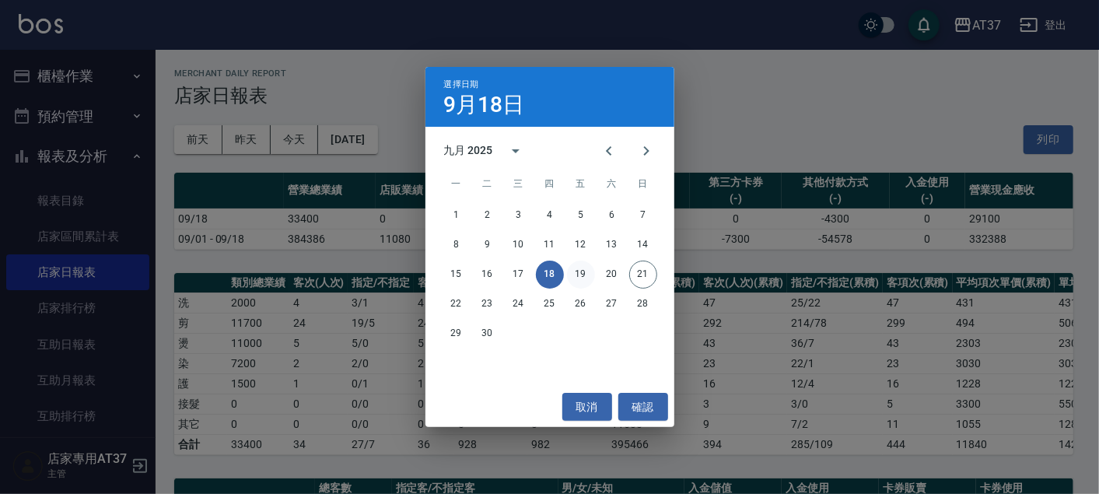
click at [575, 278] on button "19" at bounding box center [581, 275] width 28 height 28
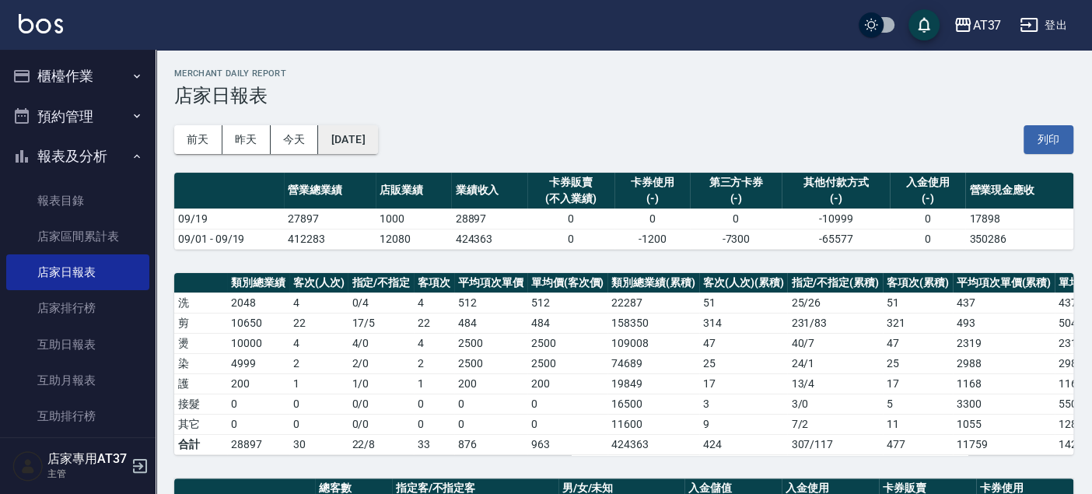
click at [377, 138] on button "2025/09/19" at bounding box center [347, 139] width 59 height 29
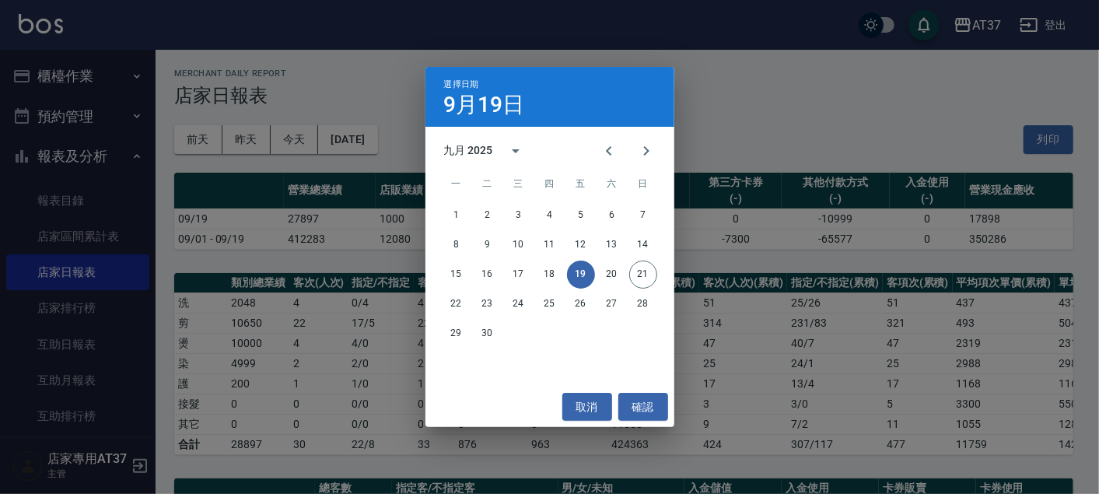
click at [604, 261] on div "15 16 17 18 19 20 21" at bounding box center [550, 275] width 249 height 28
click at [604, 267] on button "20" at bounding box center [612, 275] width 28 height 28
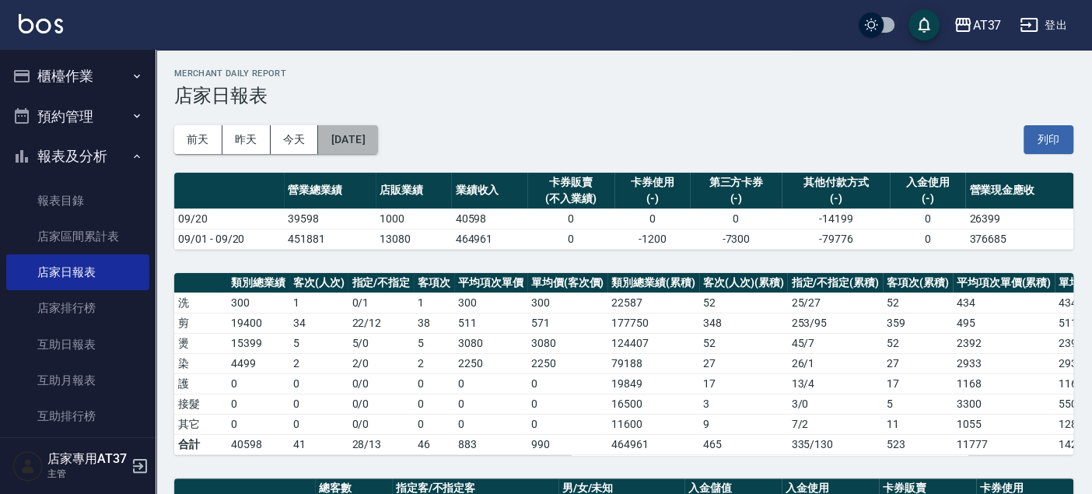
click at [362, 135] on button "2025/09/20" at bounding box center [347, 139] width 59 height 29
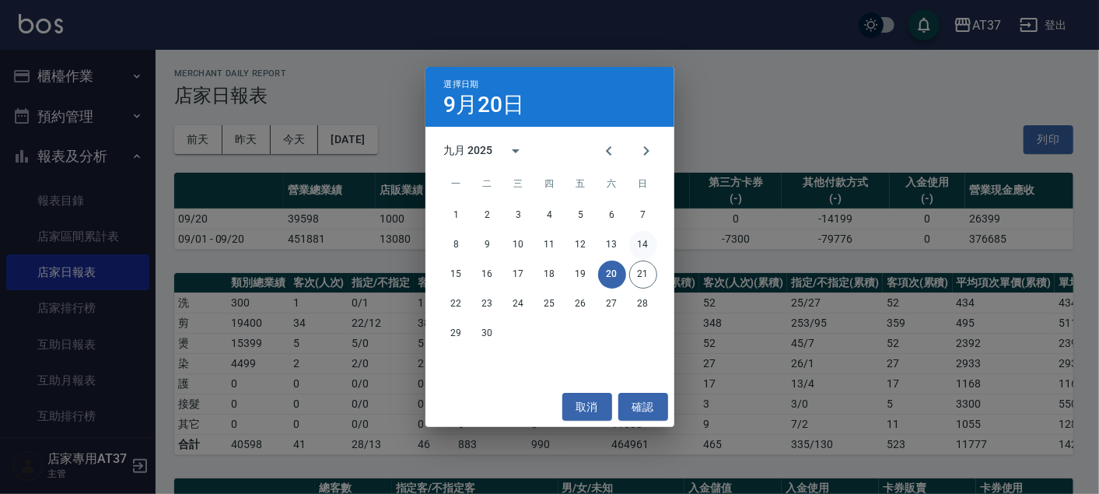
click at [644, 238] on button "14" at bounding box center [643, 245] width 28 height 28
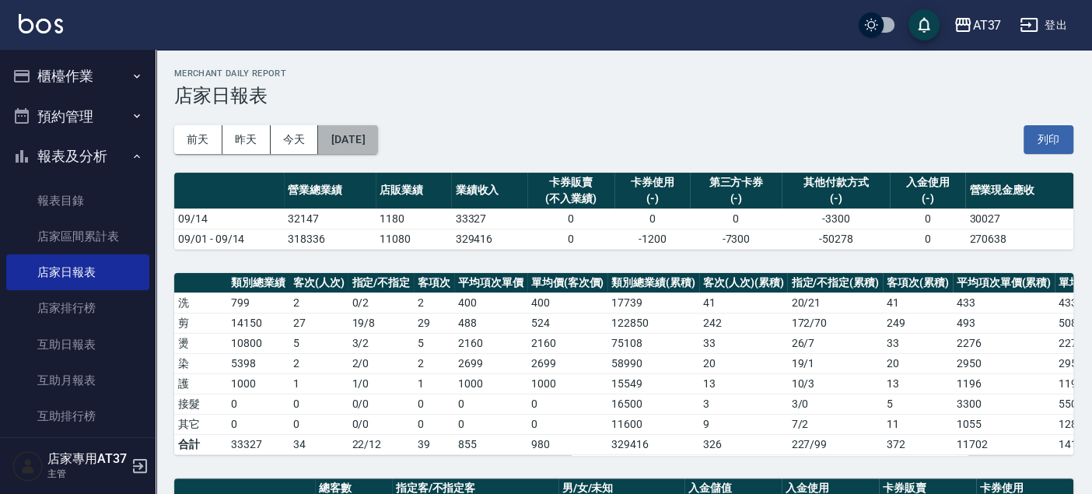
click at [343, 142] on button "2025/09/14" at bounding box center [347, 139] width 59 height 29
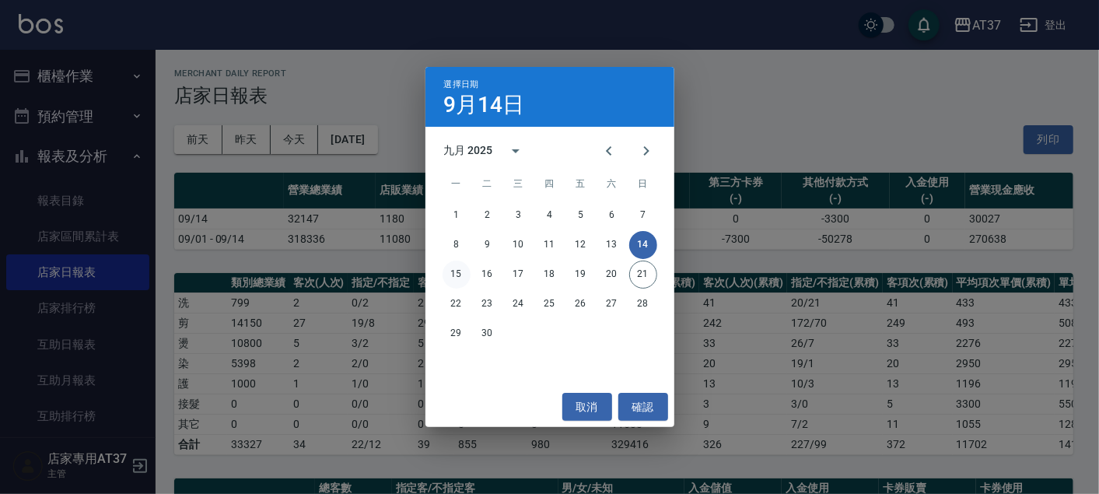
click at [451, 269] on button "15" at bounding box center [457, 275] width 28 height 28
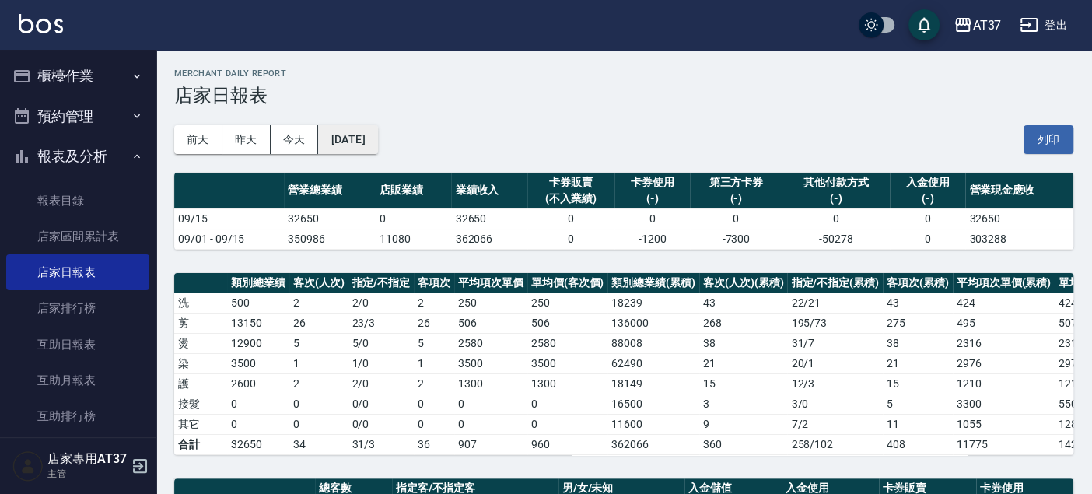
click at [377, 140] on button "2025/09/15" at bounding box center [347, 139] width 59 height 29
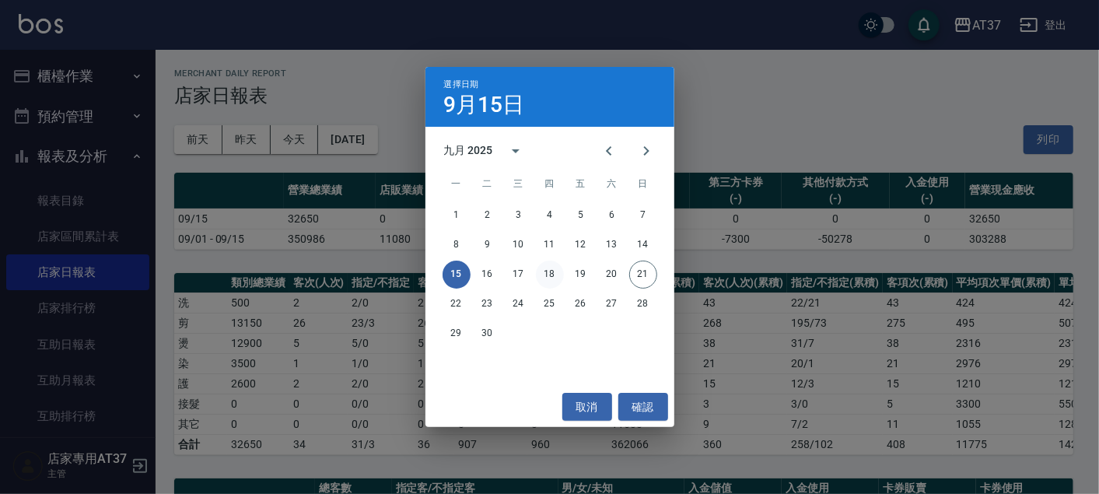
click at [546, 271] on button "18" at bounding box center [550, 275] width 28 height 28
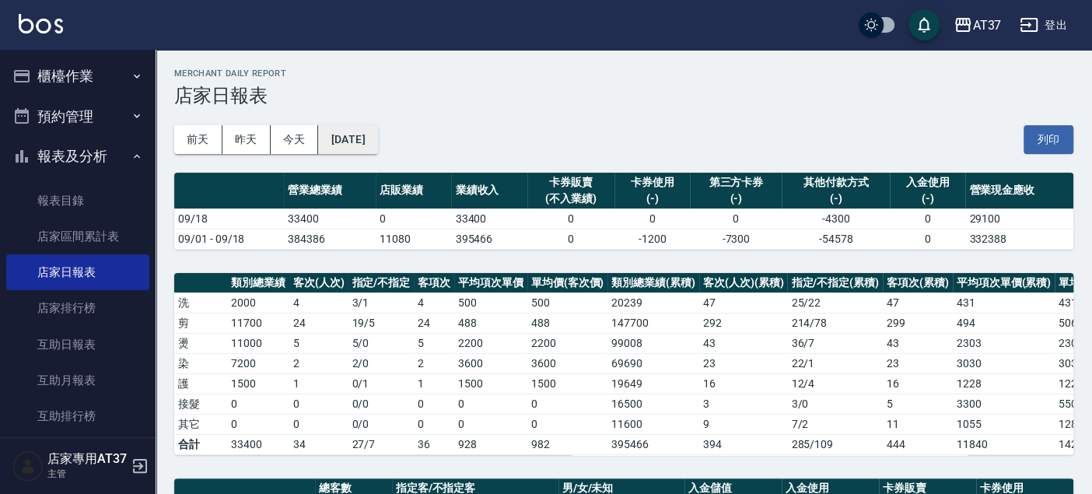
click at [377, 133] on button "2025/09/18" at bounding box center [347, 139] width 59 height 29
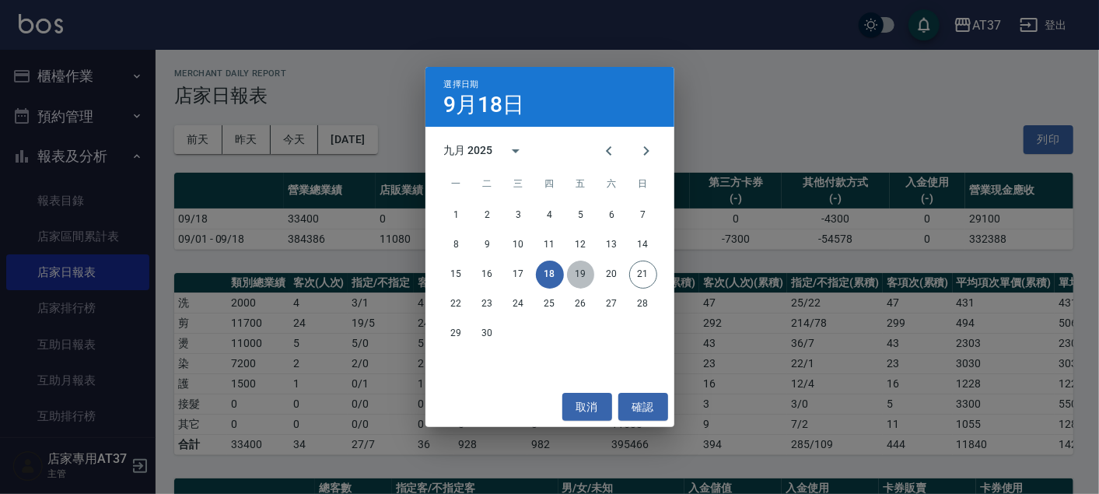
click at [578, 268] on button "19" at bounding box center [581, 275] width 28 height 28
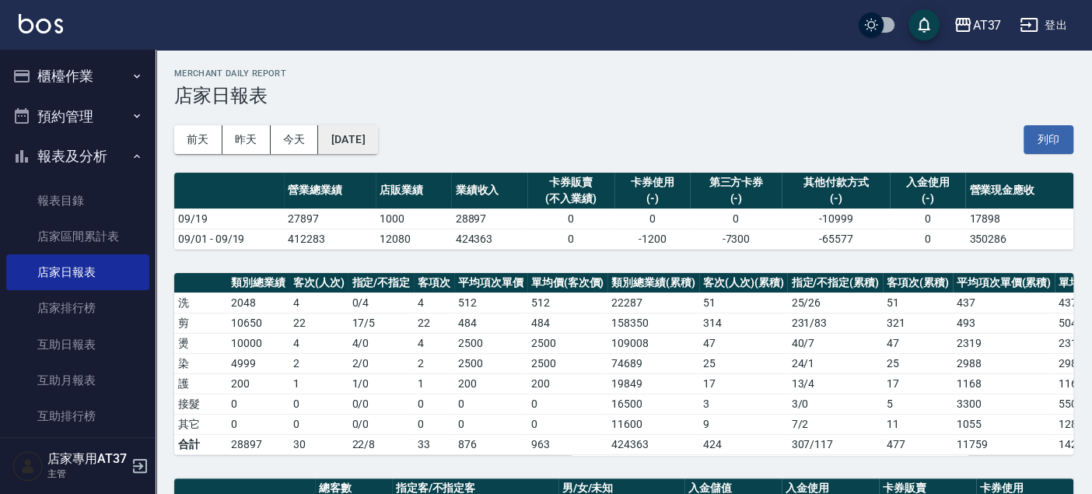
click at [377, 140] on button "2025/09/19" at bounding box center [347, 139] width 59 height 29
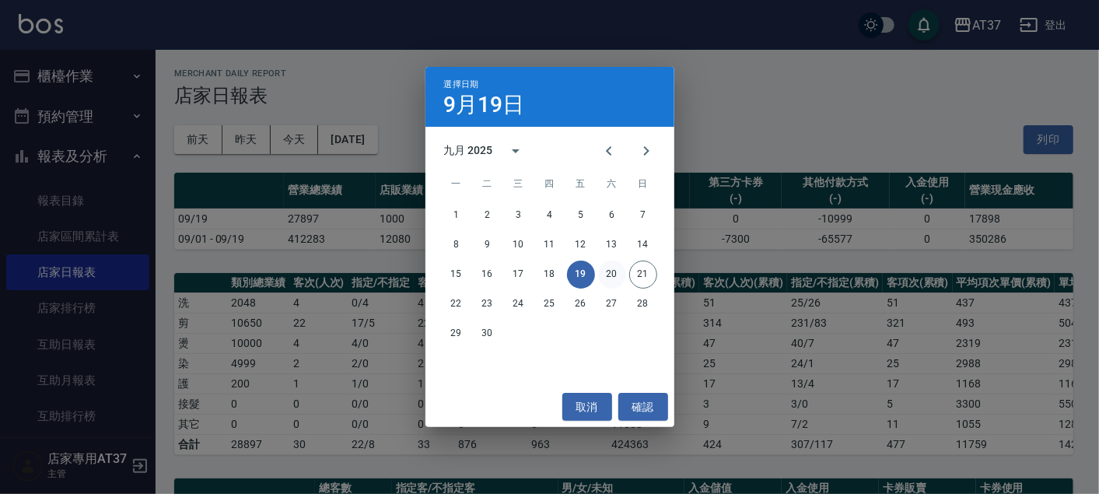
click at [612, 278] on button "20" at bounding box center [612, 275] width 28 height 28
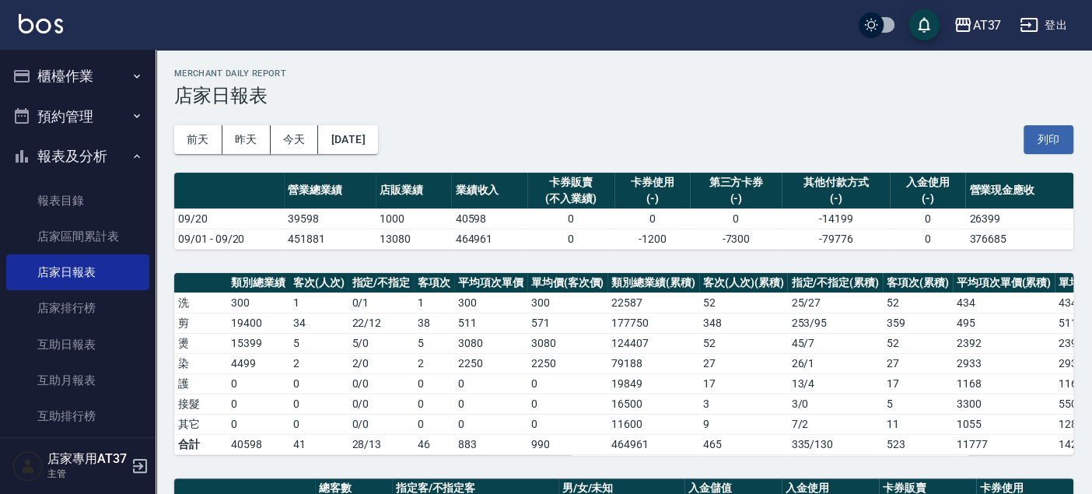
click at [699, 380] on td "17" at bounding box center [743, 383] width 89 height 20
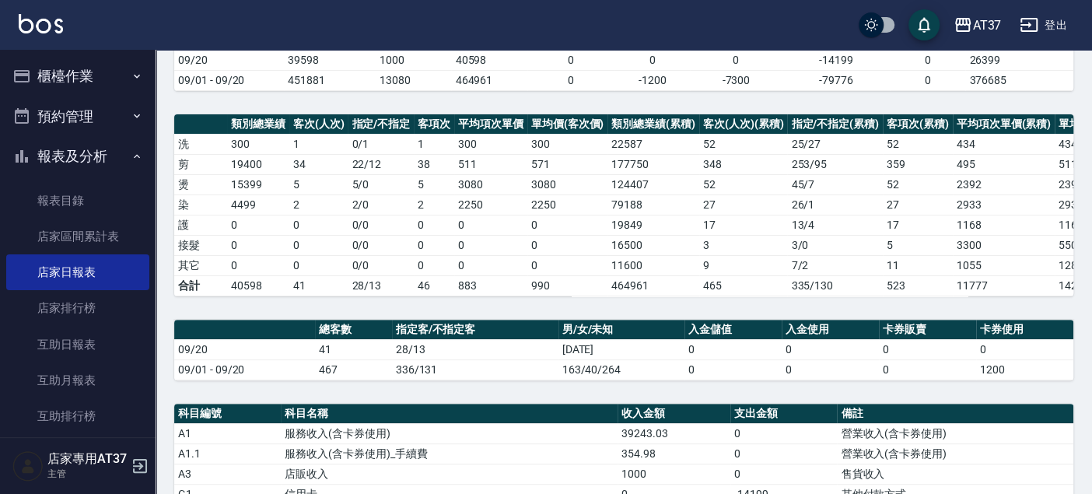
scroll to position [173, 0]
